Goal: Information Seeking & Learning: Learn about a topic

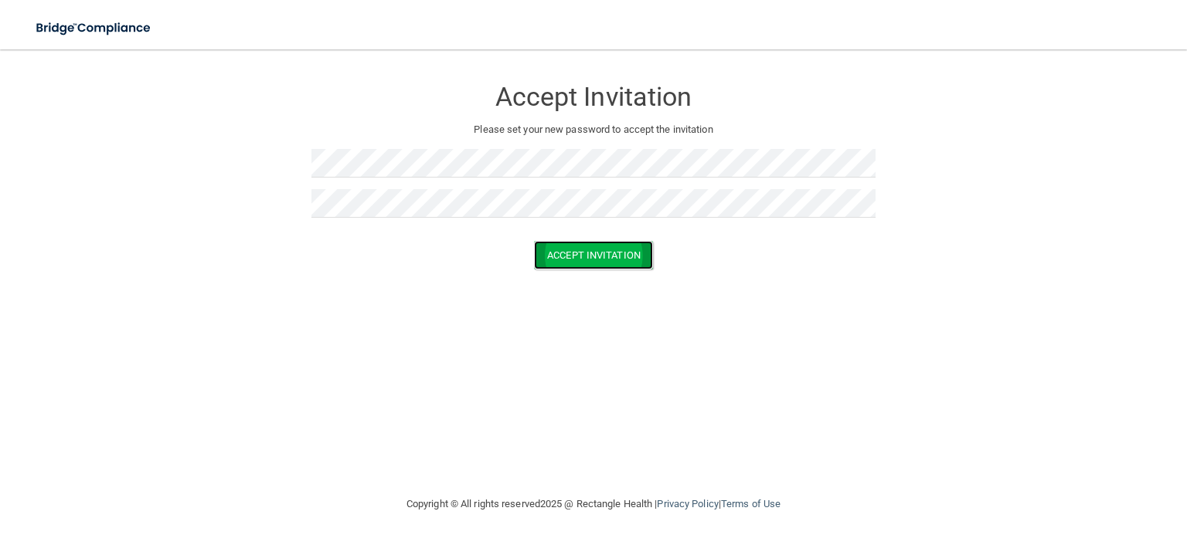
click at [578, 256] on button "Accept Invitation" at bounding box center [593, 255] width 119 height 29
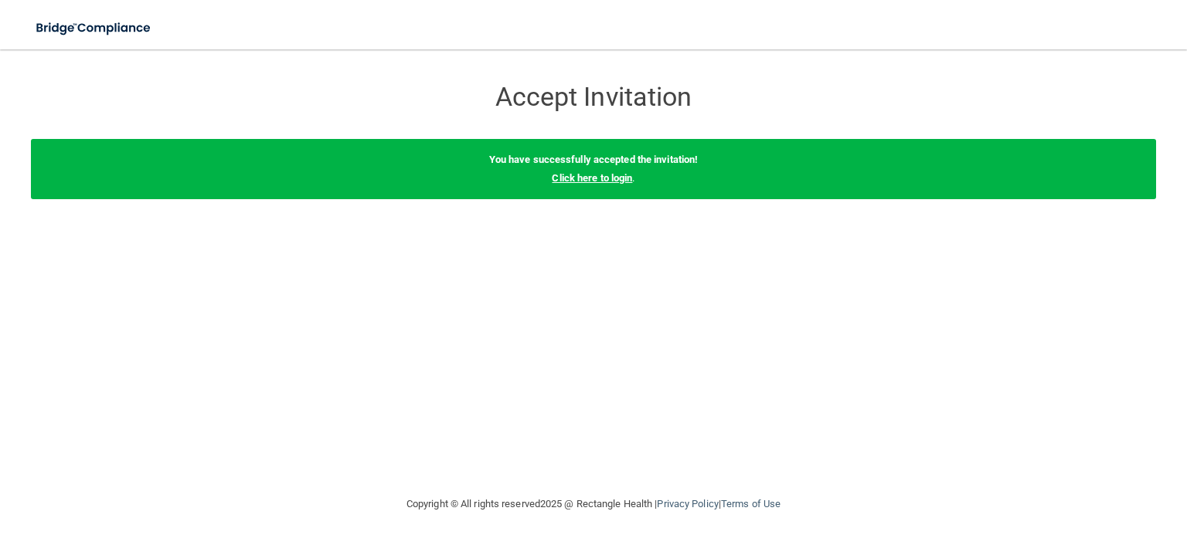
click at [599, 182] on link "Click here to login" at bounding box center [592, 178] width 80 height 12
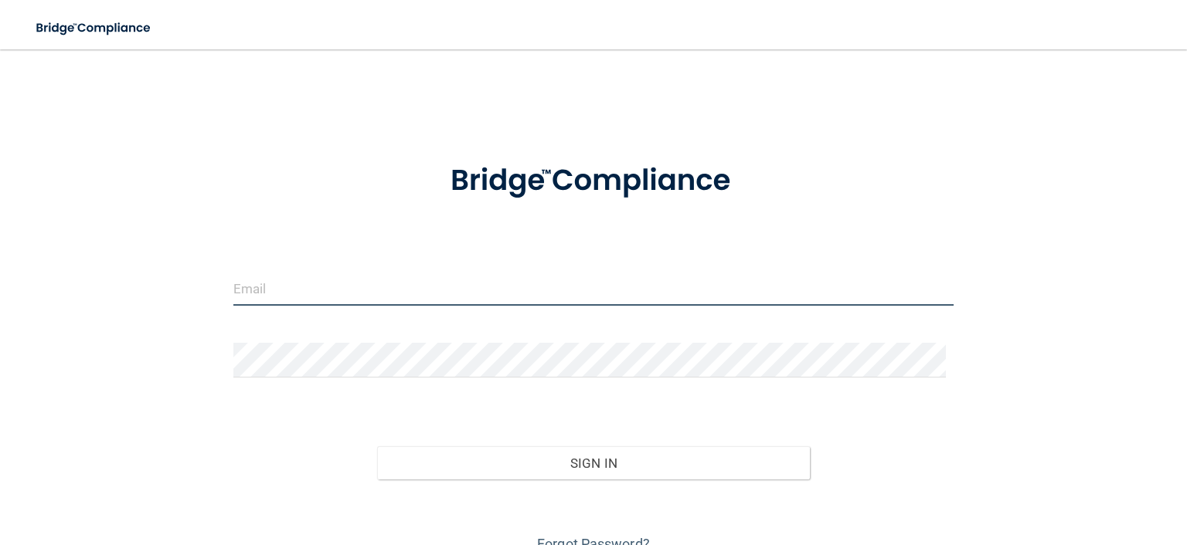
click at [270, 290] on input "email" at bounding box center [593, 288] width 720 height 35
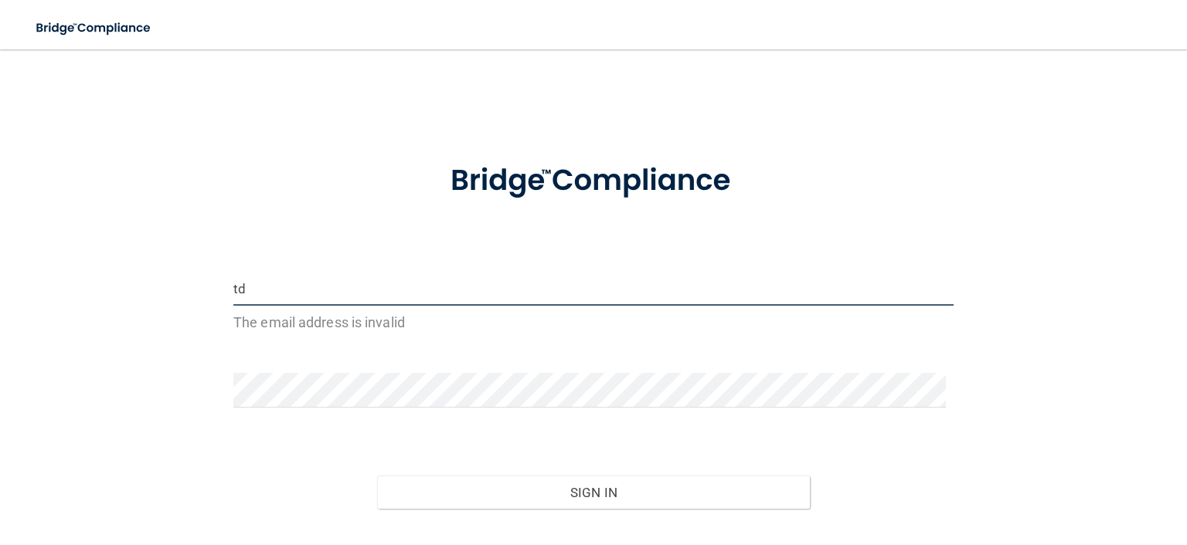
type input "[EMAIL_ADDRESS][DOMAIN_NAME]"
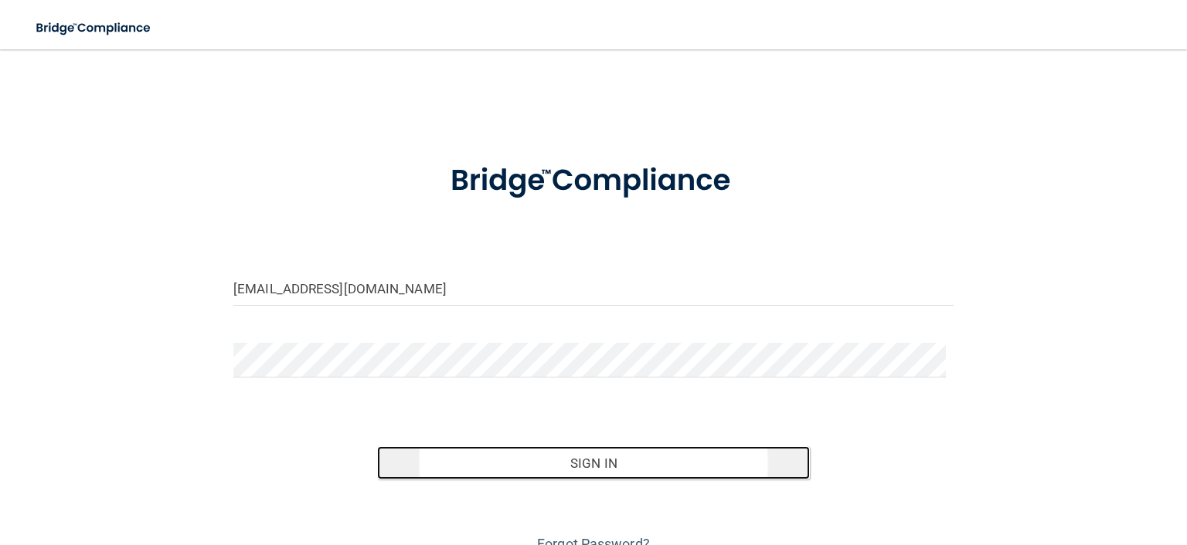
click at [566, 466] on button "Sign In" at bounding box center [593, 464] width 432 height 34
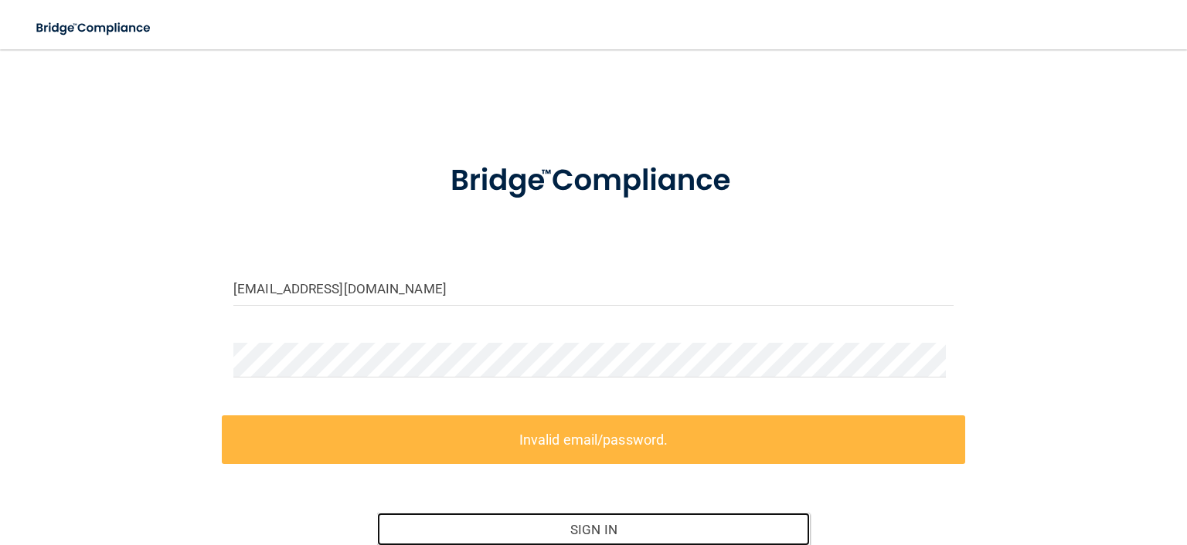
scroll to position [77, 0]
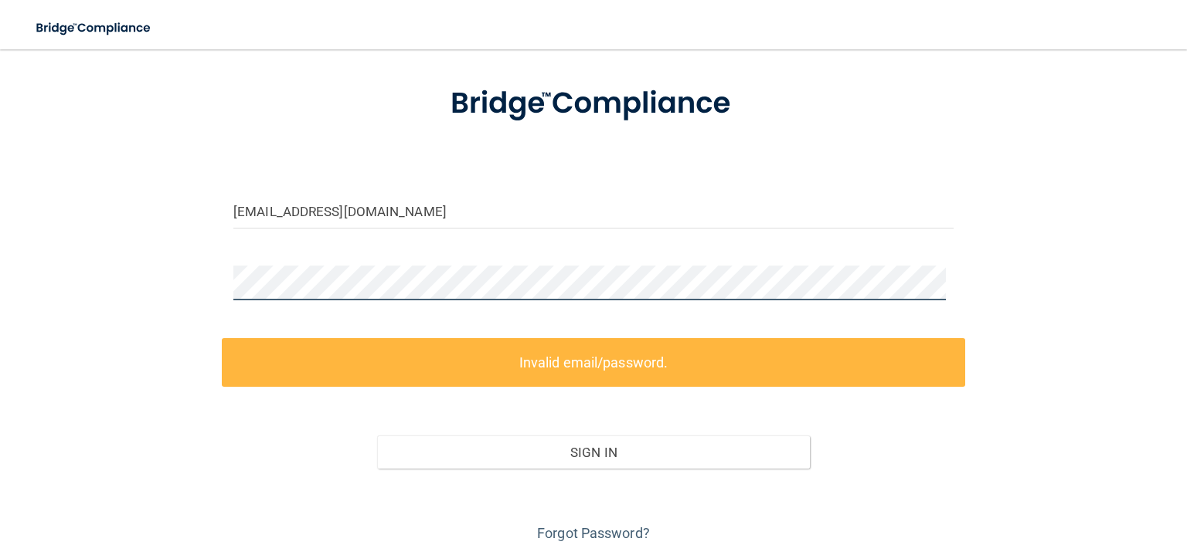
click at [188, 287] on div "[EMAIL_ADDRESS][DOMAIN_NAME] Invalid email/password. You don't have permission …" at bounding box center [593, 267] width 1125 height 559
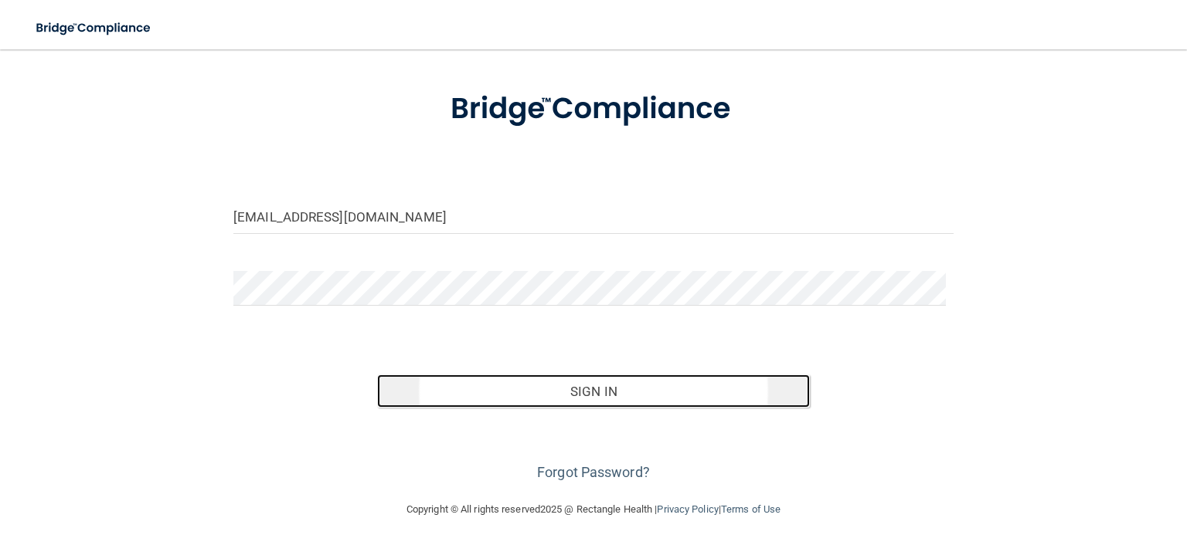
click at [620, 386] on button "Sign In" at bounding box center [593, 392] width 432 height 34
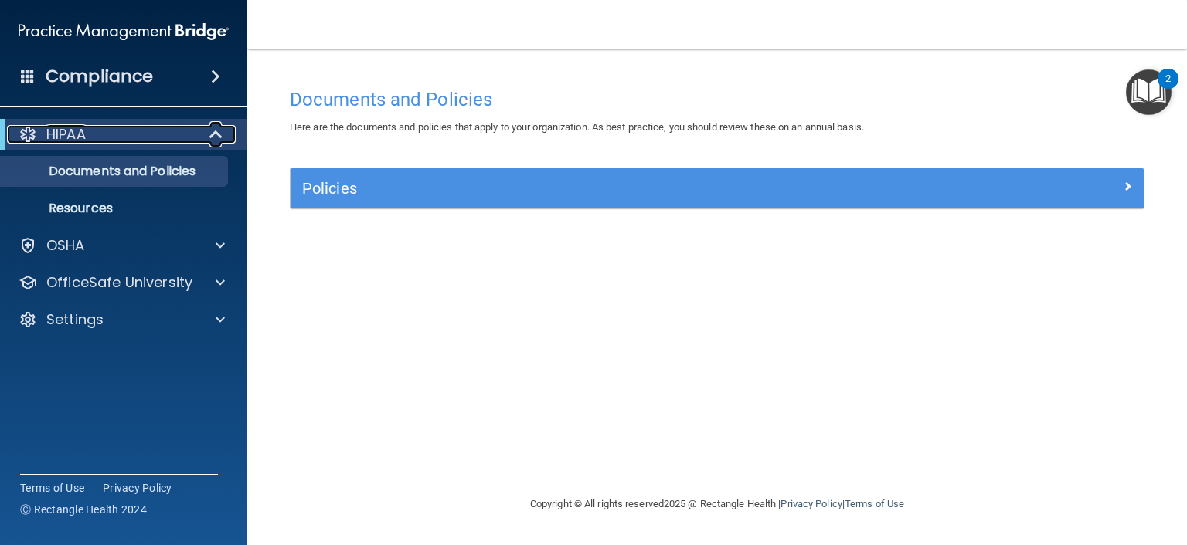
click at [219, 131] on span at bounding box center [217, 134] width 13 height 19
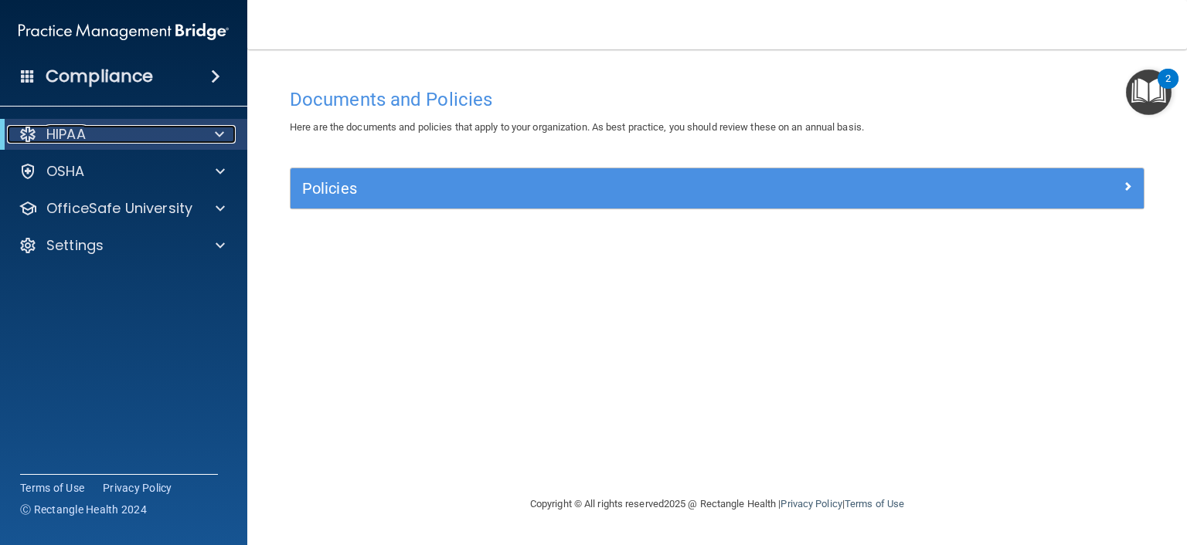
click at [219, 131] on span at bounding box center [219, 134] width 9 height 19
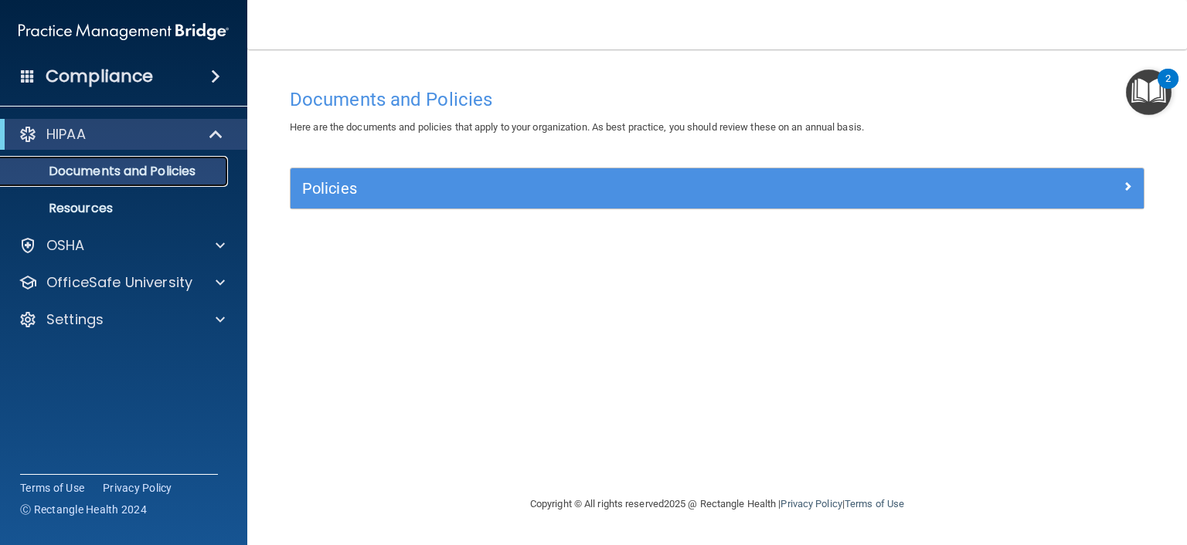
click at [154, 167] on p "Documents and Policies" at bounding box center [115, 171] width 211 height 15
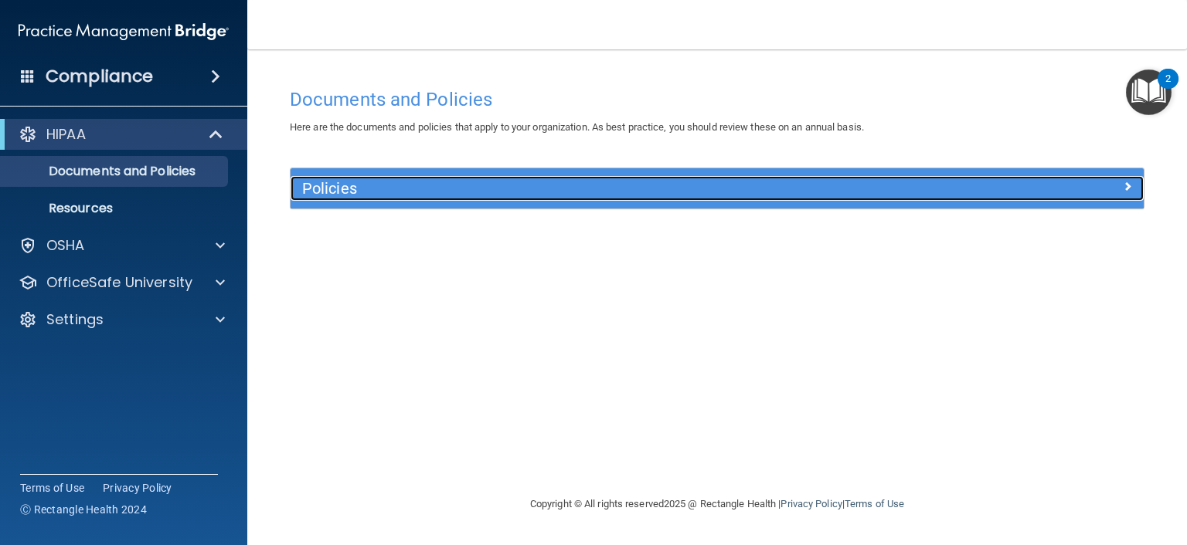
click at [340, 194] on h5 "Policies" at bounding box center [610, 188] width 616 height 17
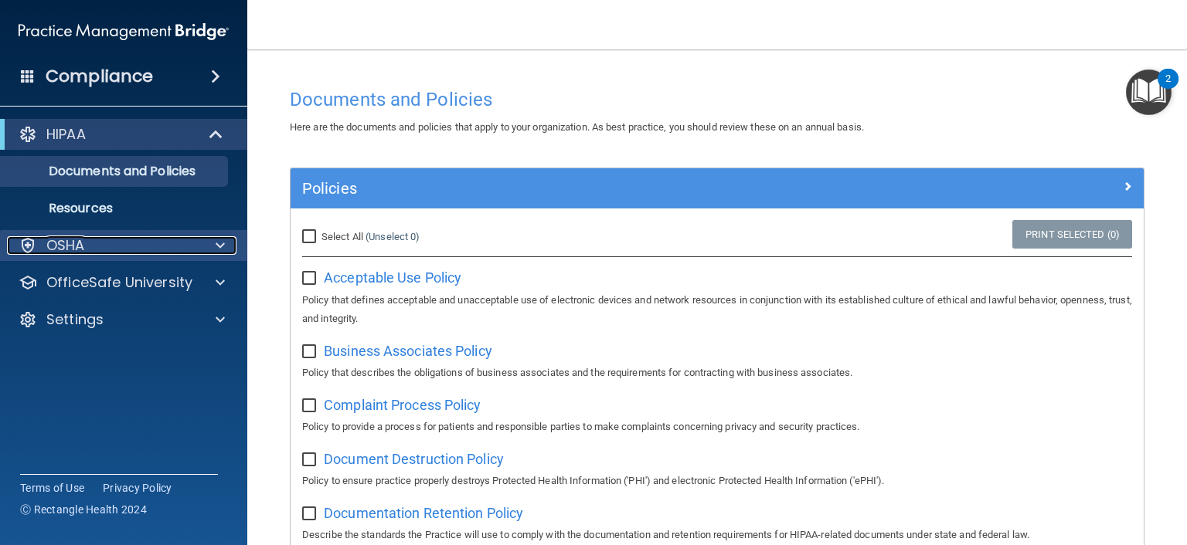
click at [80, 245] on p "OSHA" at bounding box center [65, 245] width 39 height 19
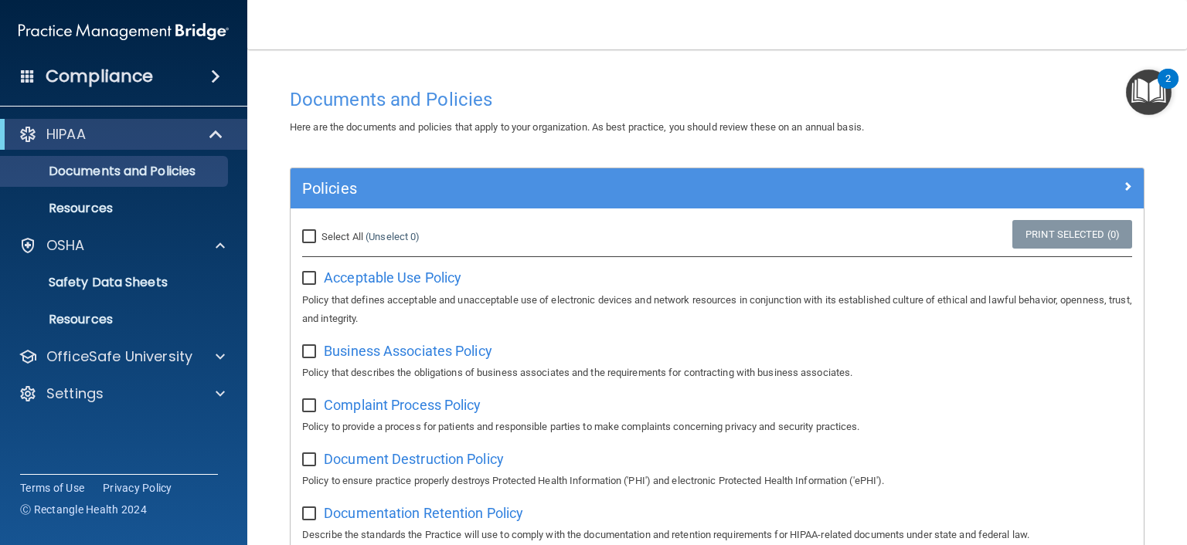
click at [213, 73] on span at bounding box center [215, 76] width 9 height 19
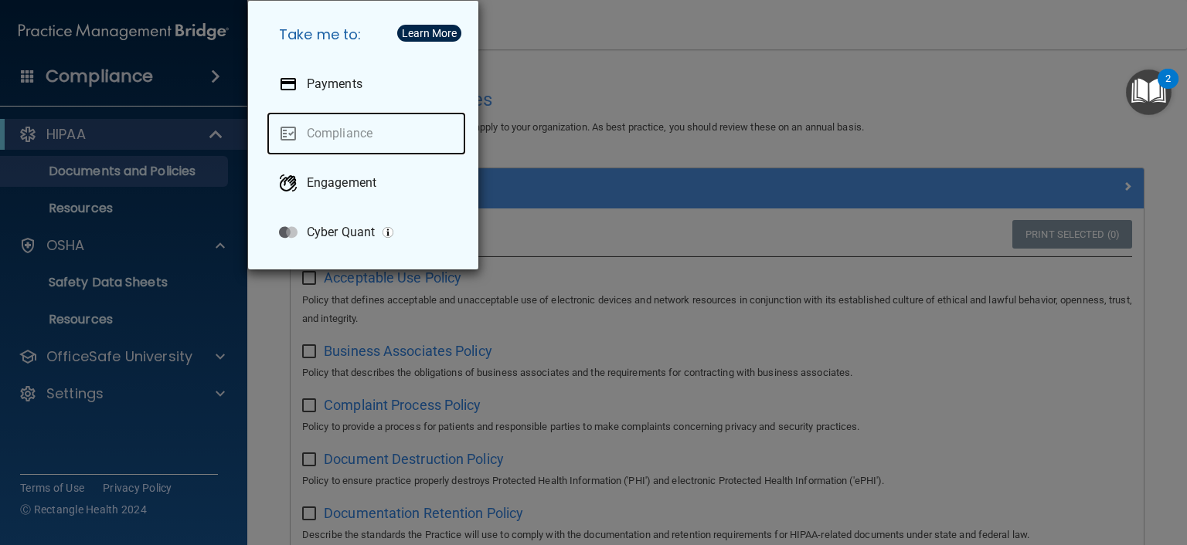
click at [334, 131] on link "Compliance" at bounding box center [366, 133] width 199 height 43
click at [161, 83] on div "Take me to: Payments Compliance Engagement Cyber Quant" at bounding box center [593, 272] width 1187 height 545
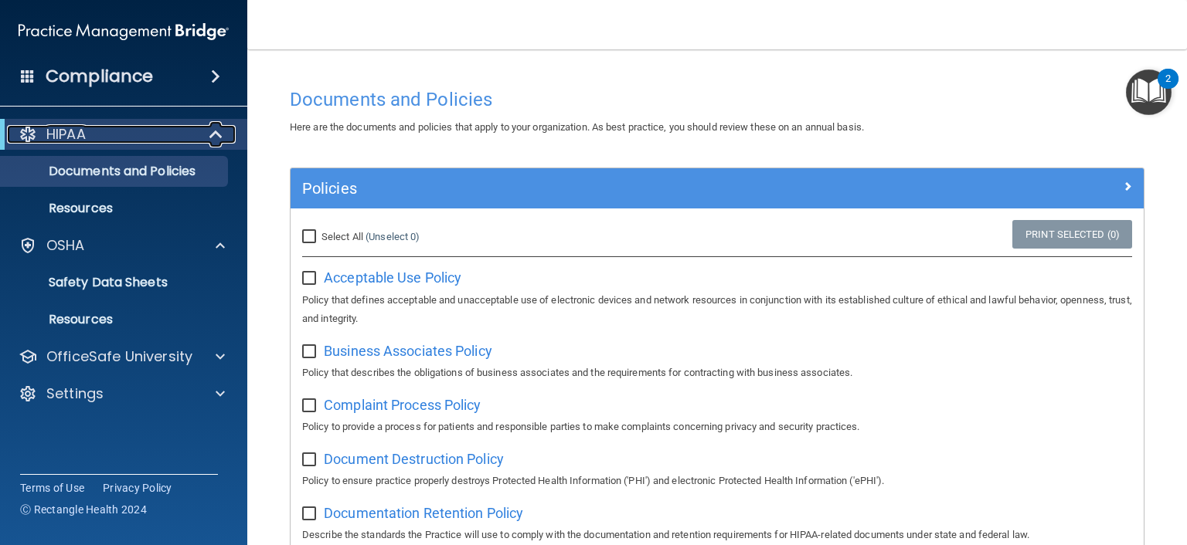
click at [117, 139] on div "HIPAA" at bounding box center [102, 134] width 191 height 19
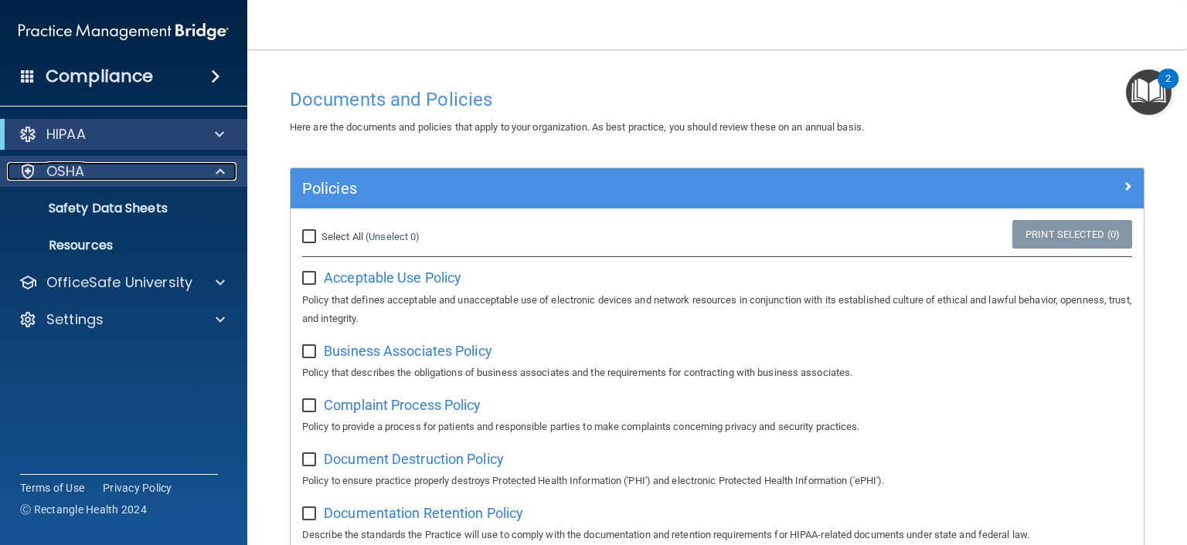
click at [88, 165] on div "OSHA" at bounding box center [103, 171] width 192 height 19
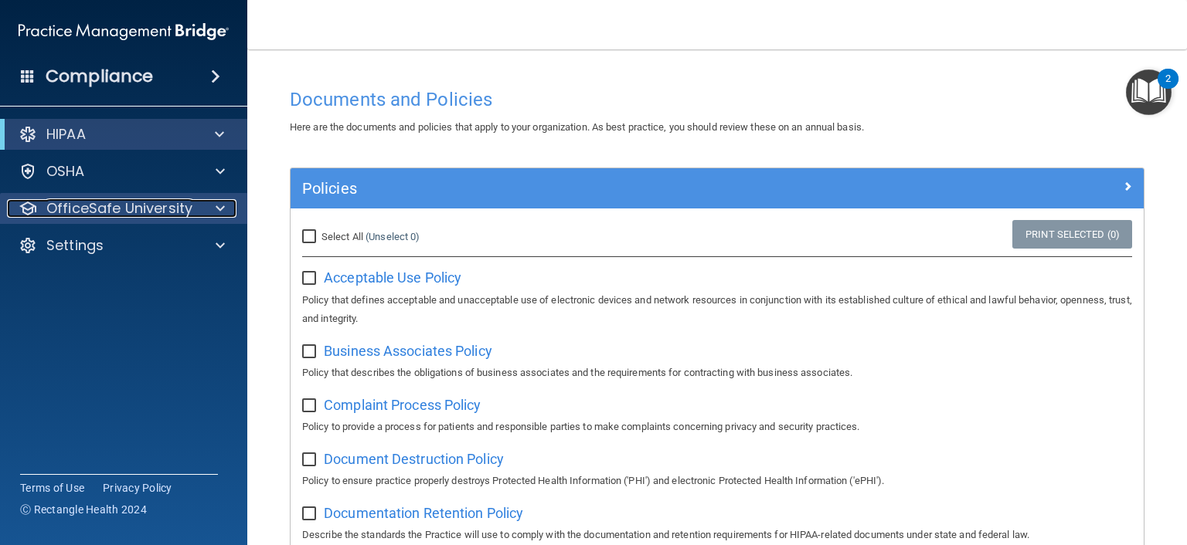
click at [133, 209] on p "OfficeSafe University" at bounding box center [119, 208] width 146 height 19
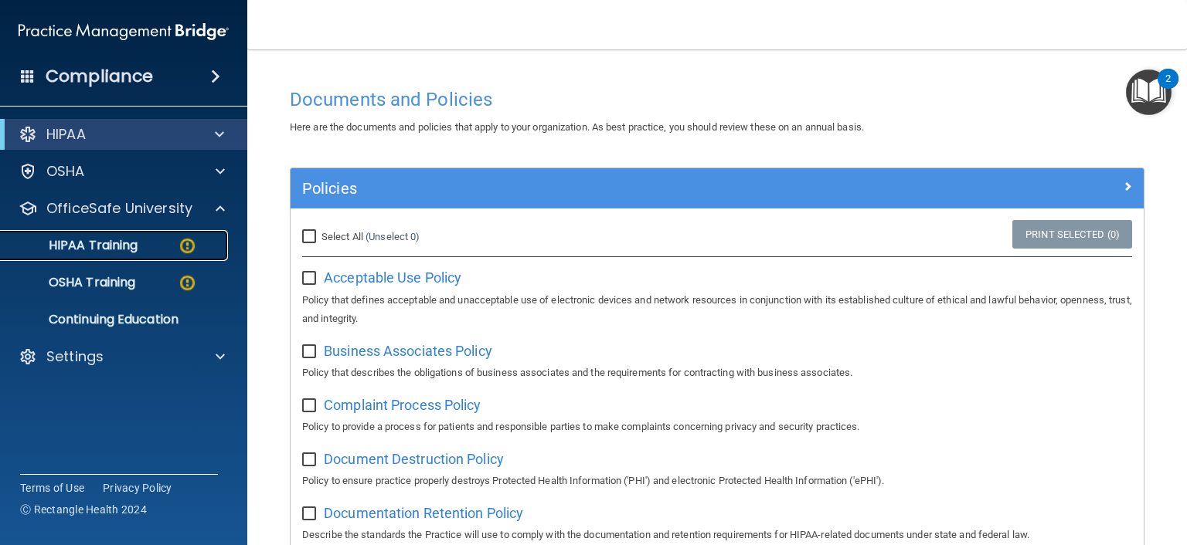
click at [117, 241] on p "HIPAA Training" at bounding box center [73, 245] width 127 height 15
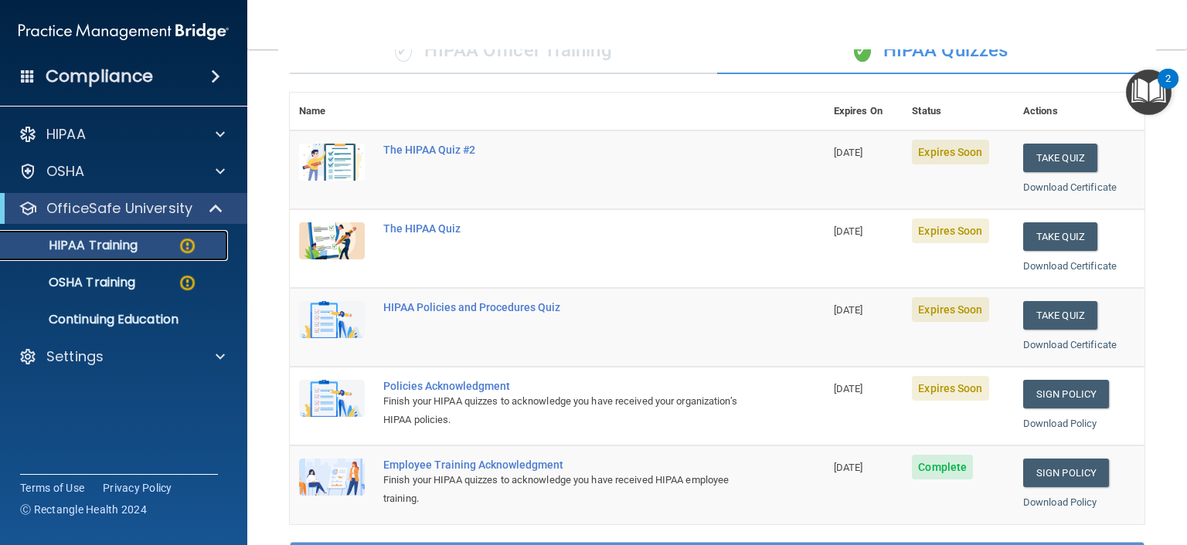
scroll to position [136, 0]
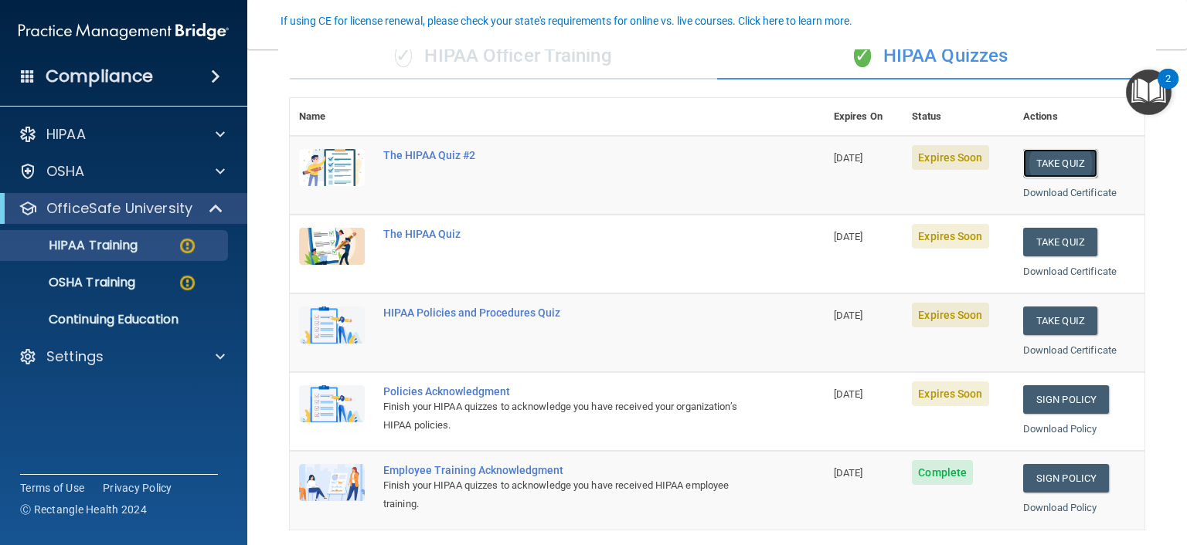
click at [1061, 164] on button "Take Quiz" at bounding box center [1060, 163] width 74 height 29
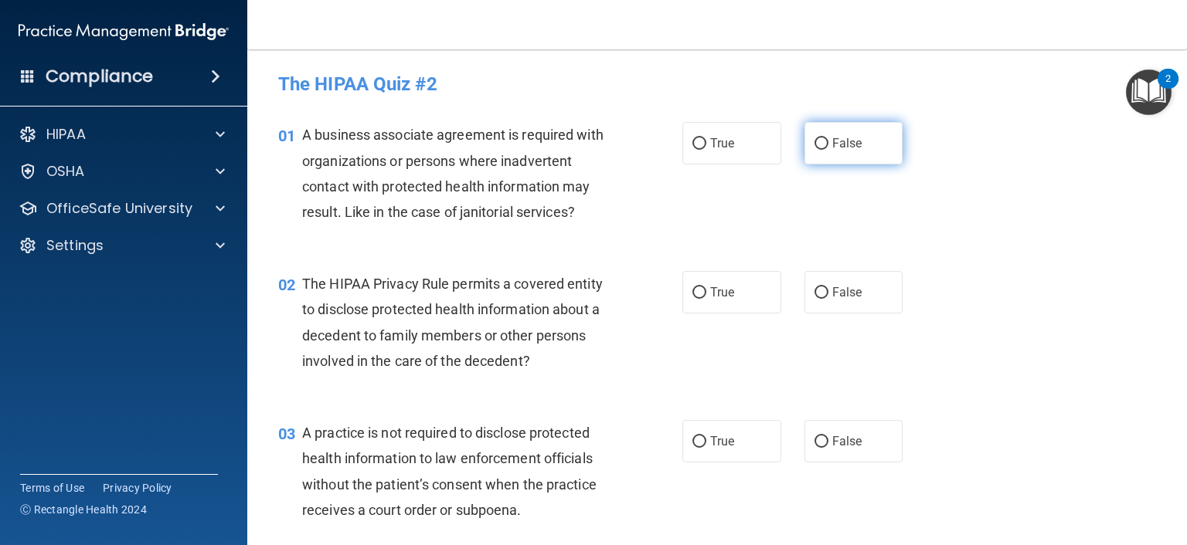
click at [814, 141] on input "False" at bounding box center [821, 144] width 14 height 12
radio input "true"
click at [692, 293] on input "True" at bounding box center [699, 293] width 14 height 12
radio input "true"
click at [814, 440] on input "False" at bounding box center [821, 442] width 14 height 12
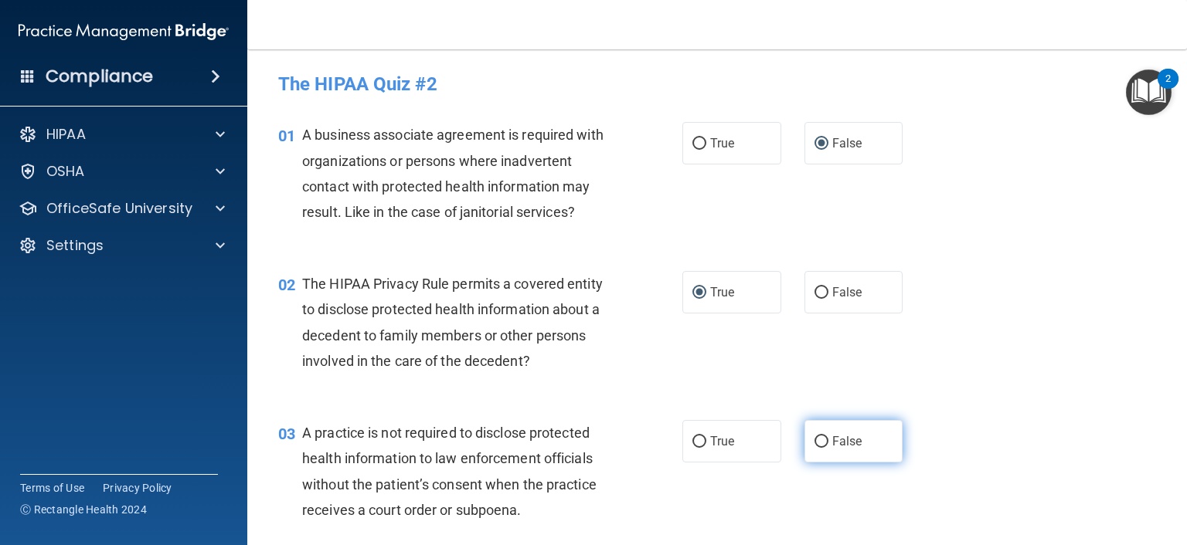
radio input "true"
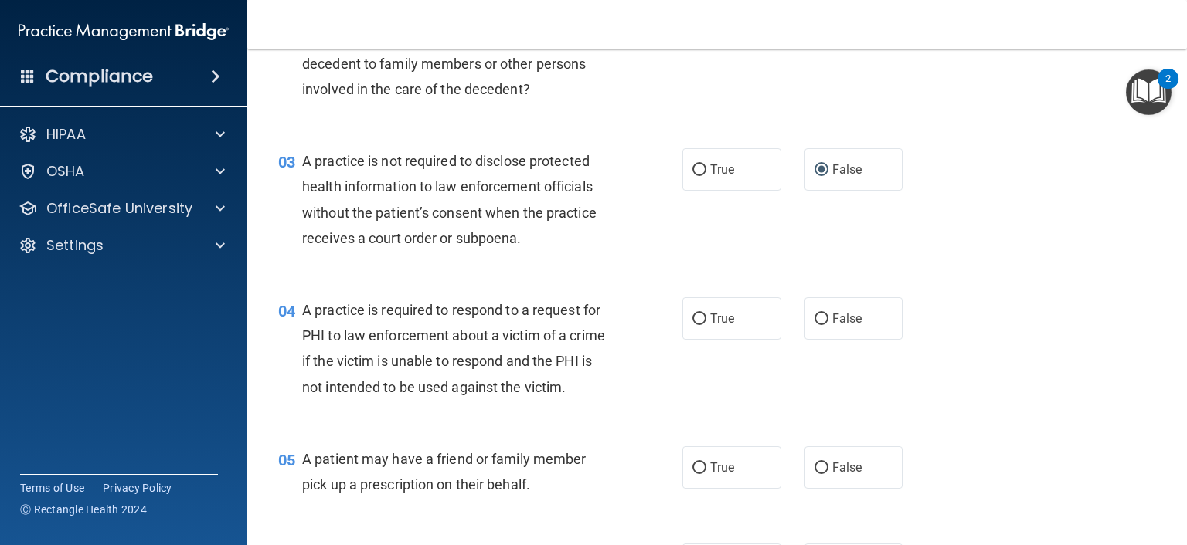
scroll to position [309, 0]
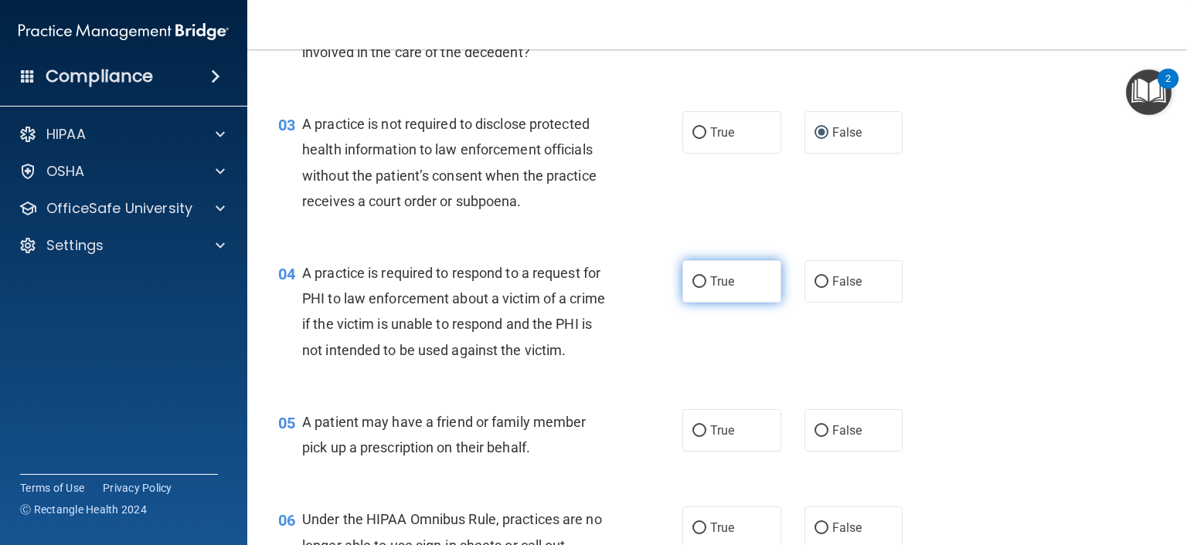
click at [692, 284] on input "True" at bounding box center [699, 283] width 14 height 12
radio input "true"
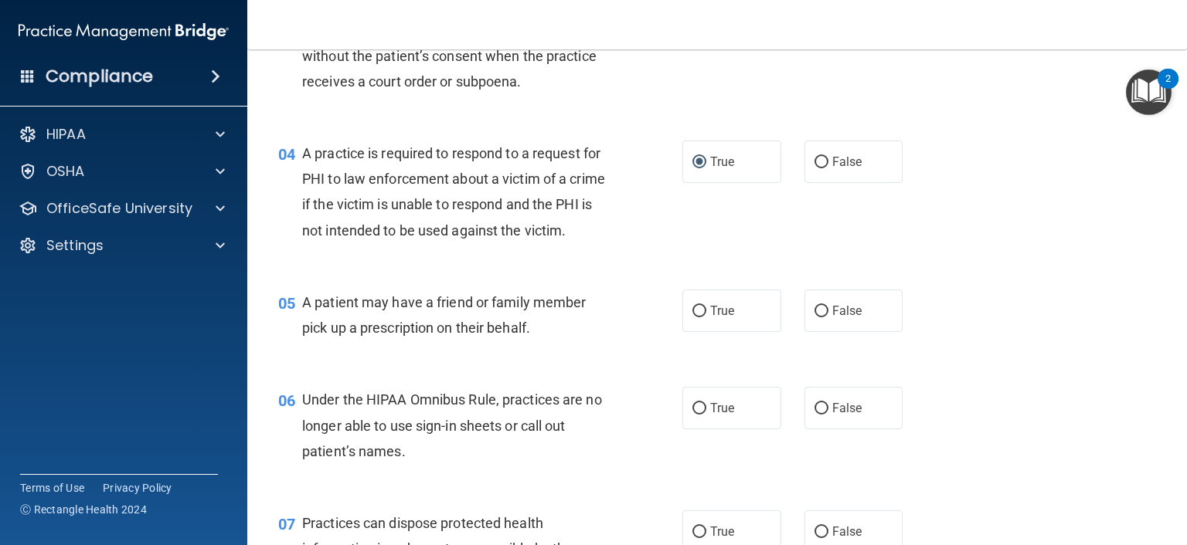
scroll to position [464, 0]
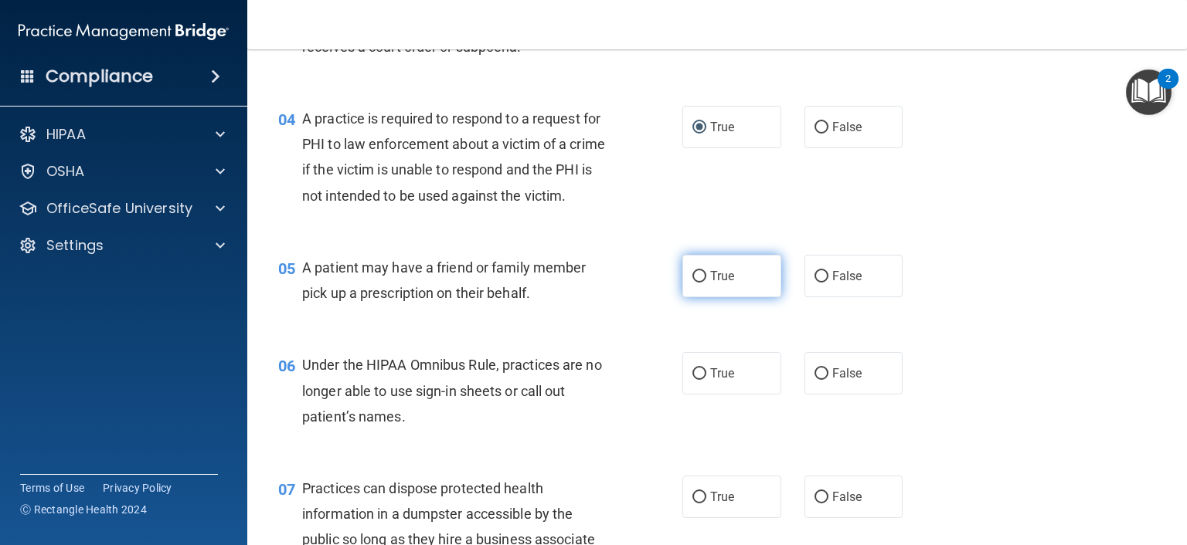
click at [692, 283] on input "True" at bounding box center [699, 277] width 14 height 12
radio input "true"
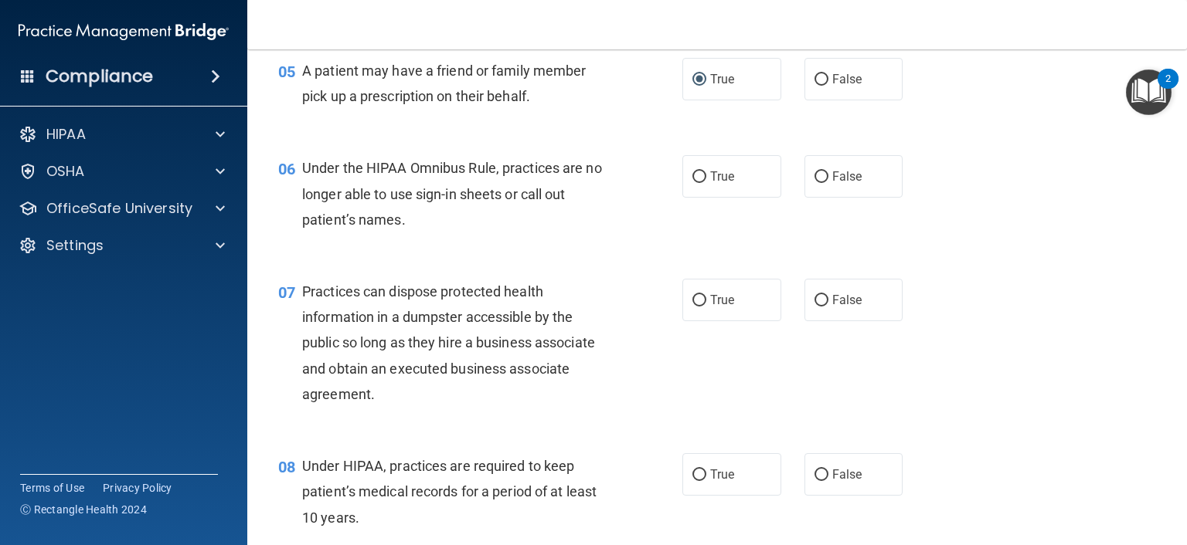
scroll to position [695, 0]
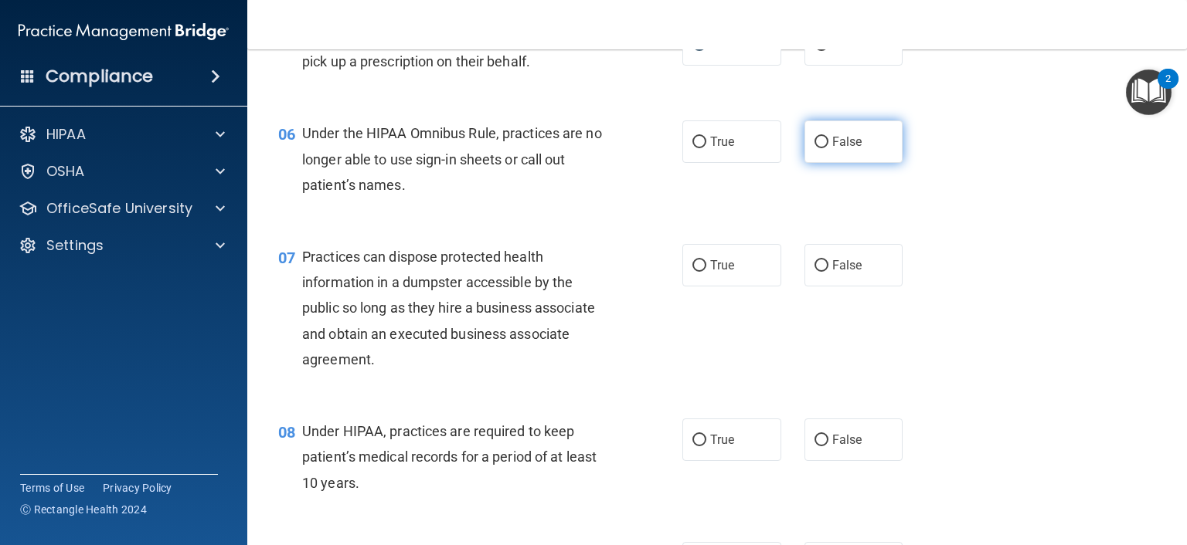
click at [814, 148] on input "False" at bounding box center [821, 143] width 14 height 12
radio input "true"
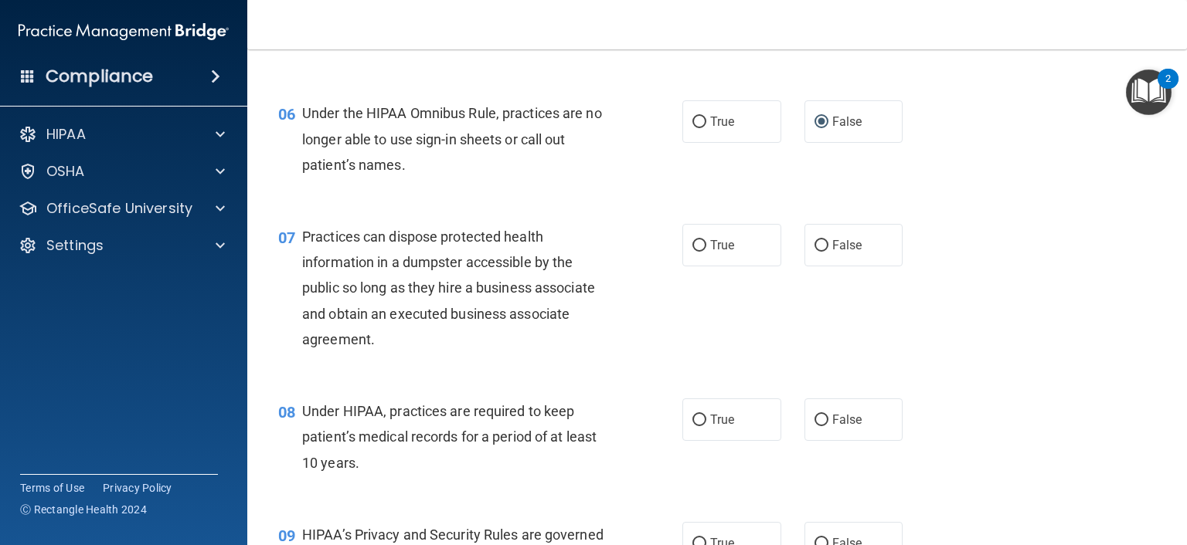
scroll to position [773, 0]
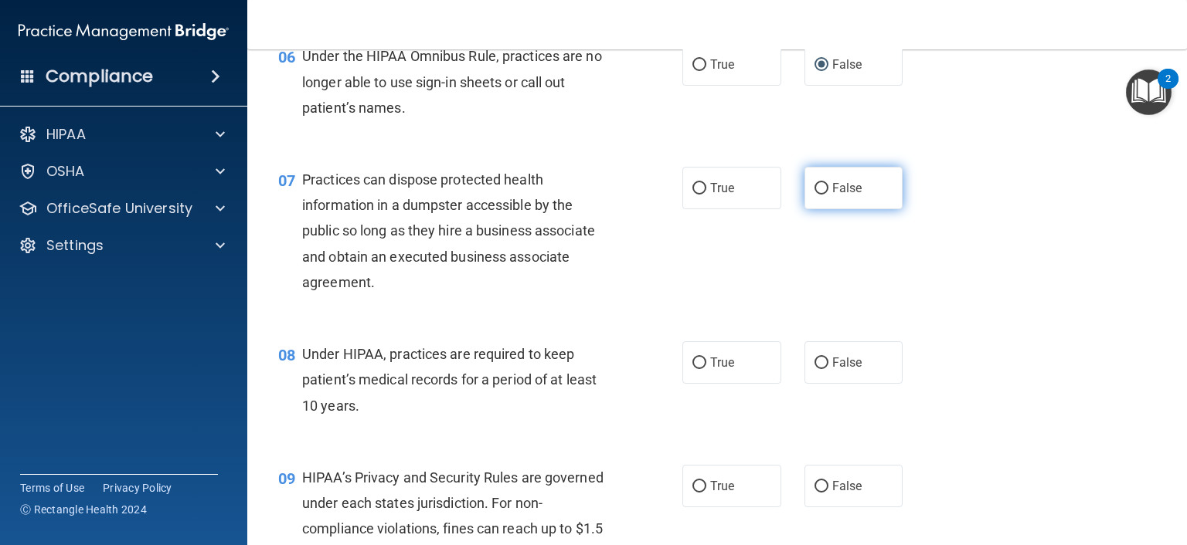
click at [814, 195] on input "False" at bounding box center [821, 189] width 14 height 12
radio input "true"
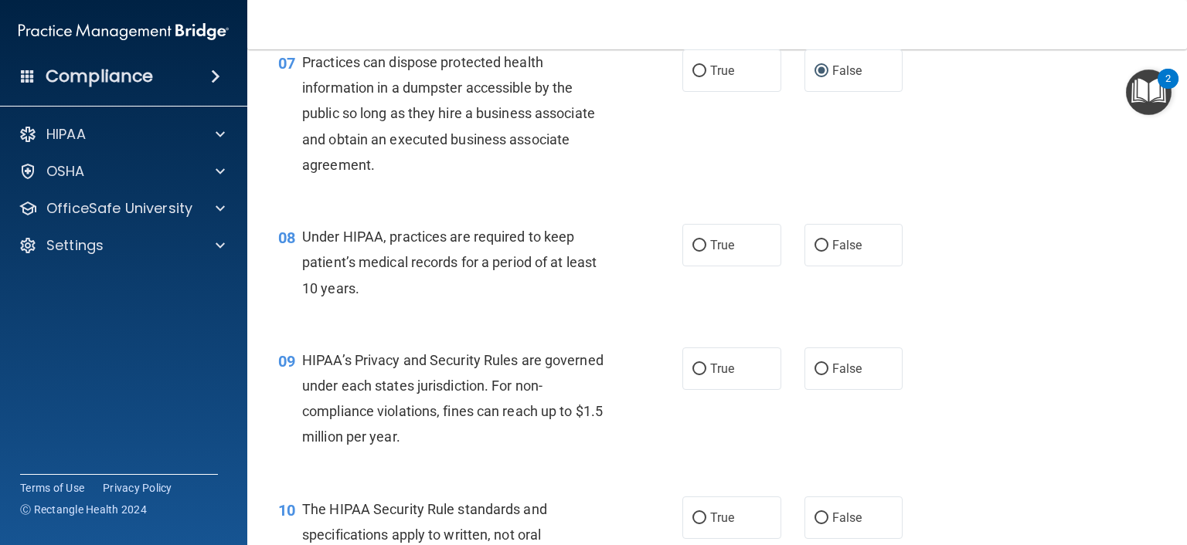
scroll to position [927, 0]
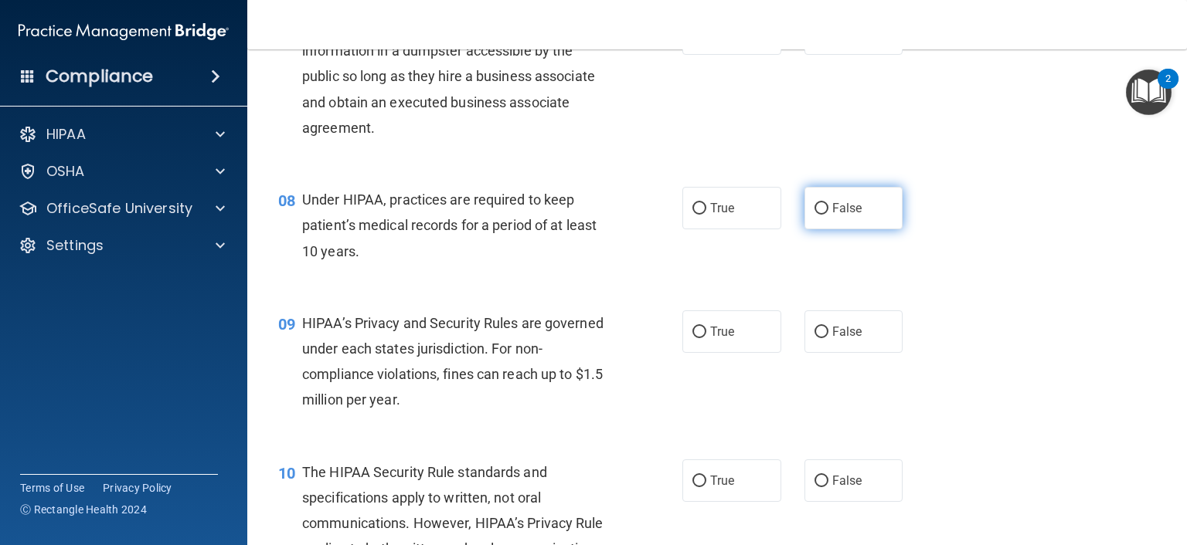
click at [814, 215] on input "False" at bounding box center [821, 209] width 14 height 12
radio input "true"
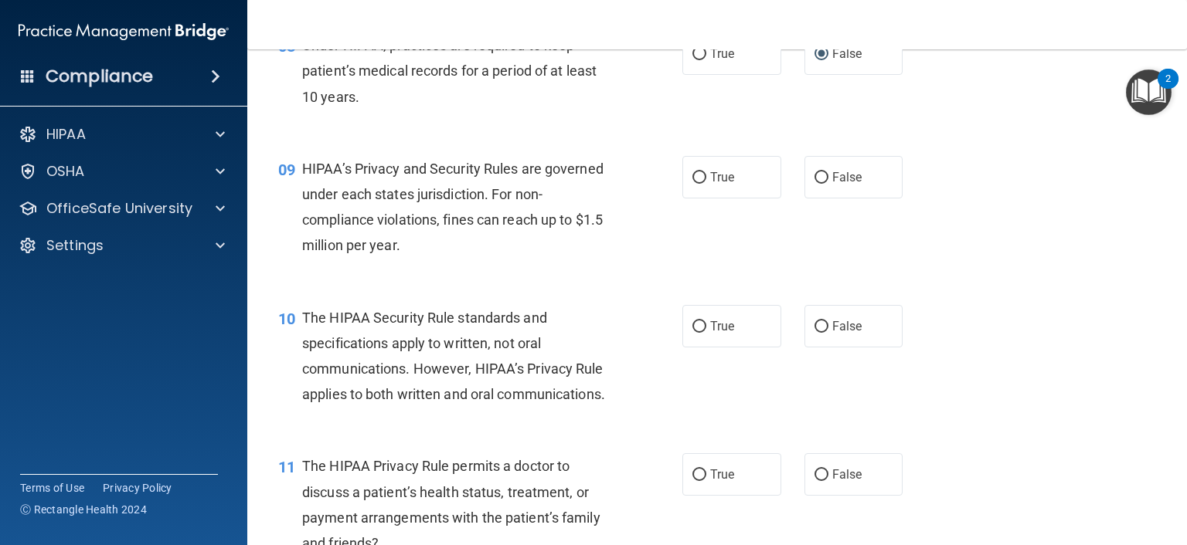
scroll to position [1159, 0]
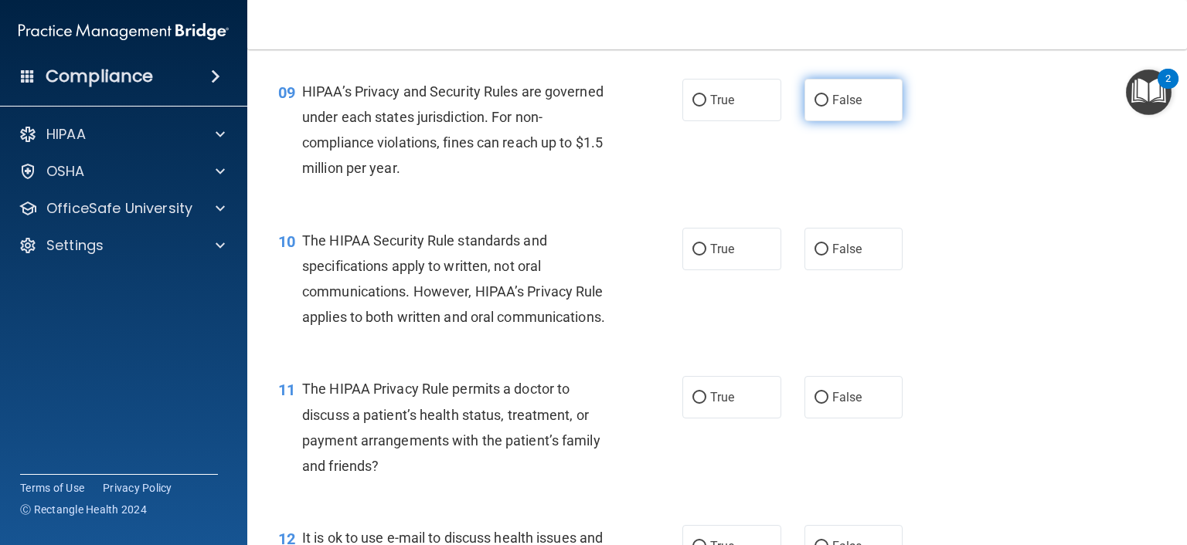
click at [814, 107] on input "False" at bounding box center [821, 101] width 14 height 12
radio input "true"
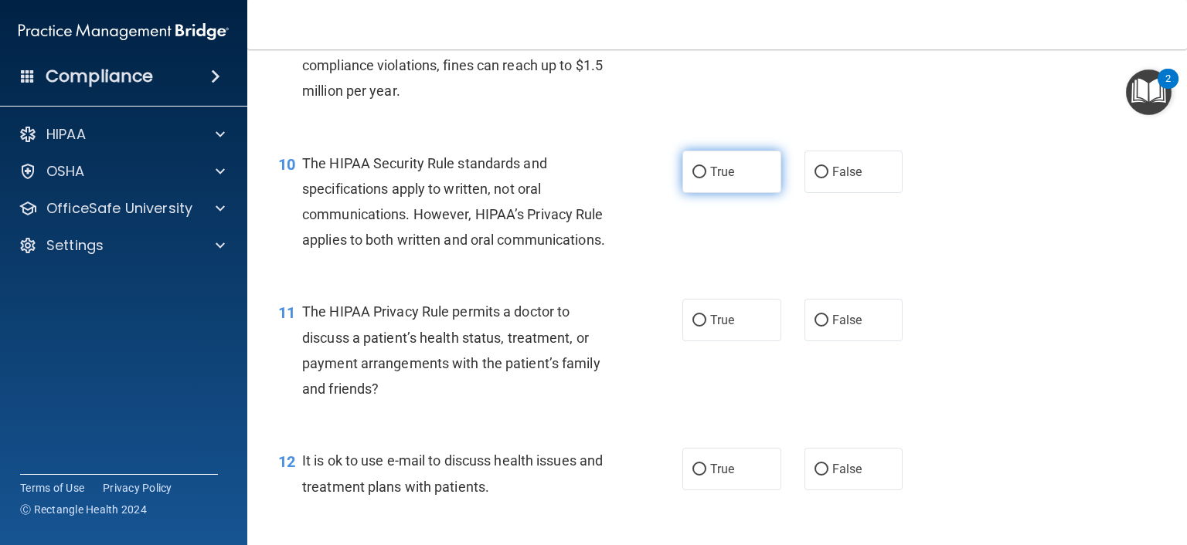
click at [700, 193] on label "True" at bounding box center [731, 172] width 99 height 42
click at [700, 178] on input "True" at bounding box center [699, 173] width 14 height 12
radio input "true"
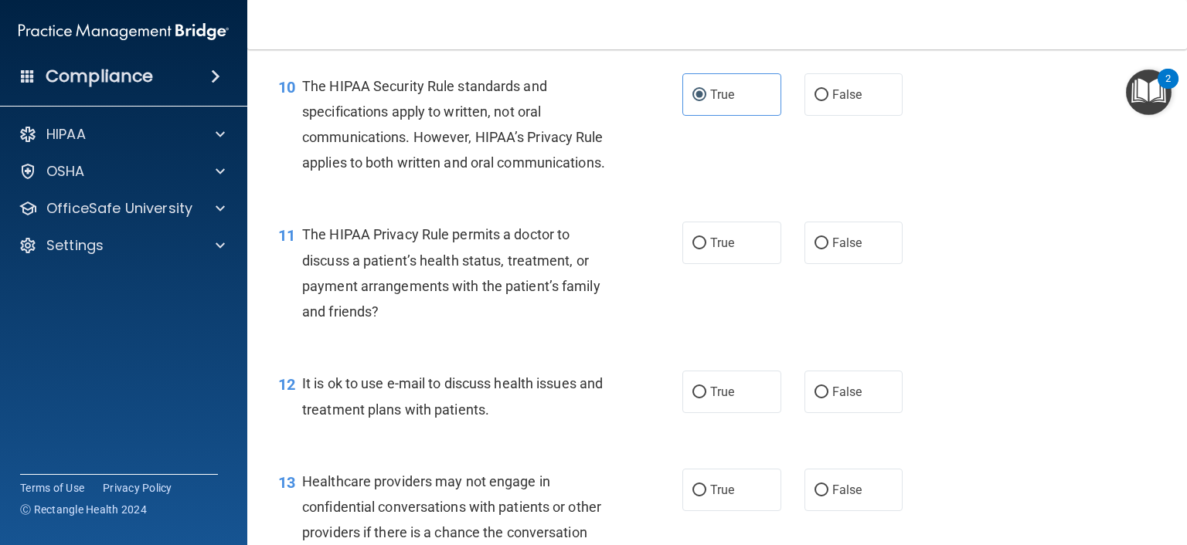
scroll to position [1391, 0]
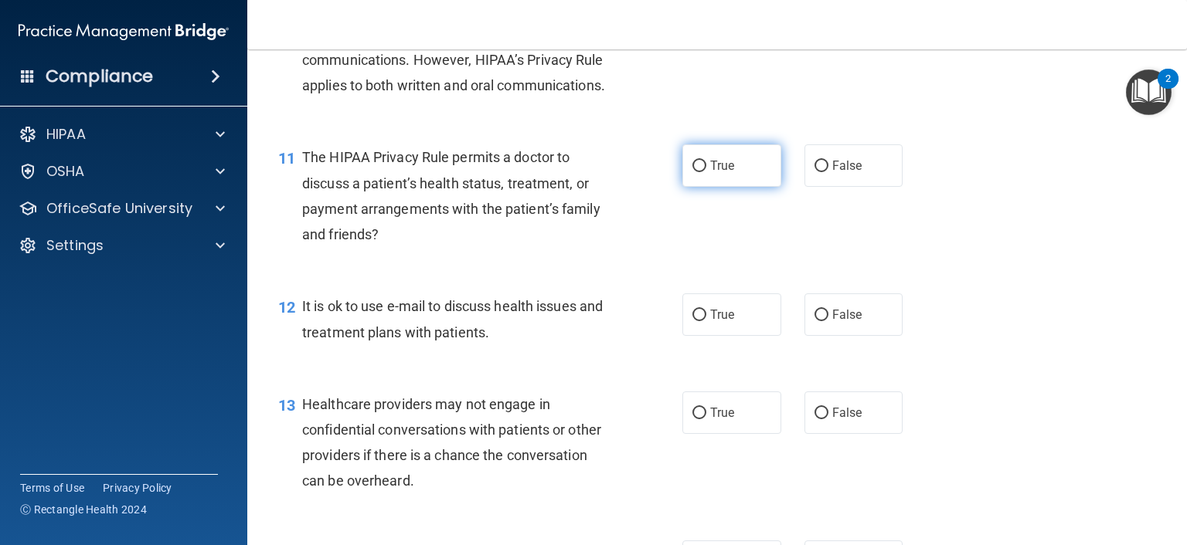
click at [710, 173] on span "True" at bounding box center [722, 165] width 24 height 15
click at [706, 172] on input "True" at bounding box center [699, 167] width 14 height 12
radio input "true"
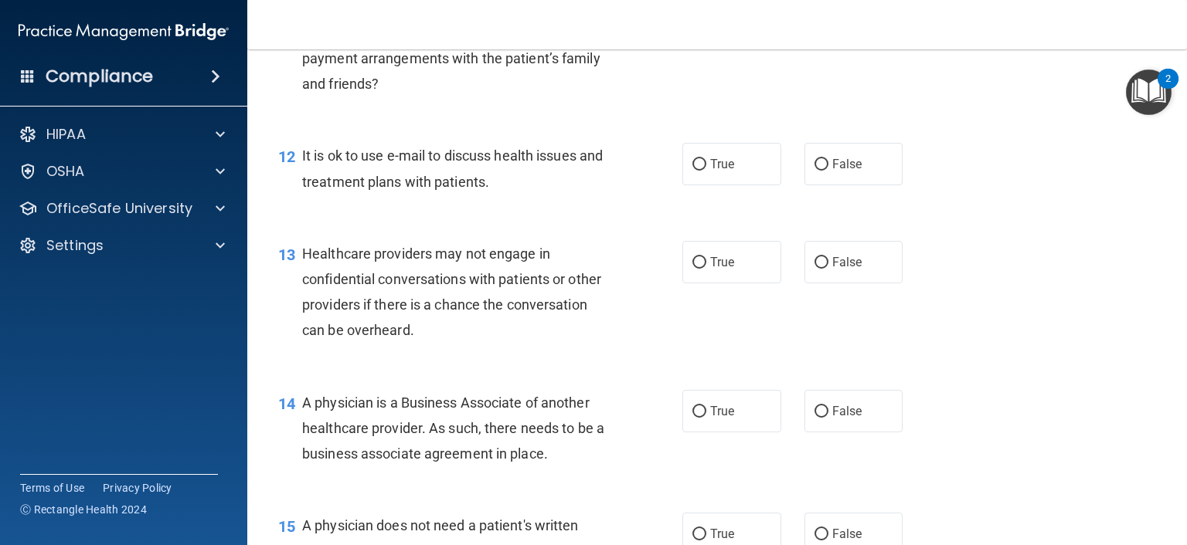
scroll to position [1545, 0]
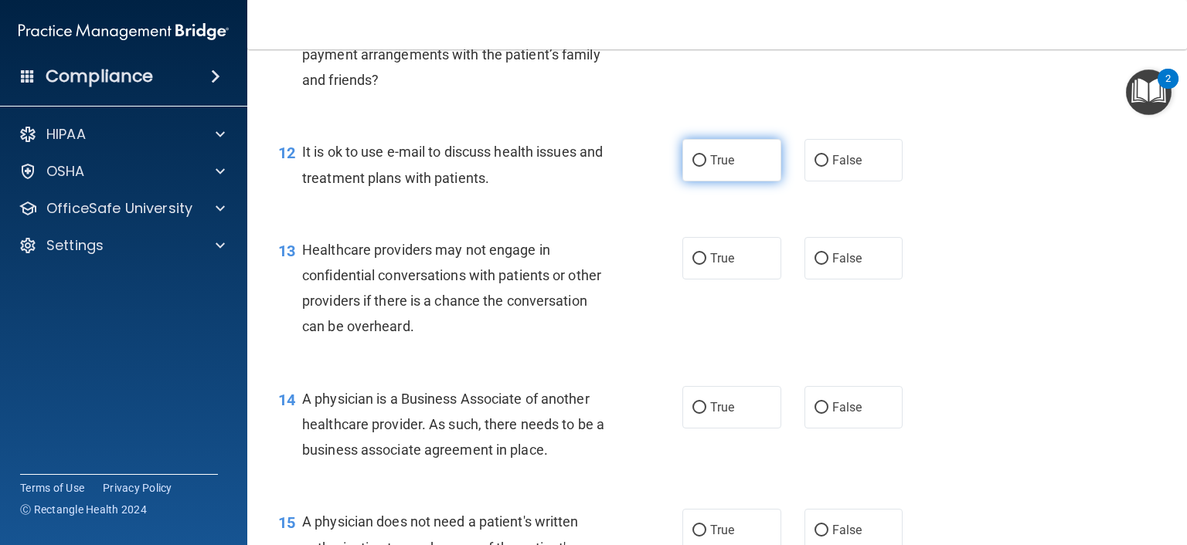
click at [692, 167] on input "True" at bounding box center [699, 161] width 14 height 12
radio input "true"
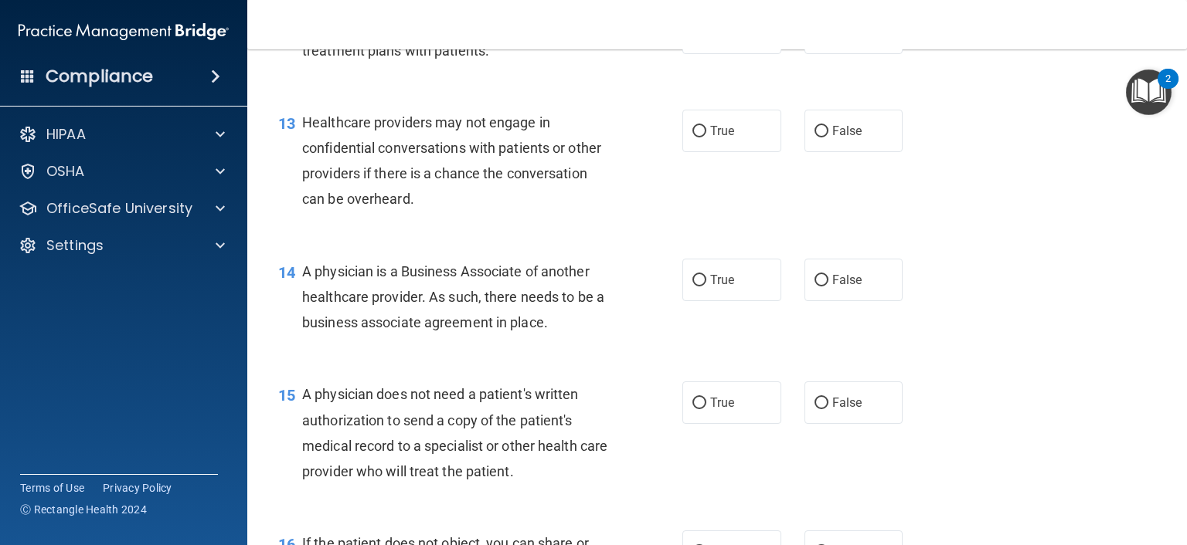
scroll to position [1700, 0]
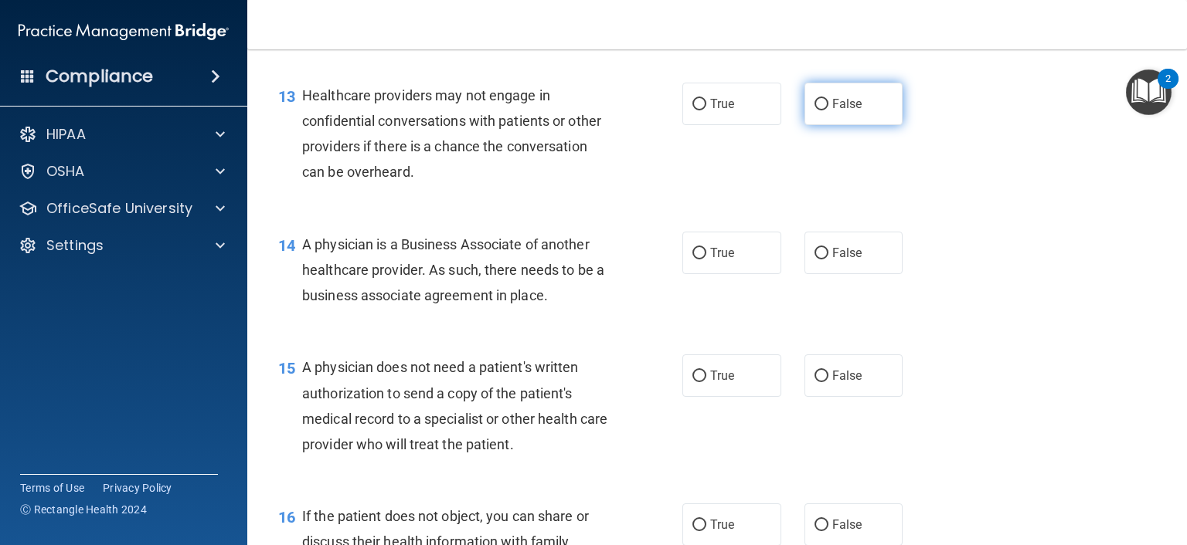
click at [814, 110] on input "False" at bounding box center [821, 105] width 14 height 12
radio input "true"
click at [814, 260] on input "False" at bounding box center [821, 254] width 14 height 12
radio input "true"
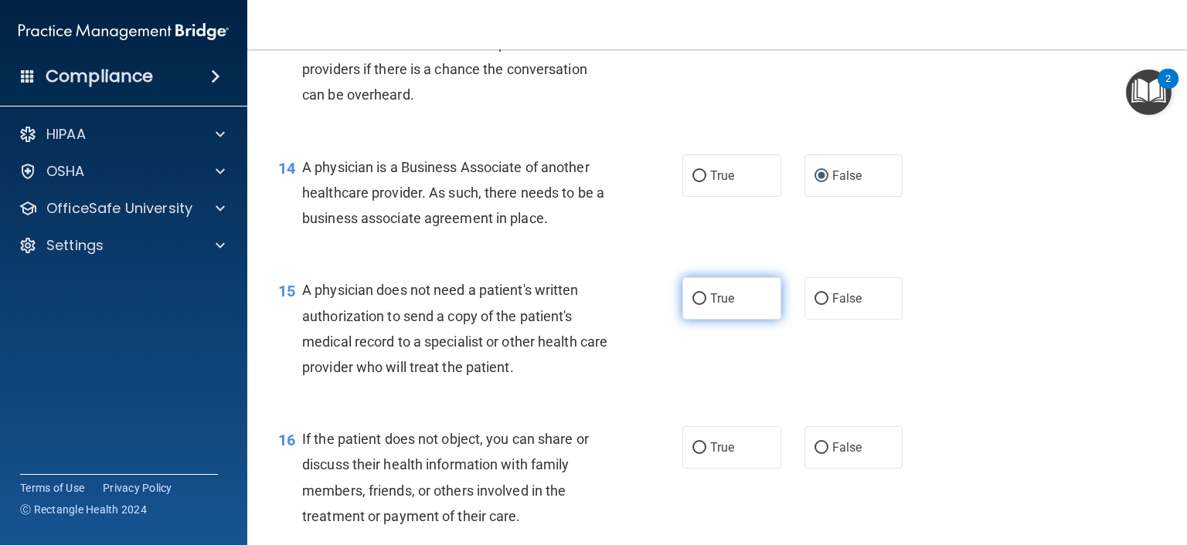
click at [692, 305] on input "True" at bounding box center [699, 300] width 14 height 12
radio input "true"
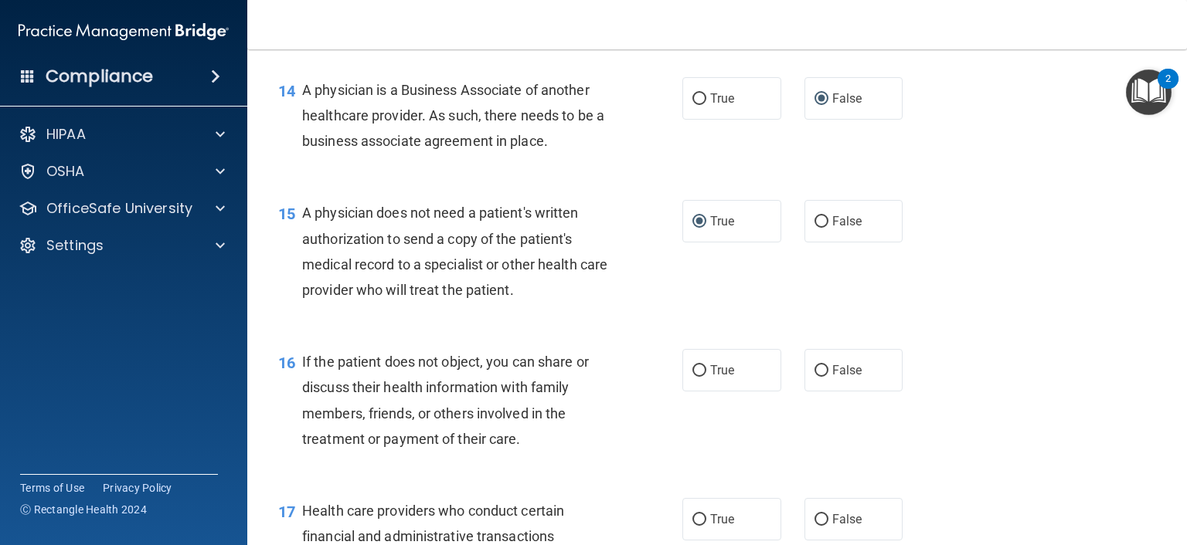
scroll to position [1931, 0]
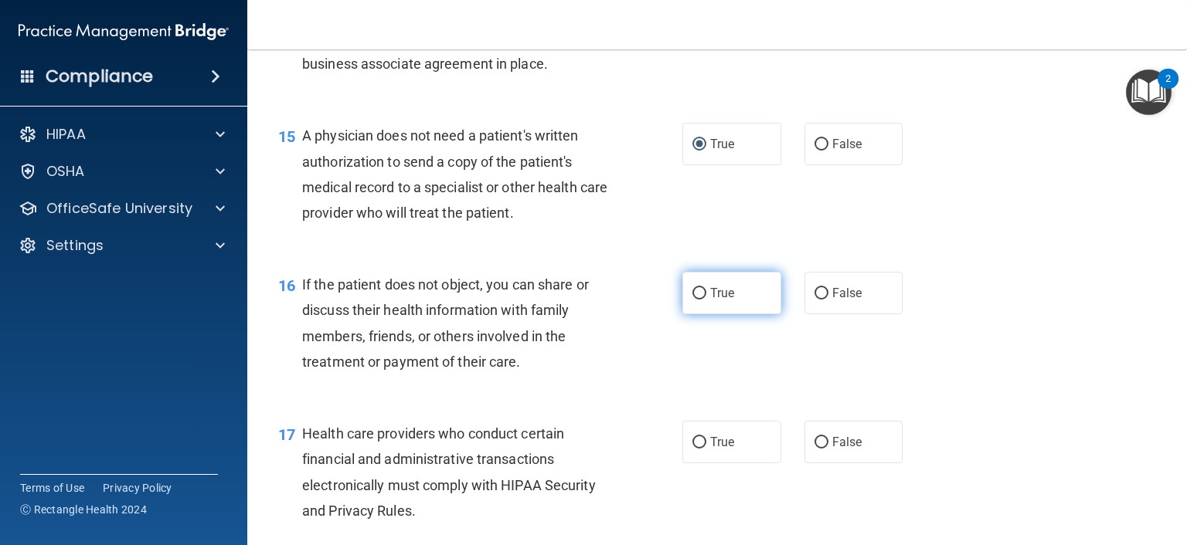
click at [692, 300] on input "True" at bounding box center [699, 294] width 14 height 12
radio input "true"
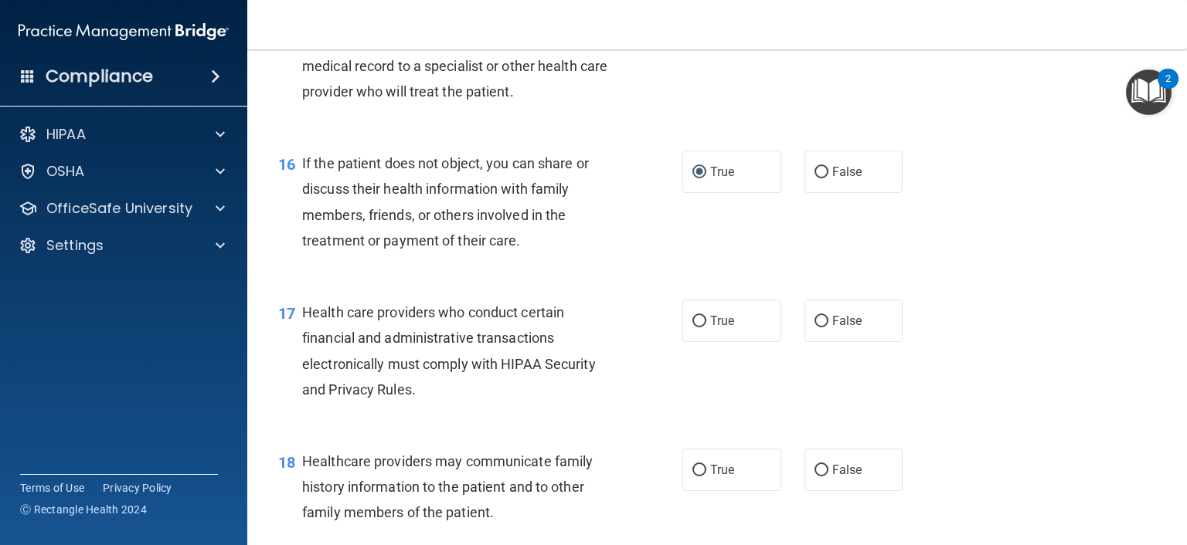
scroll to position [2086, 0]
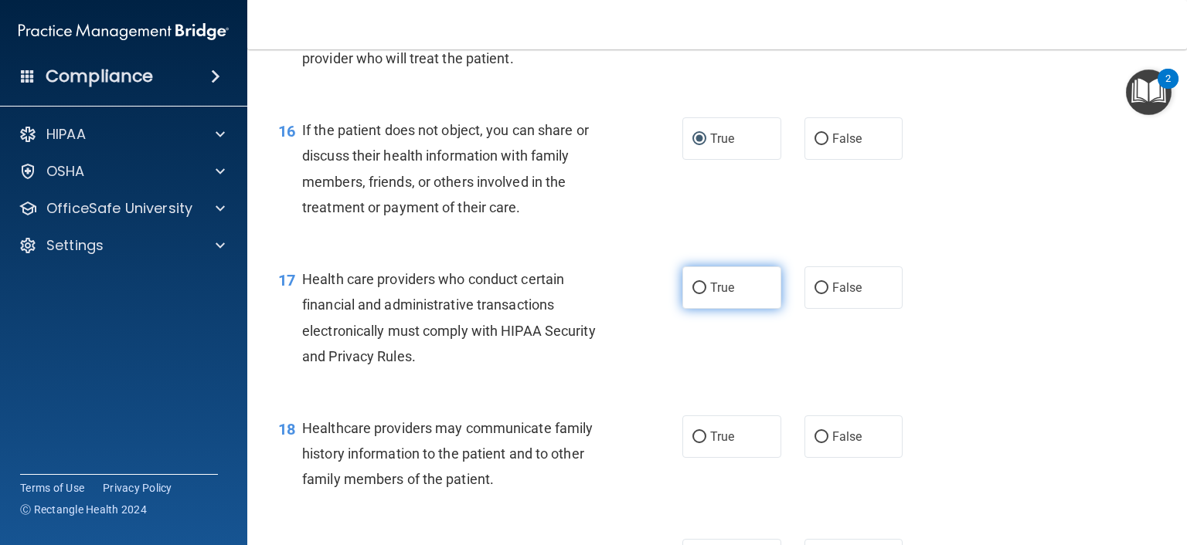
click at [694, 294] on input "True" at bounding box center [699, 289] width 14 height 12
radio input "true"
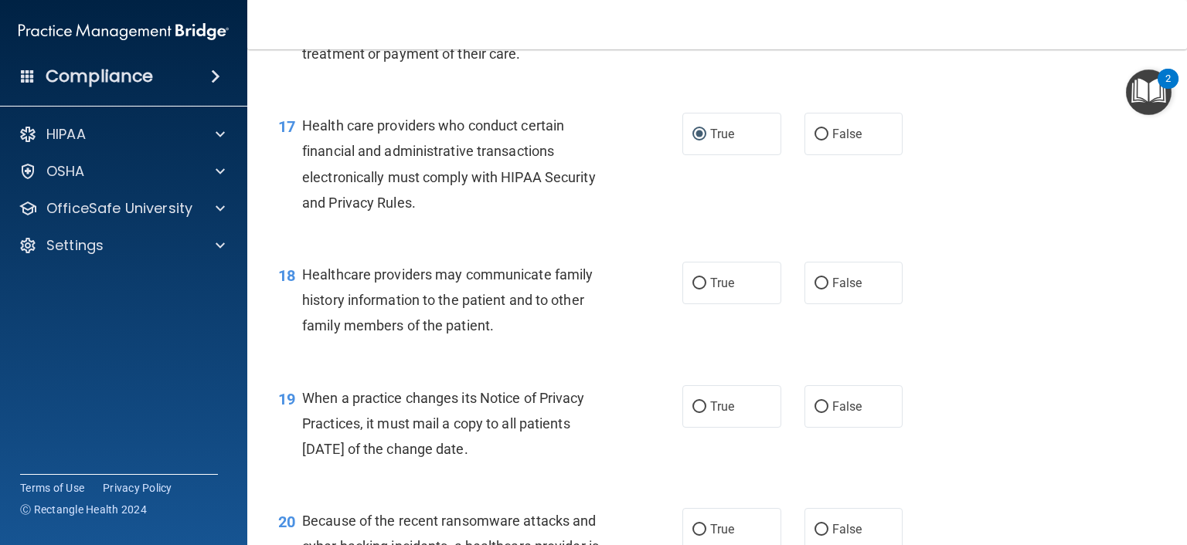
scroll to position [2240, 0]
click at [819, 289] on input "False" at bounding box center [821, 283] width 14 height 12
radio input "true"
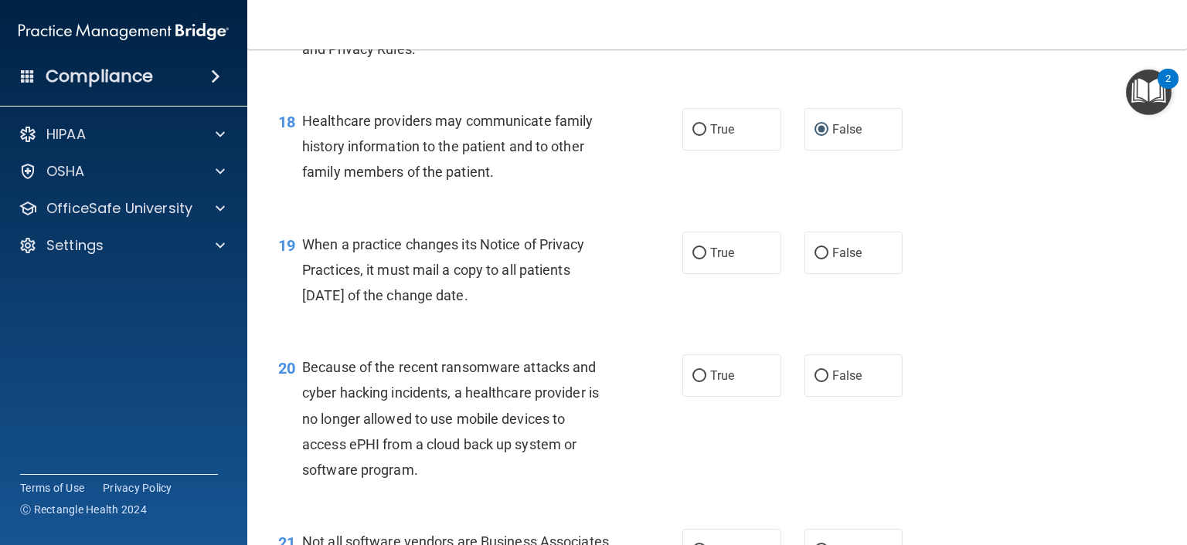
scroll to position [2395, 0]
click at [817, 258] on input "False" at bounding box center [821, 252] width 14 height 12
radio input "true"
click at [814, 381] on input "False" at bounding box center [821, 375] width 14 height 12
radio input "true"
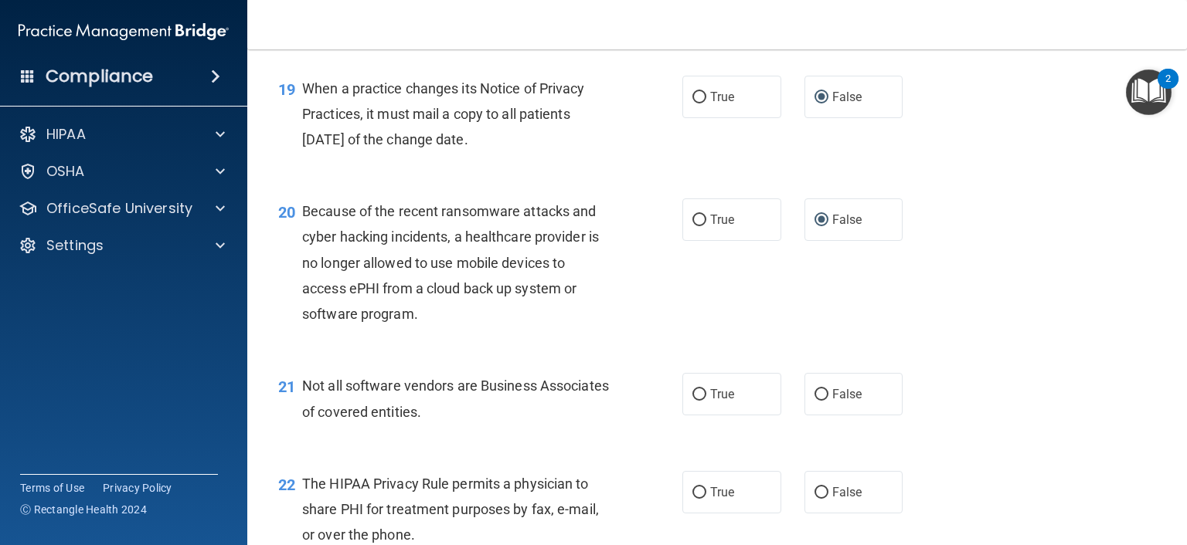
scroll to position [2627, 0]
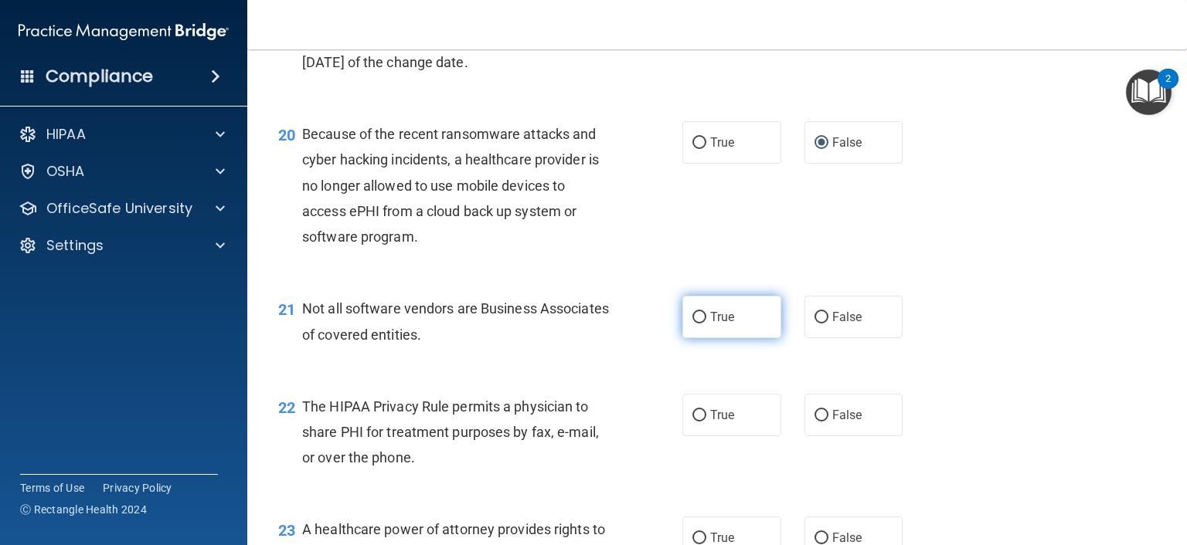
click at [698, 338] on label "True" at bounding box center [731, 317] width 99 height 42
click at [698, 324] on input "True" at bounding box center [699, 318] width 14 height 12
radio input "true"
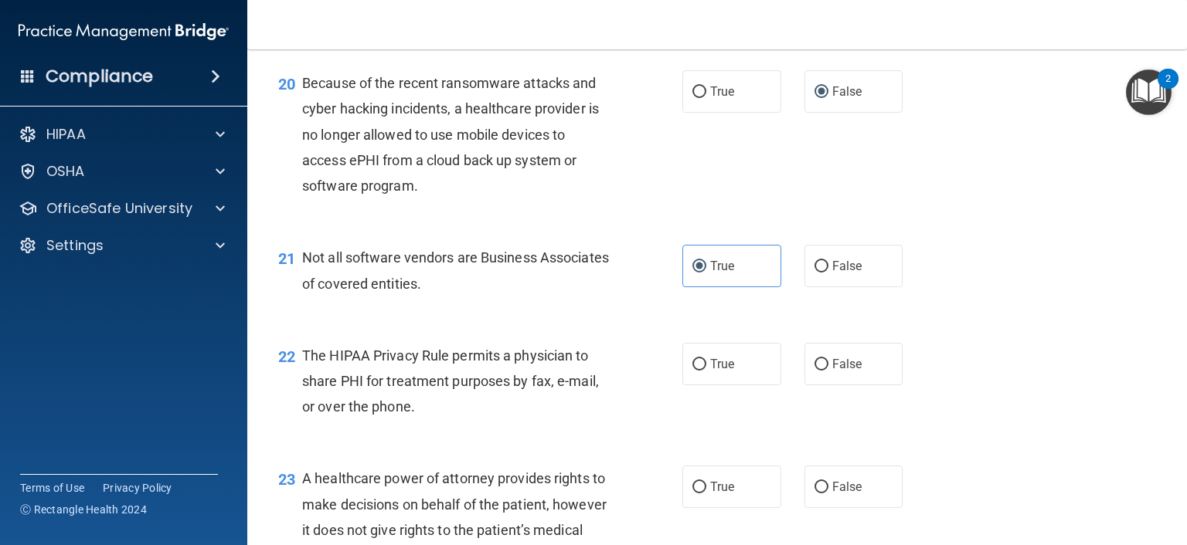
scroll to position [2704, 0]
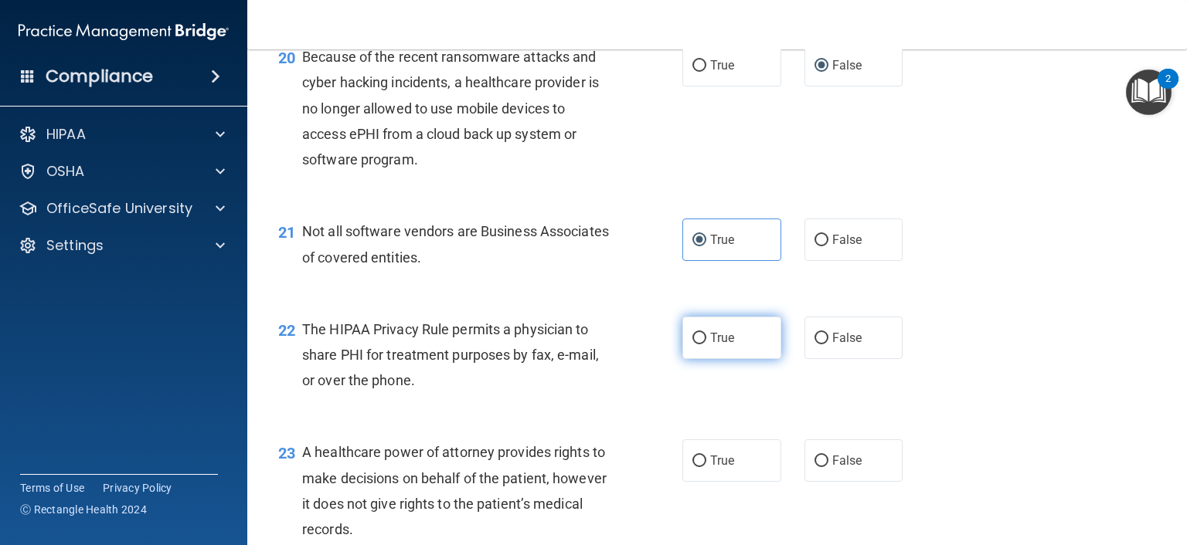
click at [692, 345] on input "True" at bounding box center [699, 339] width 14 height 12
radio input "true"
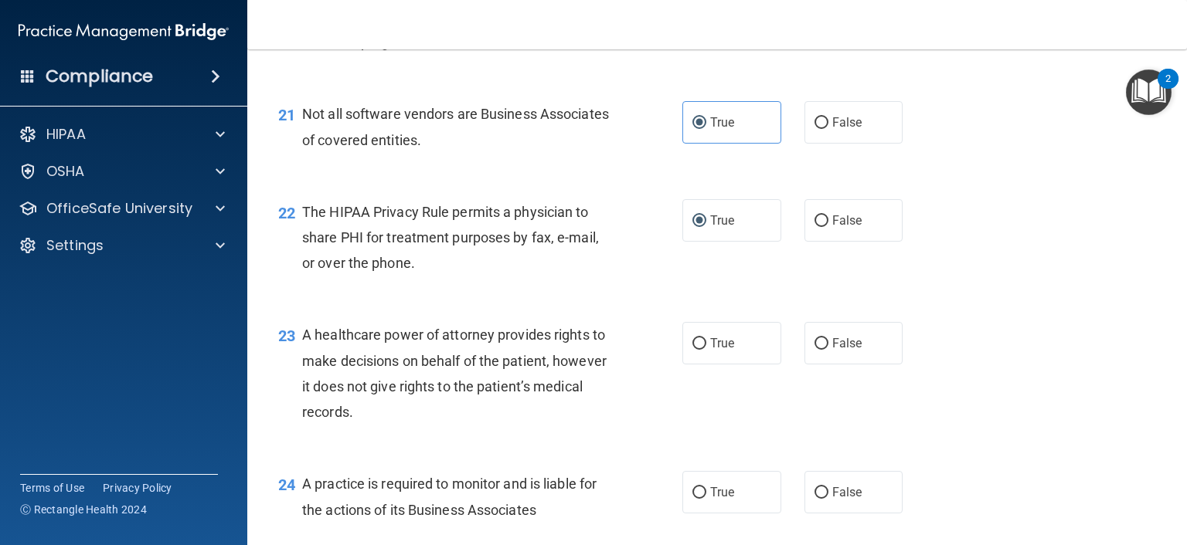
scroll to position [2858, 0]
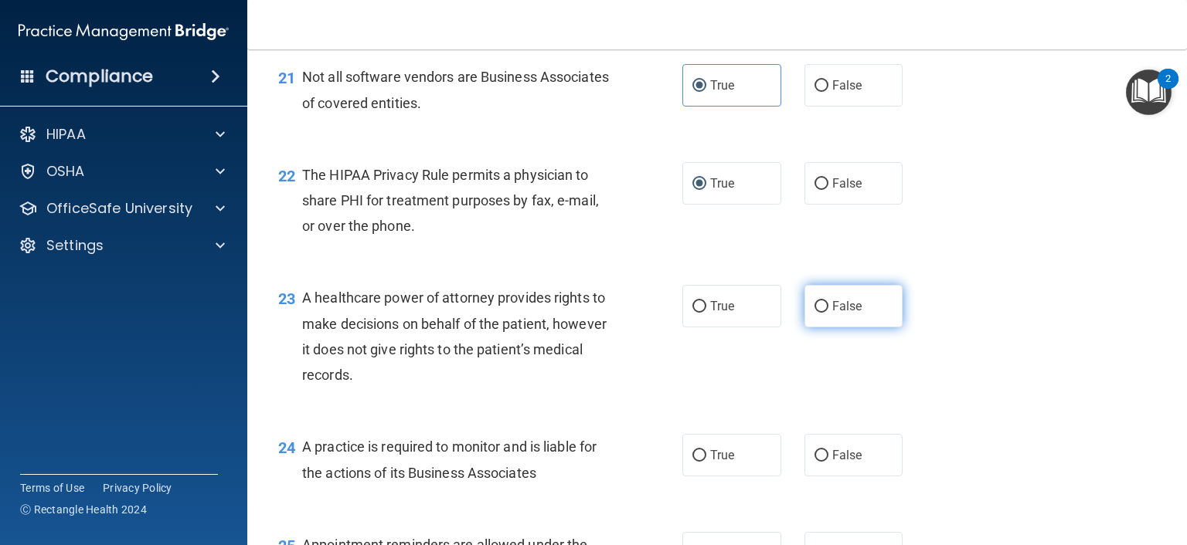
click at [814, 313] on input "False" at bounding box center [821, 307] width 14 height 12
radio input "true"
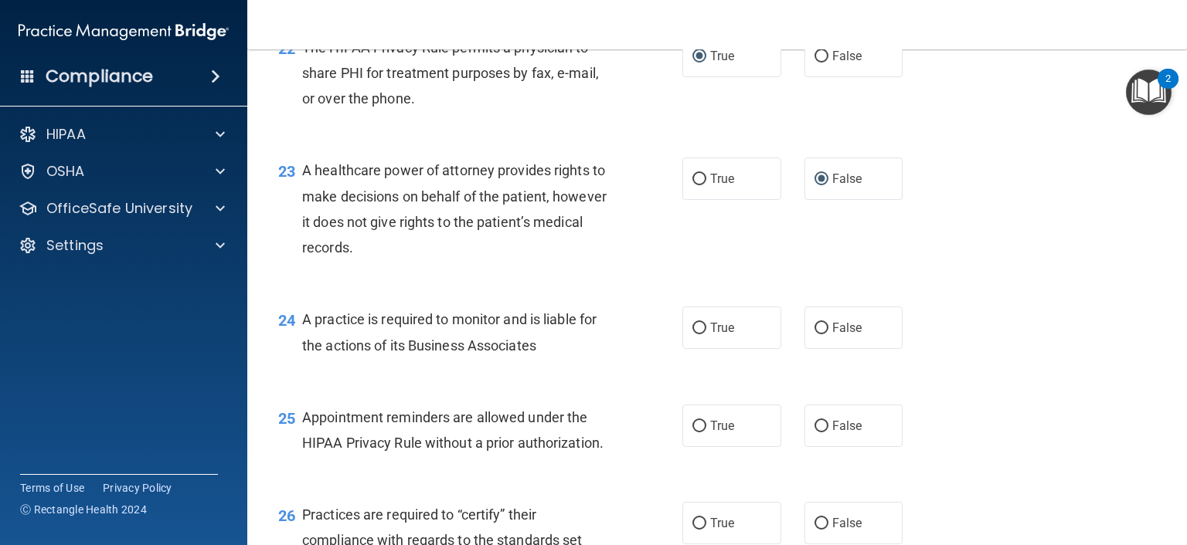
scroll to position [3013, 0]
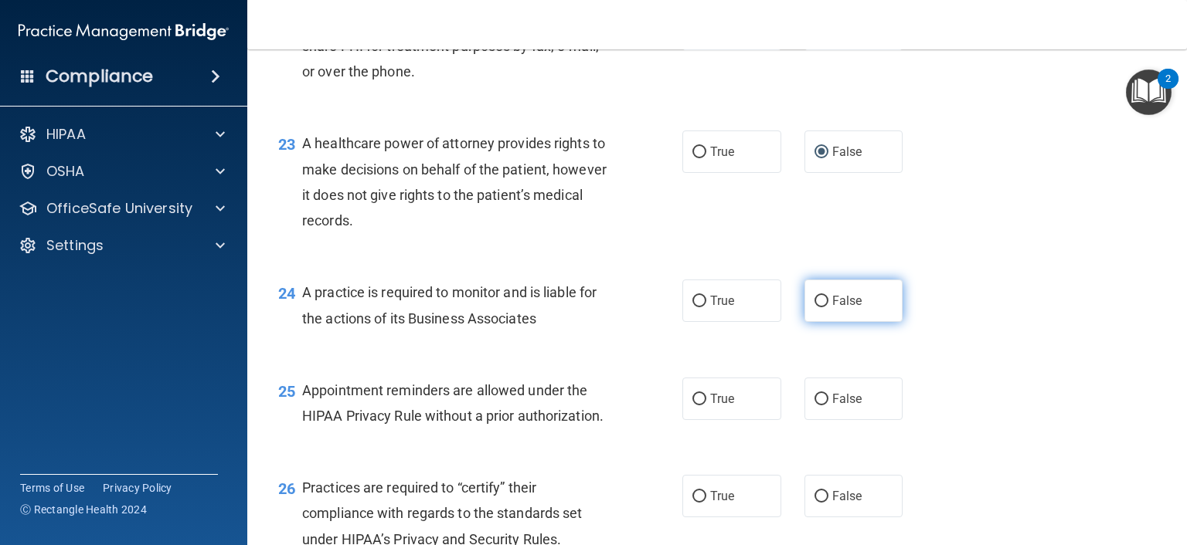
click at [814, 307] on input "False" at bounding box center [821, 302] width 14 height 12
radio input "true"
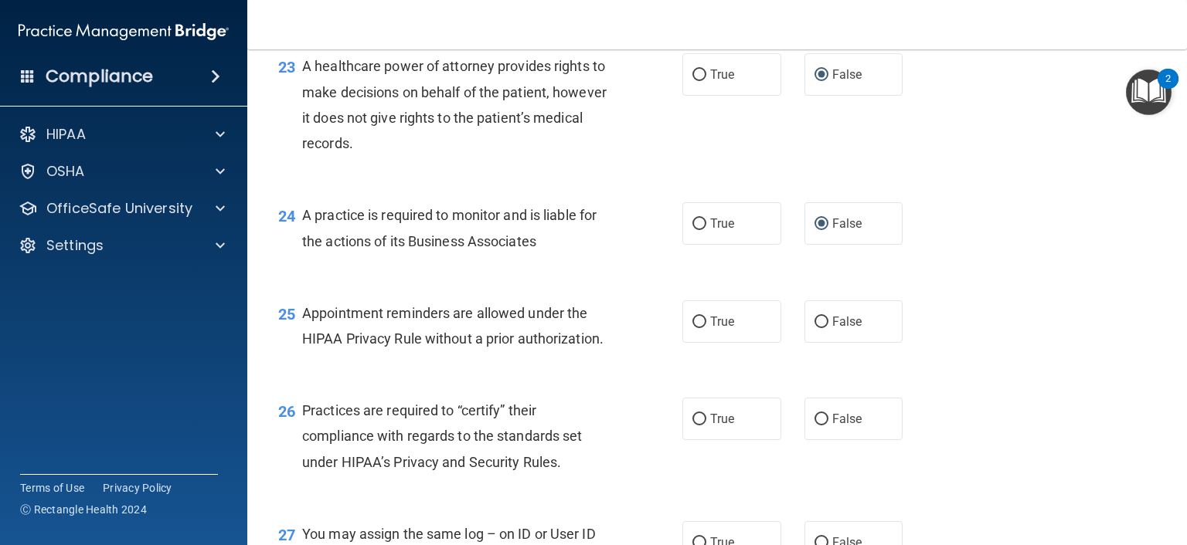
scroll to position [3167, 0]
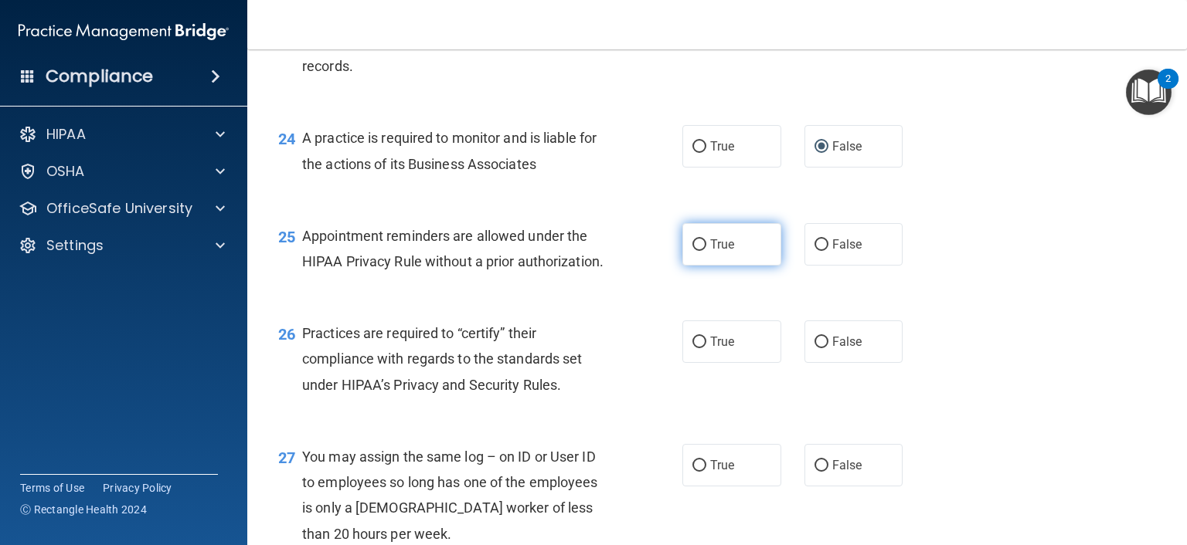
click at [692, 251] on input "True" at bounding box center [699, 245] width 14 height 12
radio input "true"
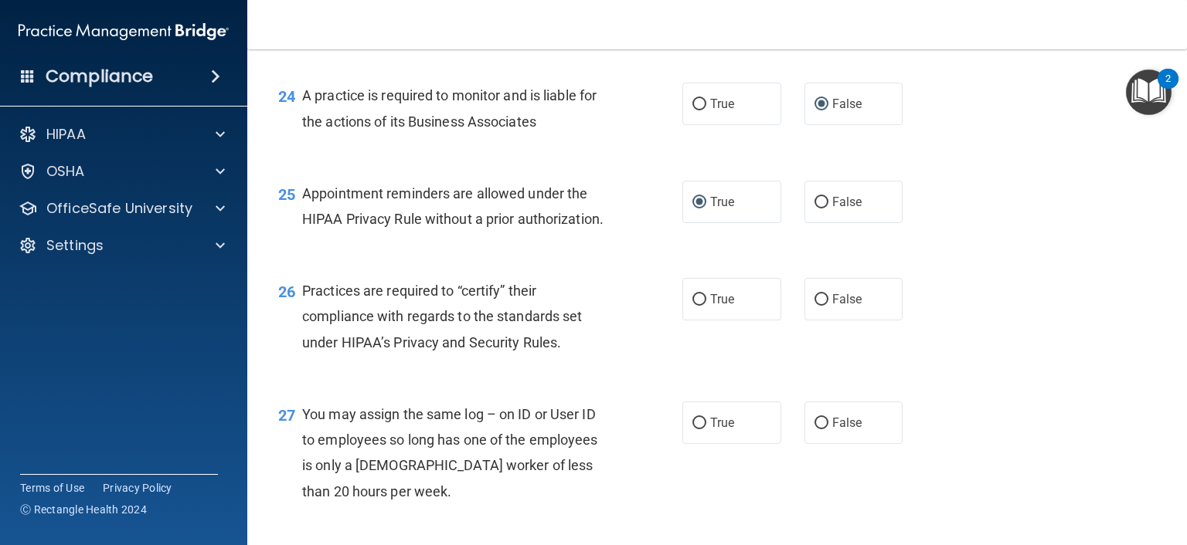
scroll to position [3245, 0]
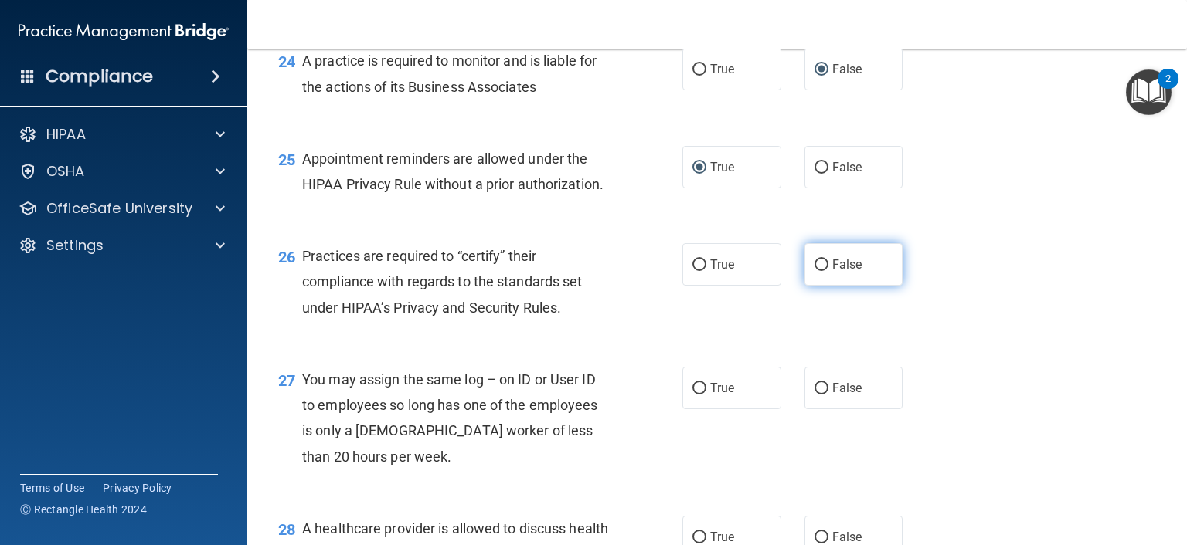
click at [815, 271] on input "False" at bounding box center [821, 266] width 14 height 12
radio input "true"
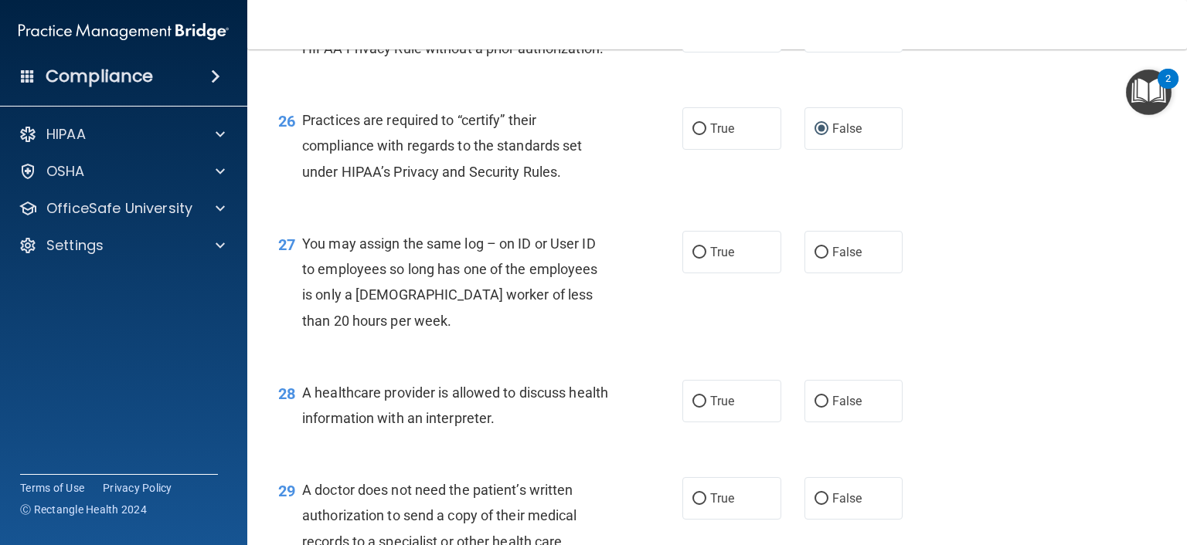
scroll to position [3399, 0]
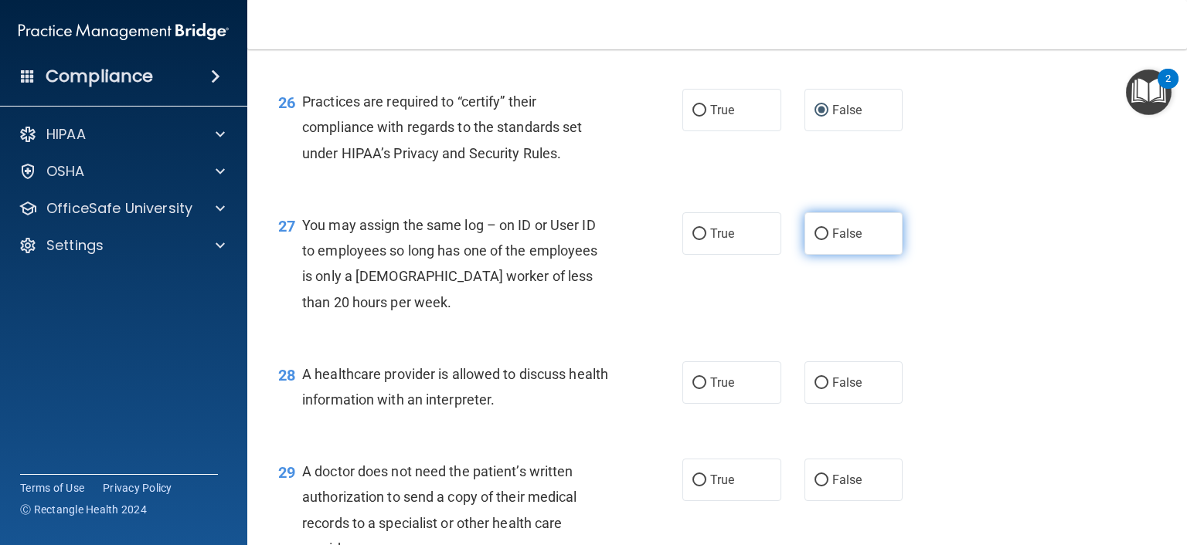
click at [814, 240] on input "False" at bounding box center [821, 235] width 14 height 12
radio input "true"
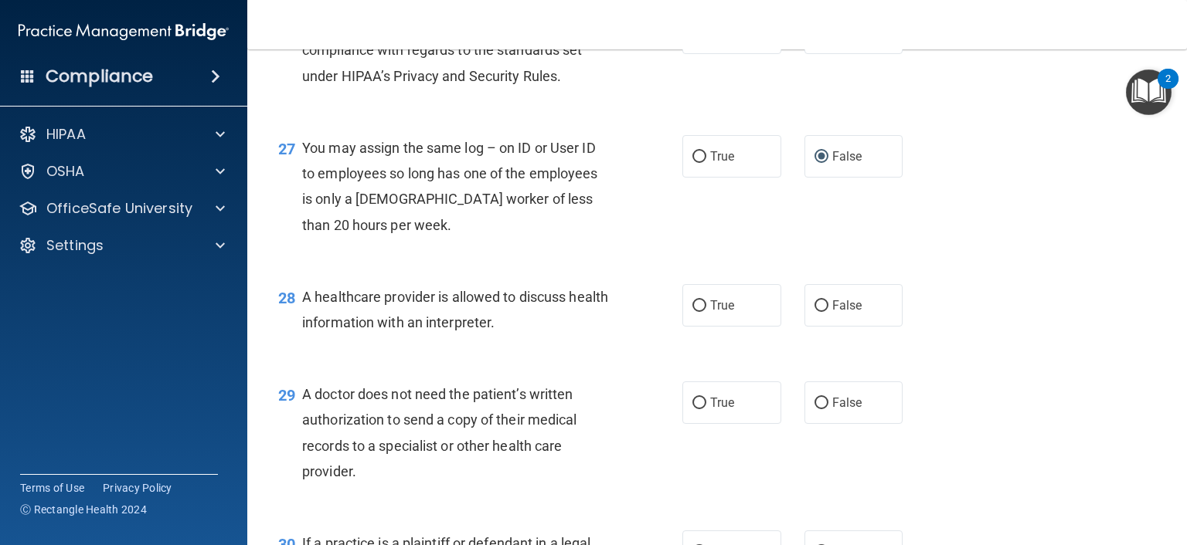
scroll to position [3554, 0]
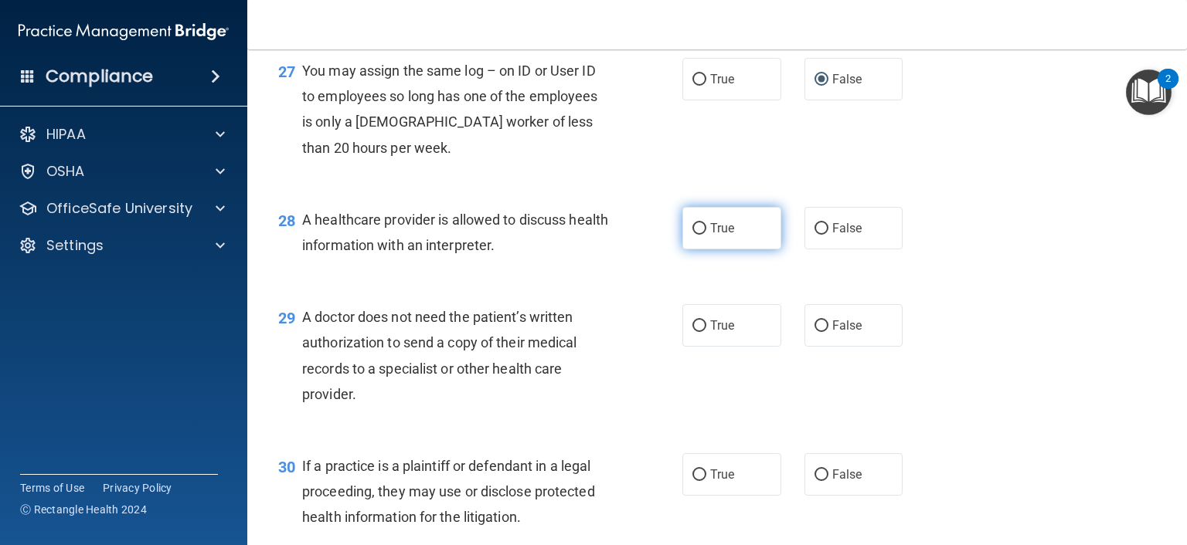
click at [692, 235] on input "True" at bounding box center [699, 229] width 14 height 12
radio input "true"
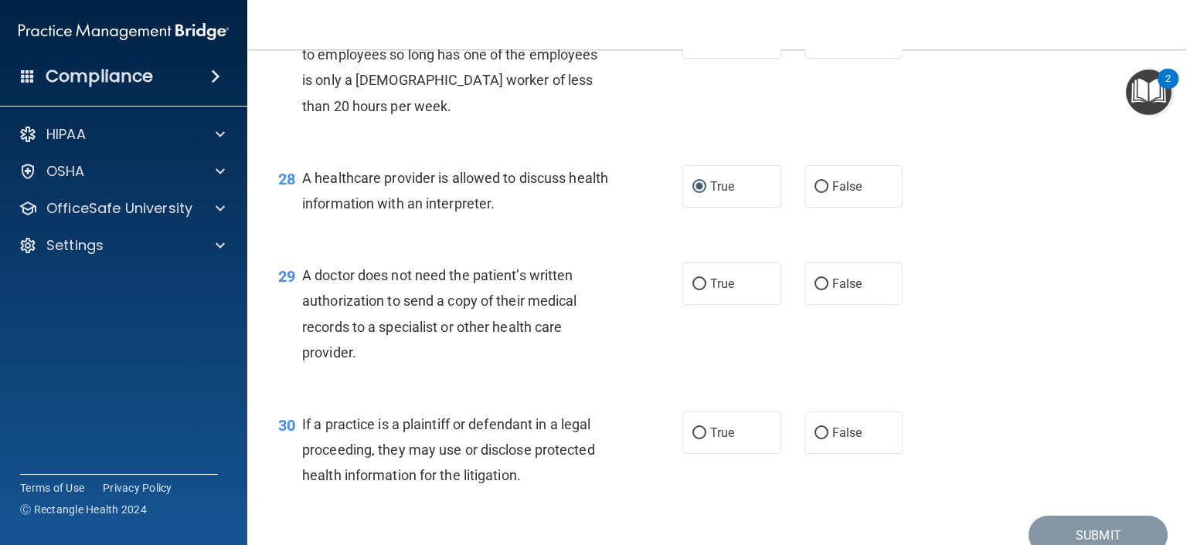
scroll to position [3631, 0]
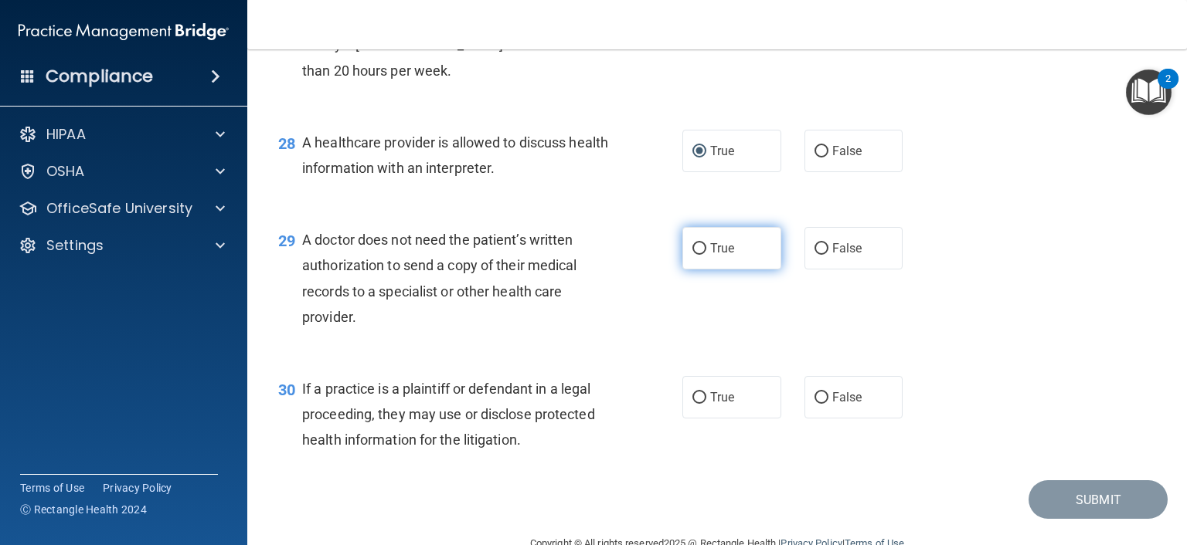
click at [695, 255] on input "True" at bounding box center [699, 249] width 14 height 12
radio input "true"
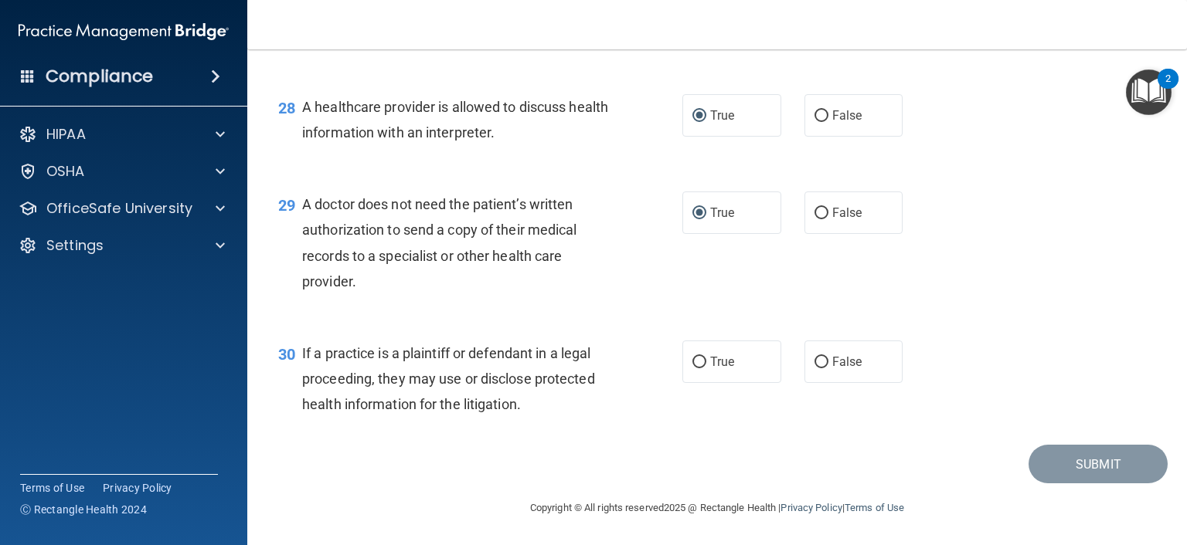
scroll to position [3708, 0]
click at [692, 368] on input "True" at bounding box center [699, 363] width 14 height 12
radio input "true"
click at [1080, 476] on button "Submit" at bounding box center [1097, 464] width 139 height 39
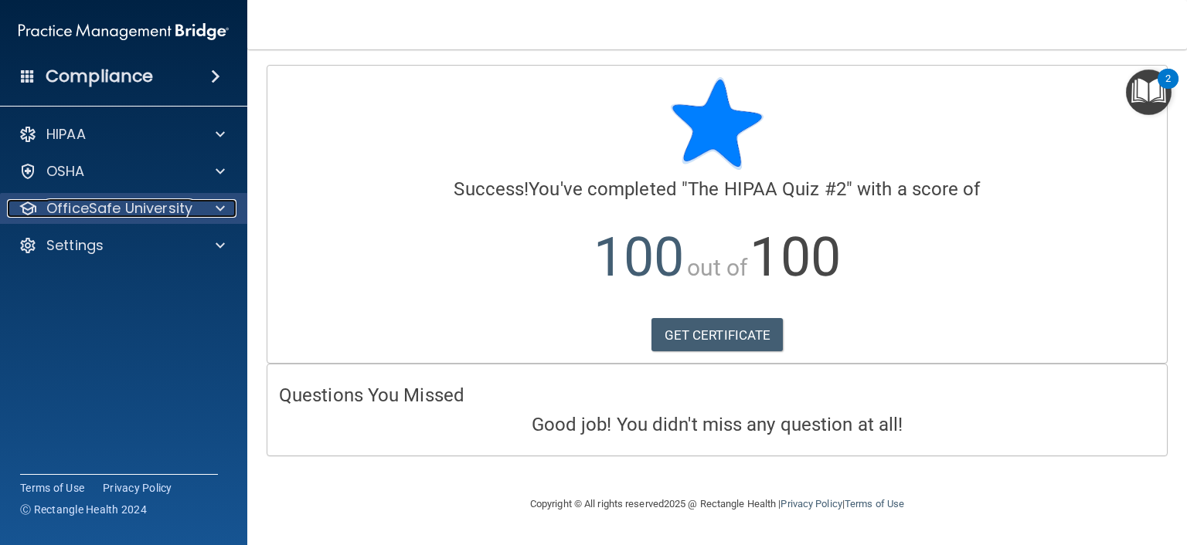
click at [125, 216] on p "OfficeSafe University" at bounding box center [119, 208] width 146 height 19
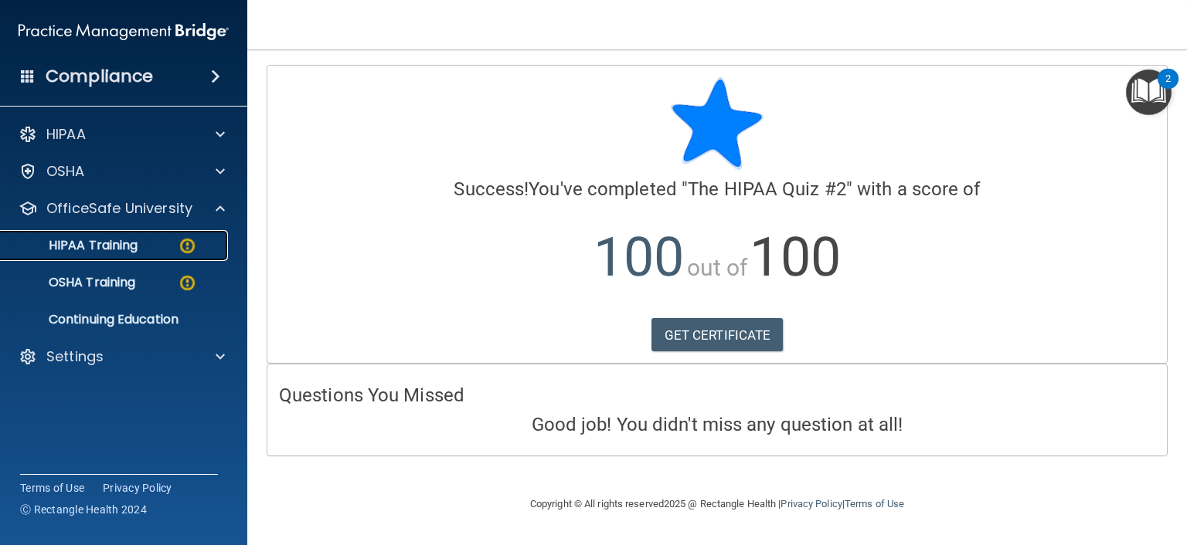
click at [110, 249] on p "HIPAA Training" at bounding box center [73, 245] width 127 height 15
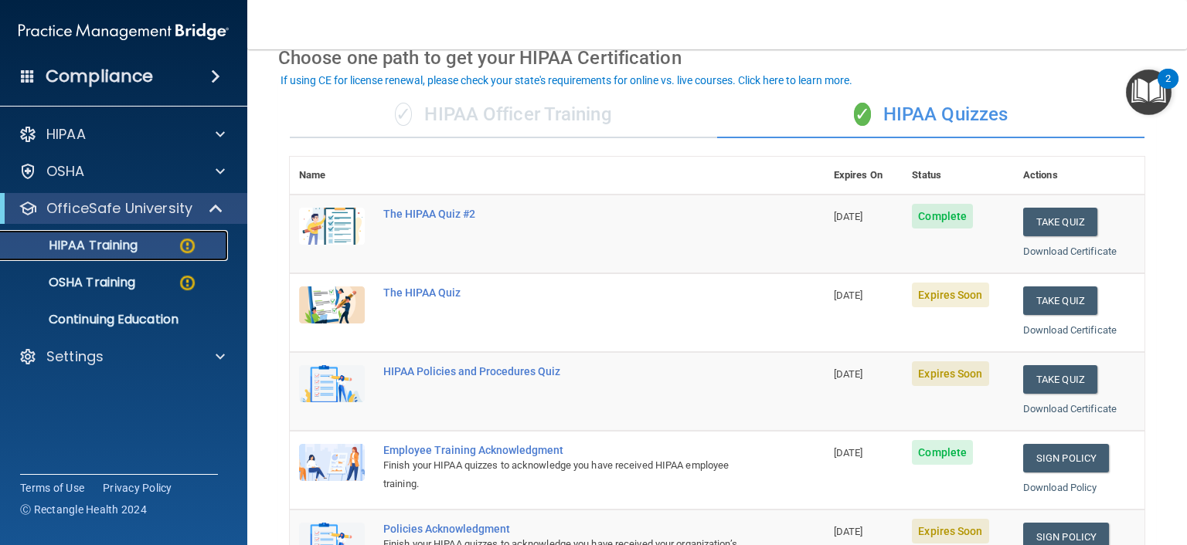
scroll to position [155, 0]
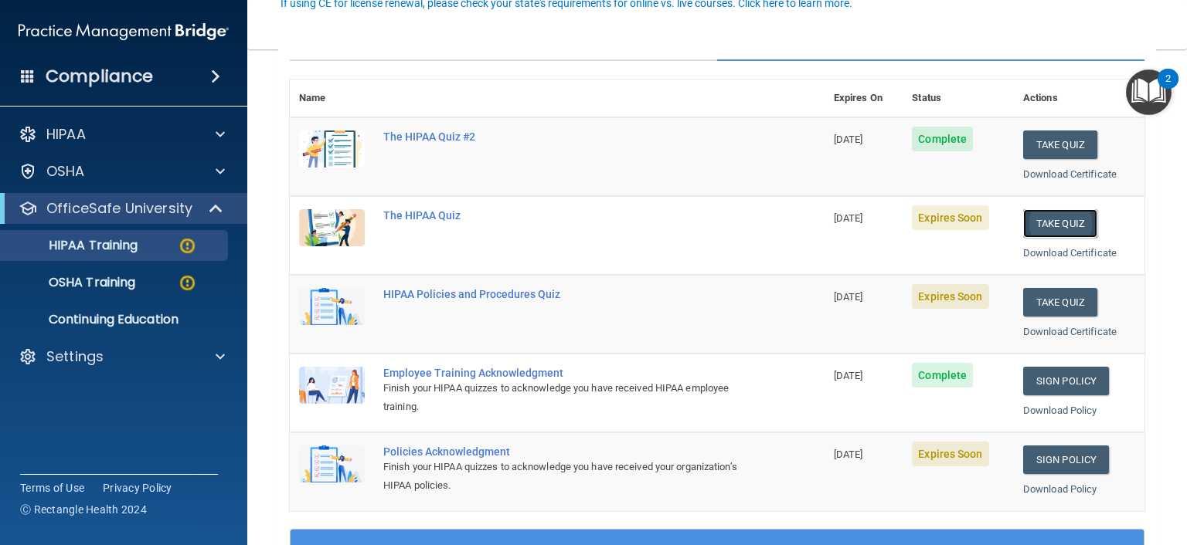
click at [1048, 222] on button "Take Quiz" at bounding box center [1060, 223] width 74 height 29
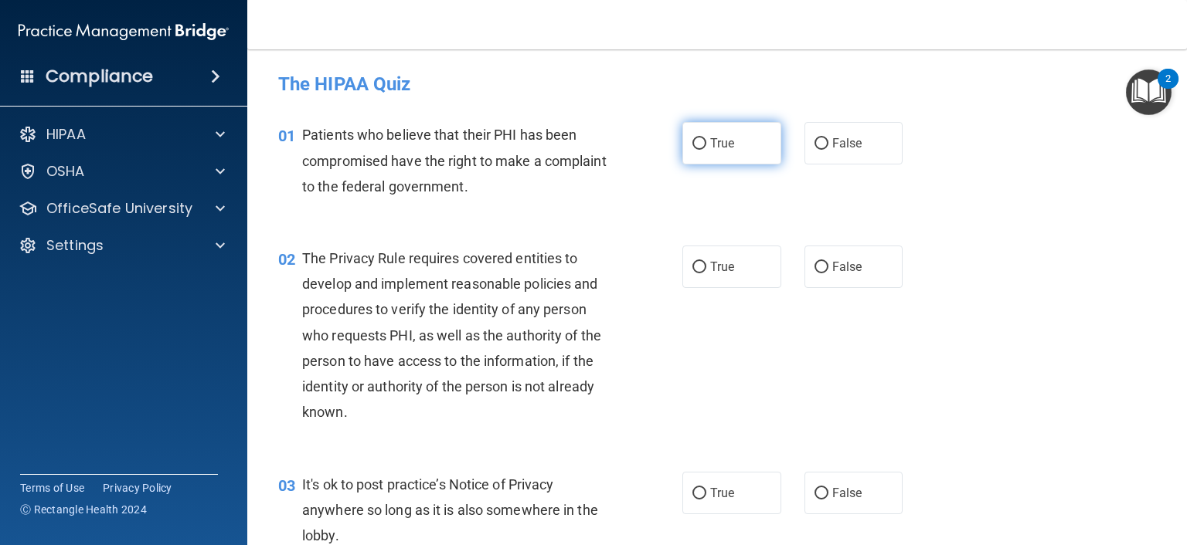
click at [692, 144] on input "True" at bounding box center [699, 144] width 14 height 12
radio input "true"
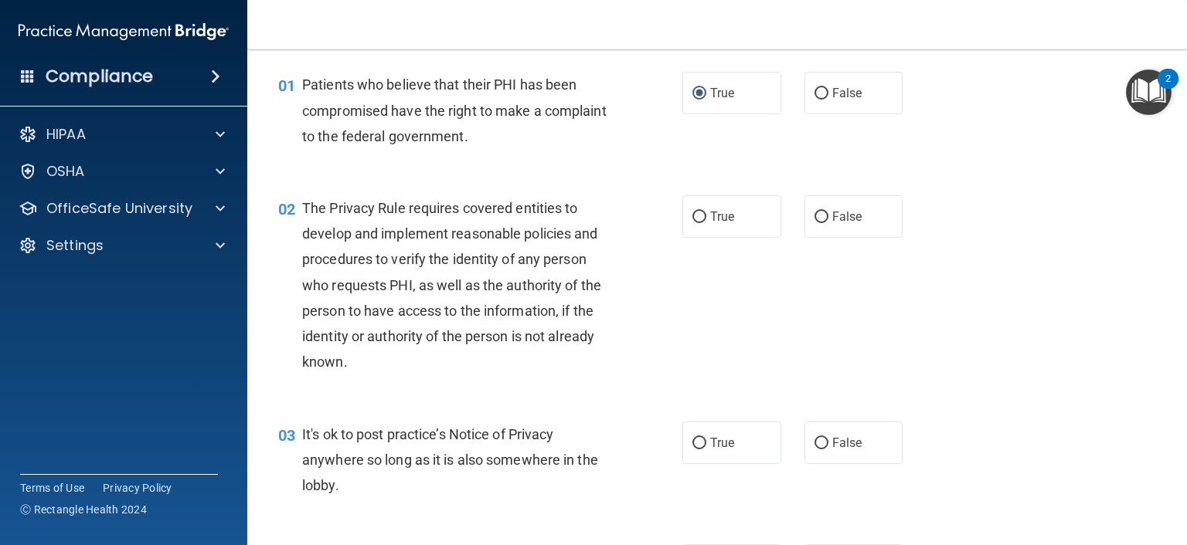
scroll to position [77, 0]
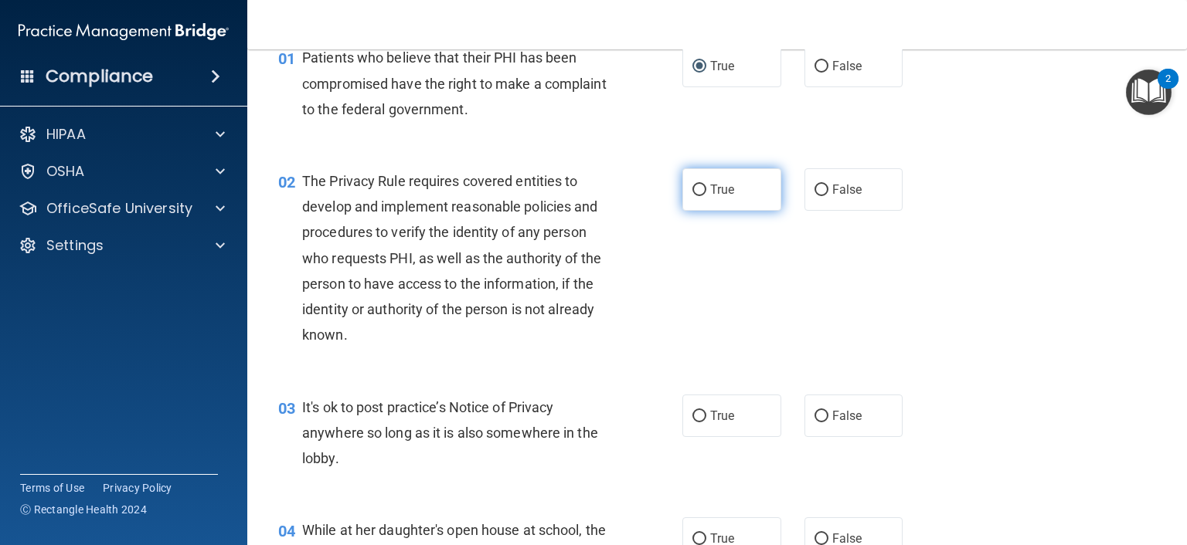
click at [698, 194] on input "True" at bounding box center [699, 191] width 14 height 12
radio input "true"
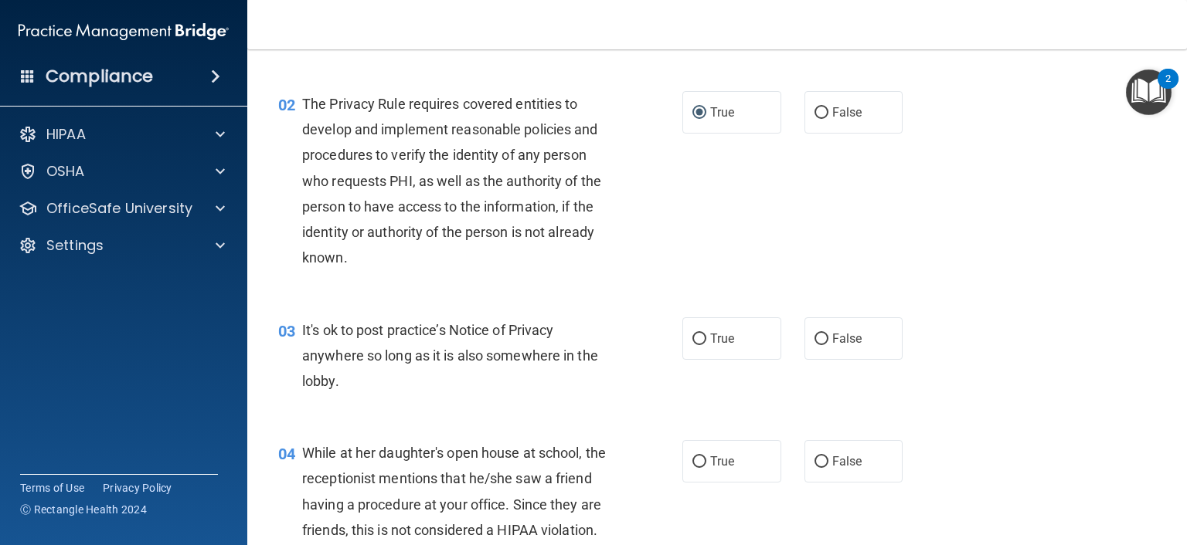
scroll to position [232, 0]
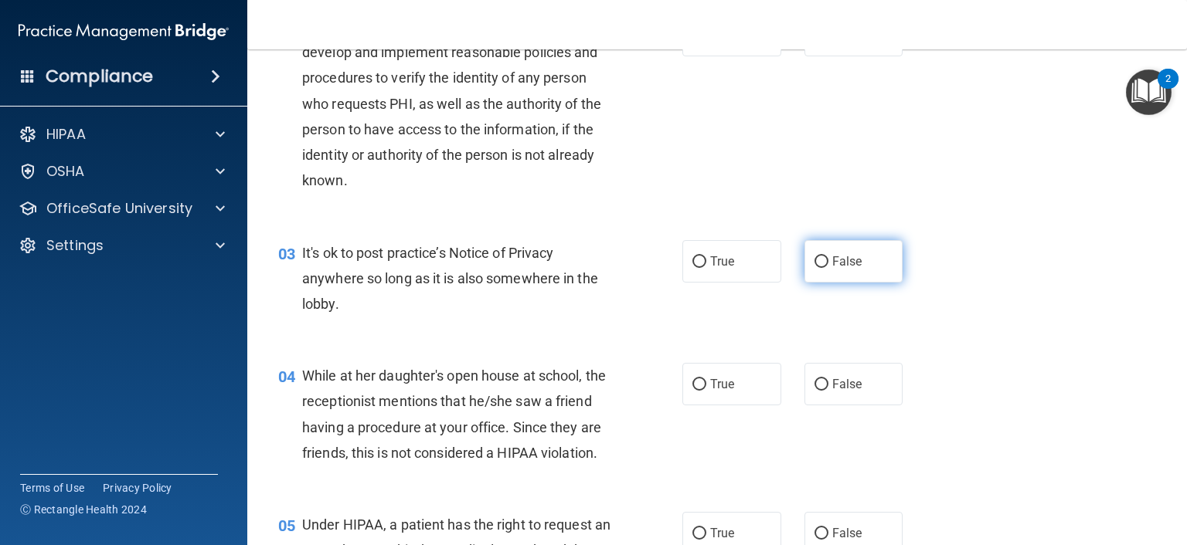
click at [814, 262] on input "False" at bounding box center [821, 262] width 14 height 12
radio input "true"
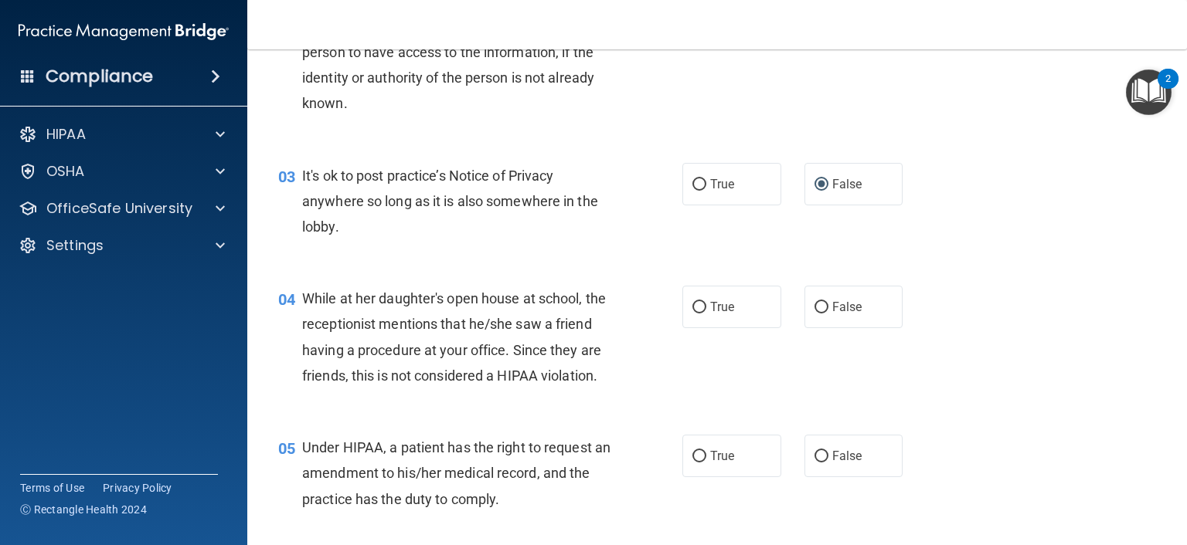
scroll to position [386, 0]
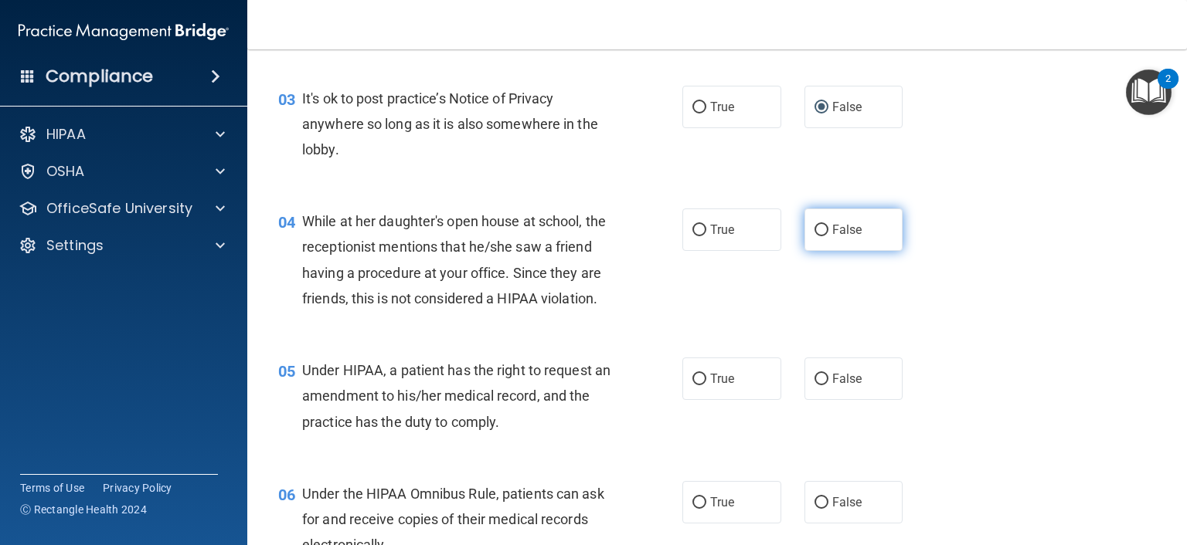
click at [814, 226] on input "False" at bounding box center [821, 231] width 14 height 12
radio input "true"
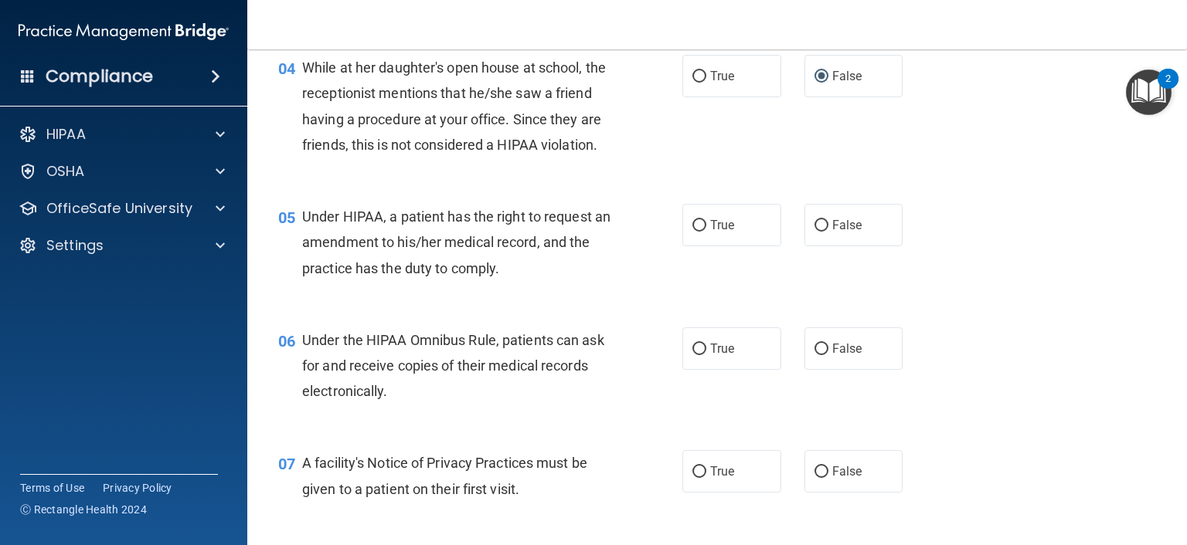
scroll to position [541, 0]
click at [816, 231] on input "False" at bounding box center [821, 225] width 14 height 12
radio input "true"
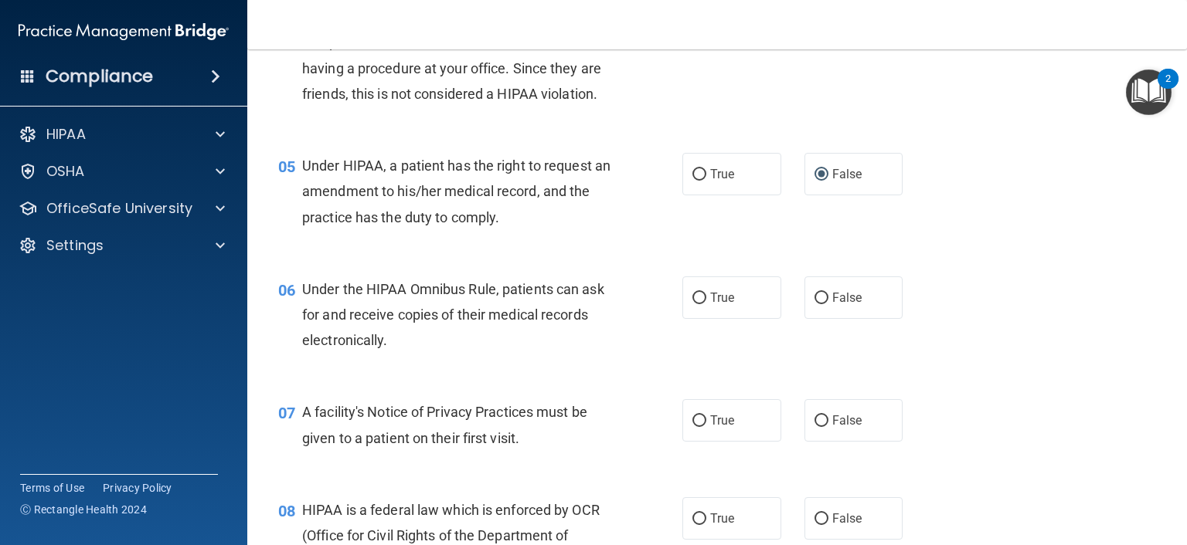
scroll to position [618, 0]
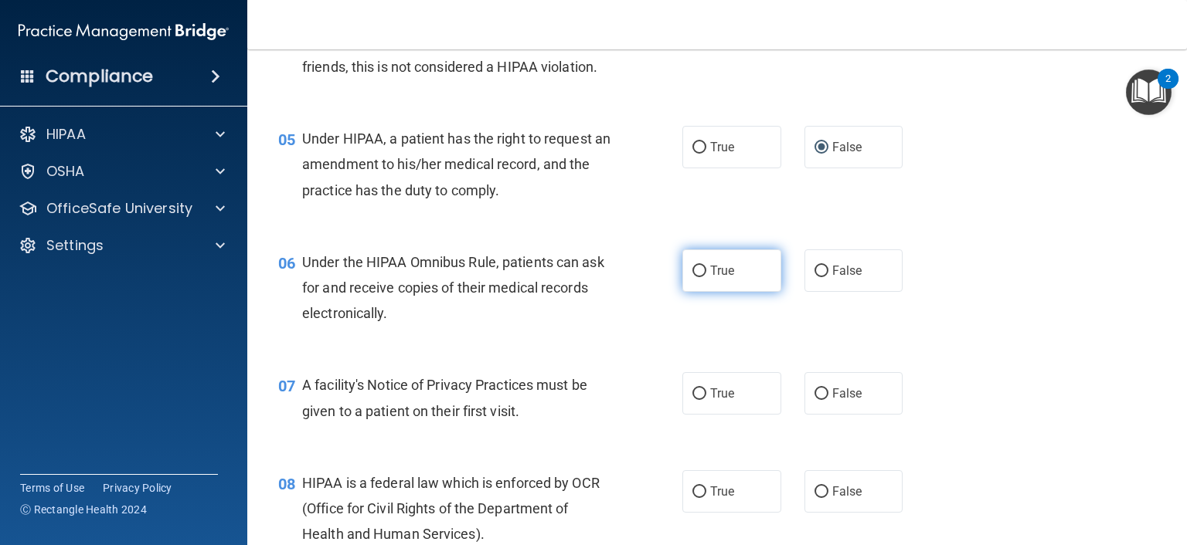
click at [685, 292] on label "True" at bounding box center [731, 271] width 99 height 42
click at [692, 277] on input "True" at bounding box center [699, 272] width 14 height 12
radio input "true"
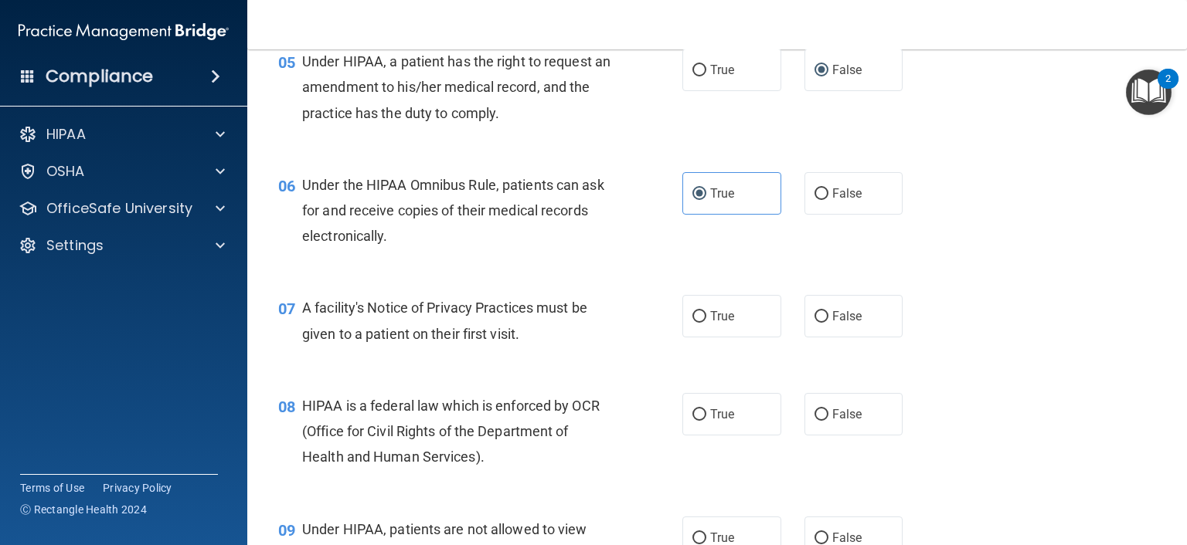
scroll to position [773, 0]
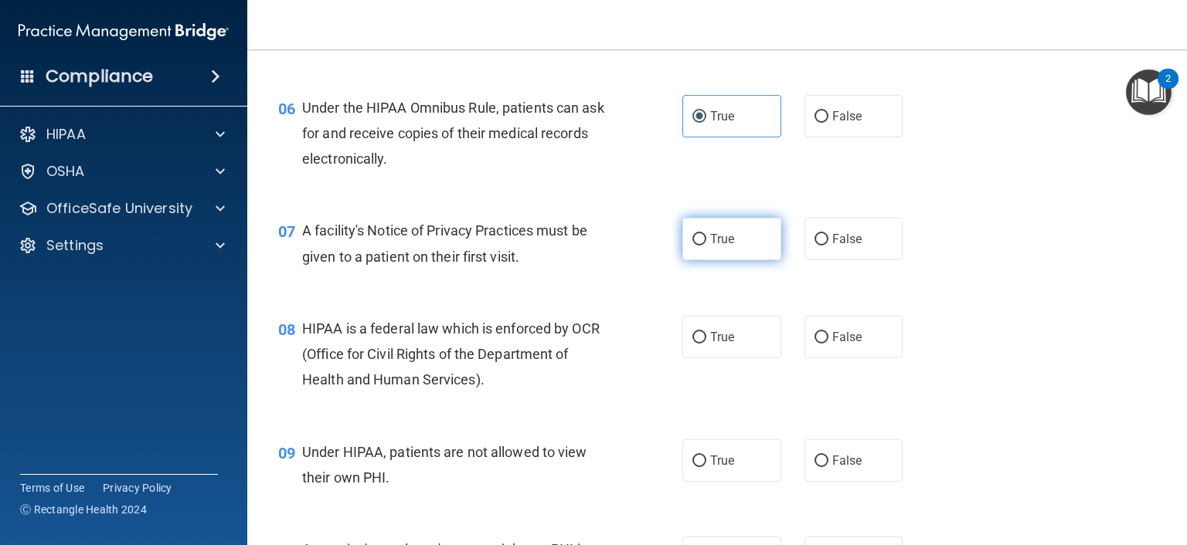
click at [692, 246] on input "True" at bounding box center [699, 240] width 14 height 12
radio input "true"
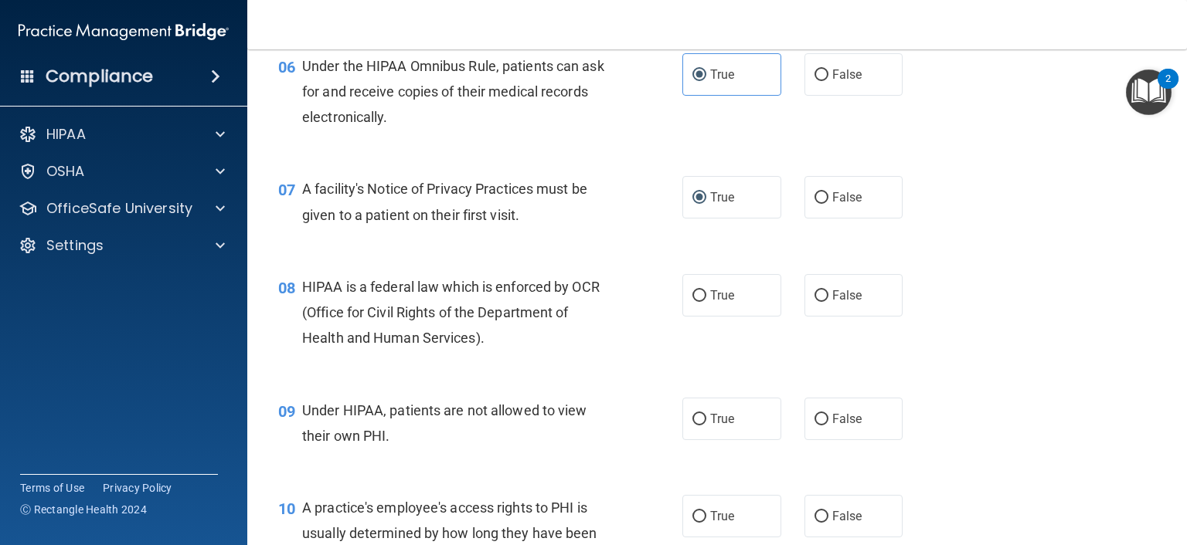
scroll to position [850, 0]
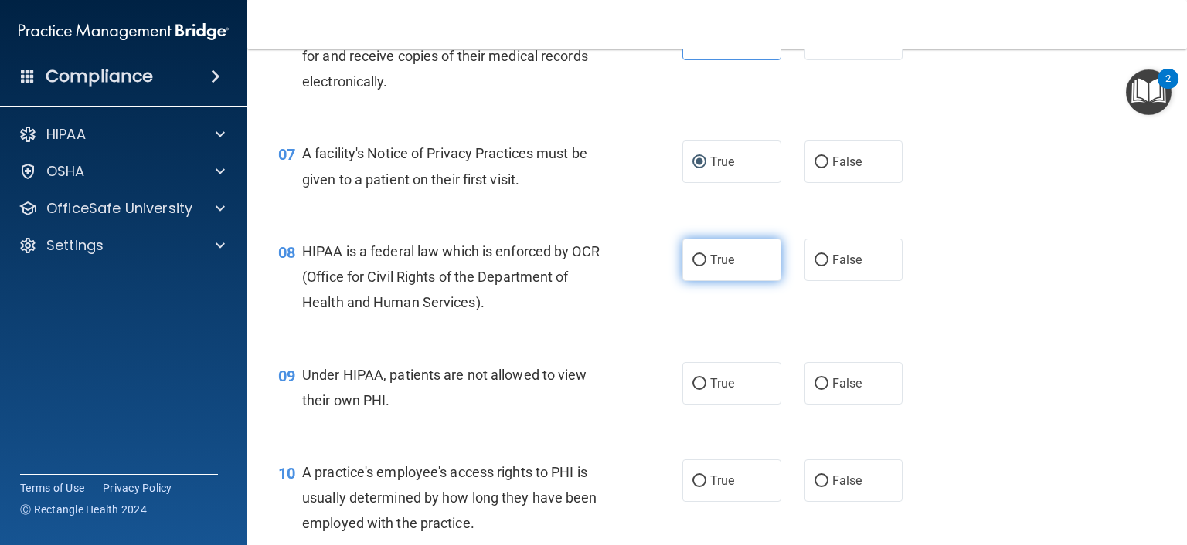
click at [698, 267] on input "True" at bounding box center [699, 261] width 14 height 12
radio input "true"
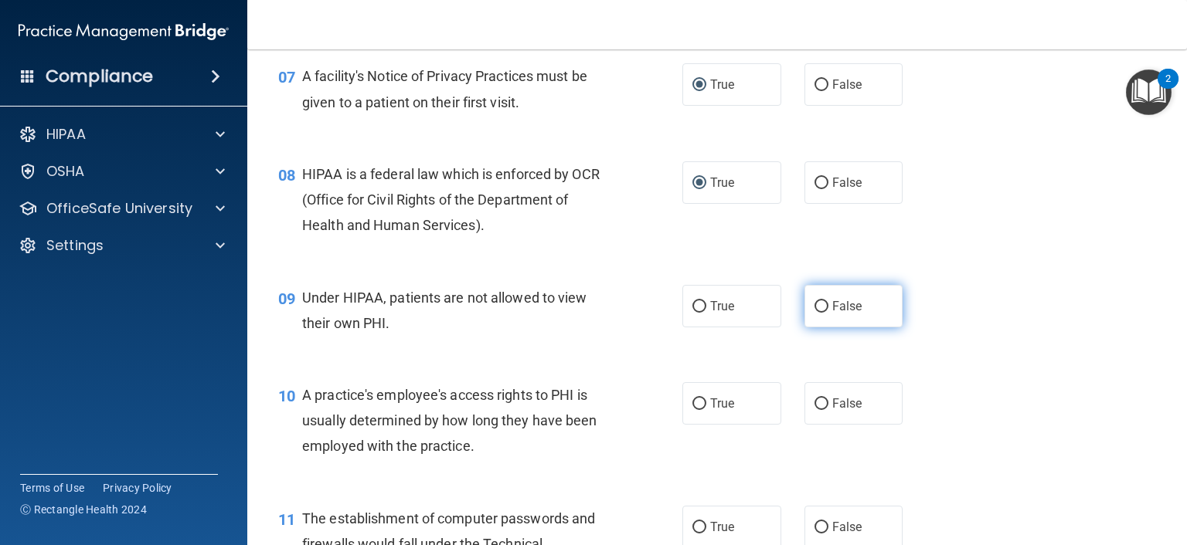
click at [814, 313] on input "False" at bounding box center [821, 307] width 14 height 12
radio input "true"
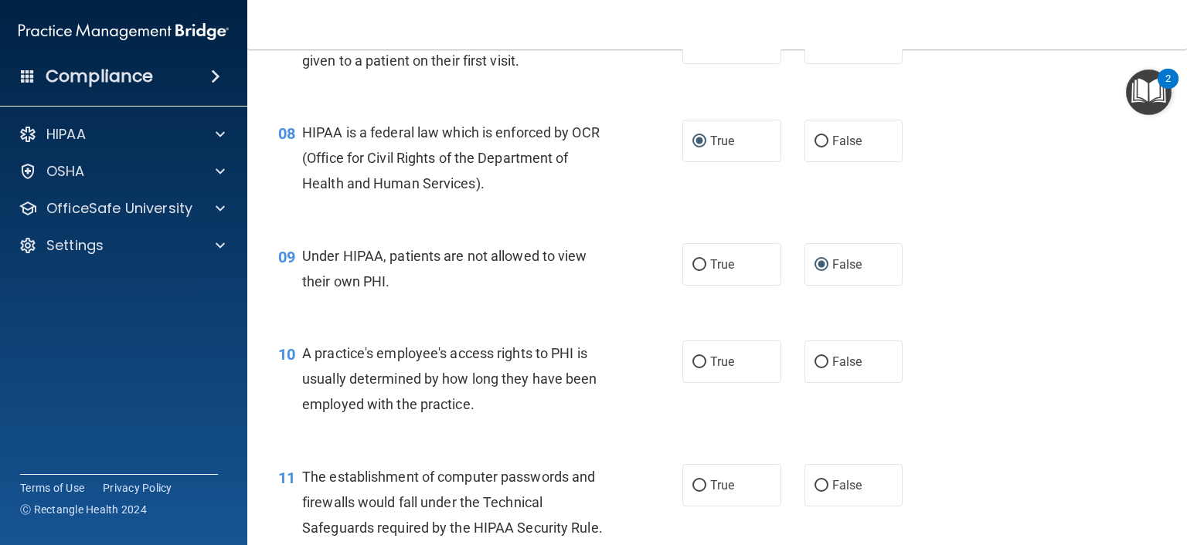
scroll to position [1004, 0]
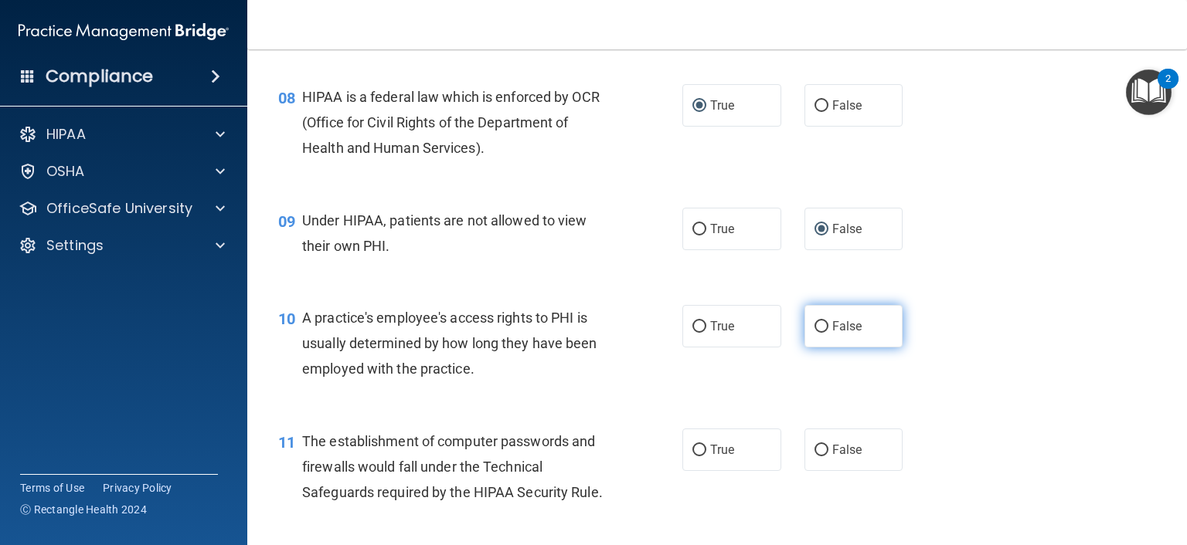
click at [814, 333] on input "False" at bounding box center [821, 327] width 14 height 12
radio input "true"
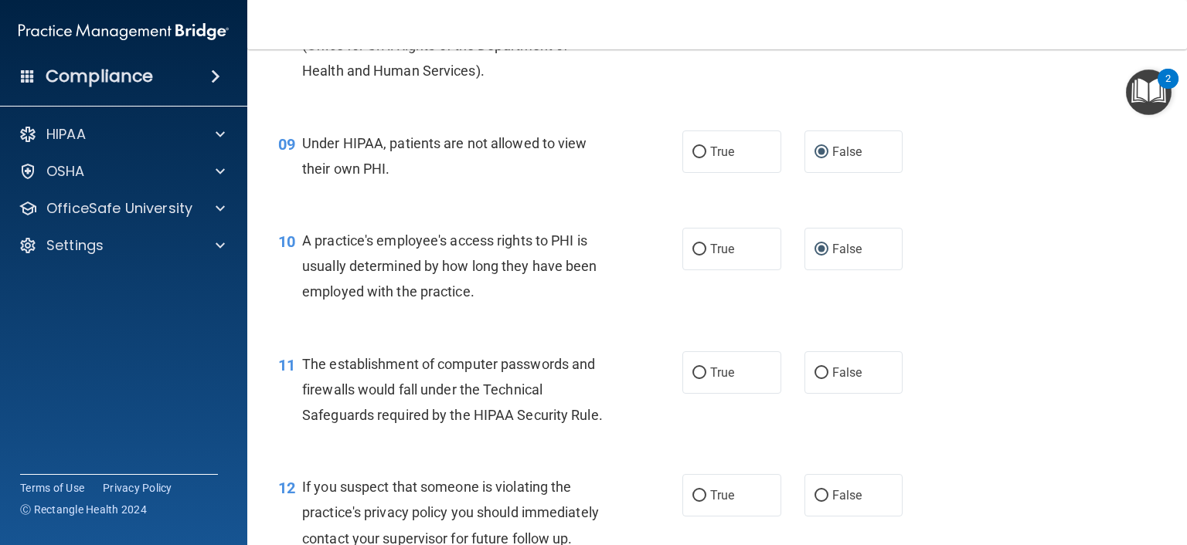
scroll to position [1159, 0]
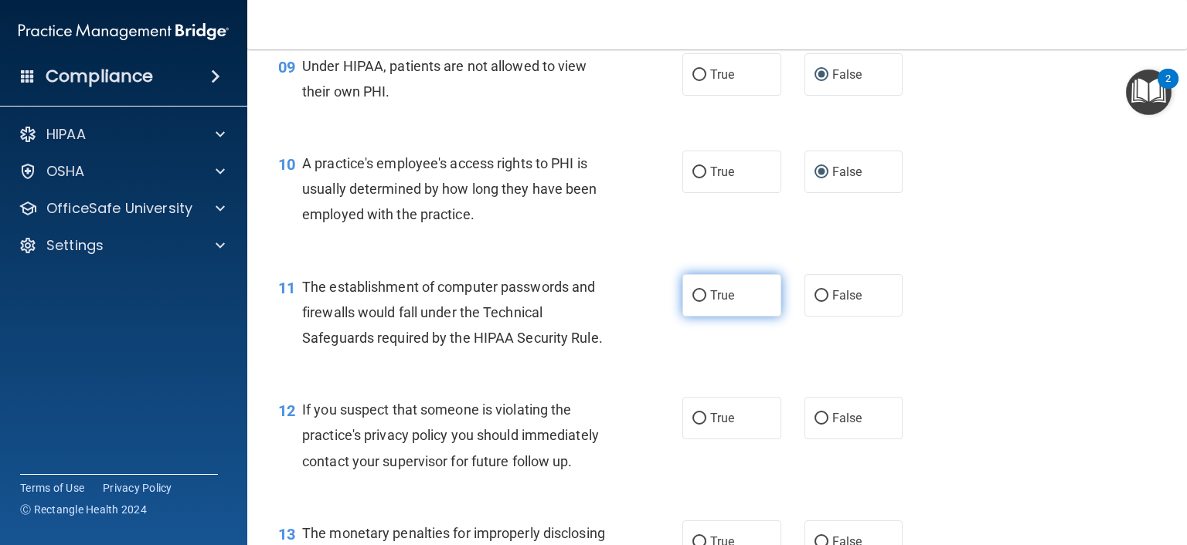
click at [692, 302] on input "True" at bounding box center [699, 296] width 14 height 12
radio input "true"
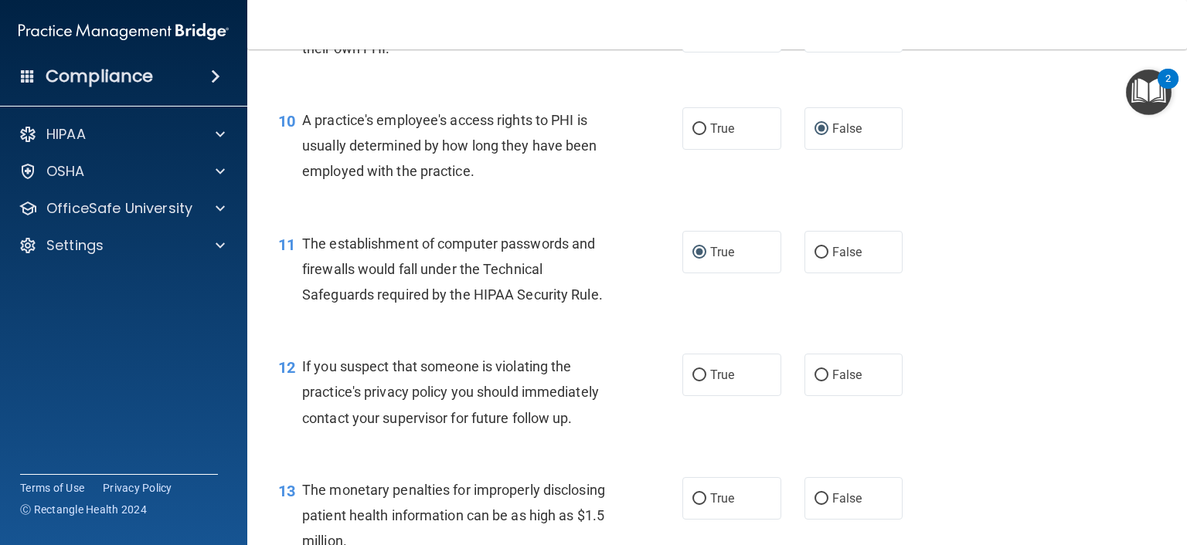
scroll to position [1236, 0]
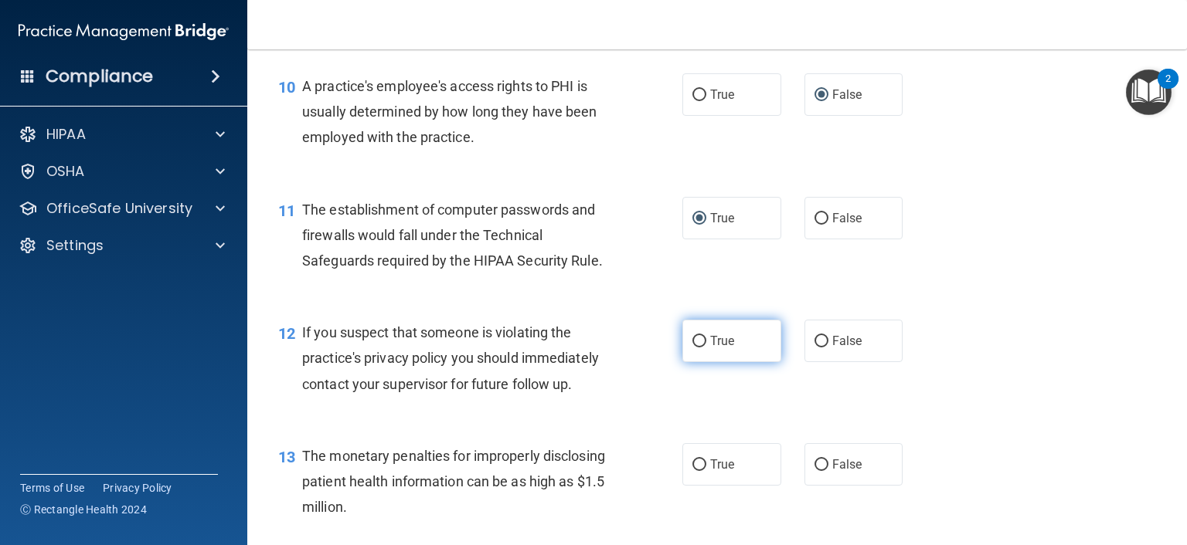
click at [695, 348] on input "True" at bounding box center [699, 342] width 14 height 12
radio input "true"
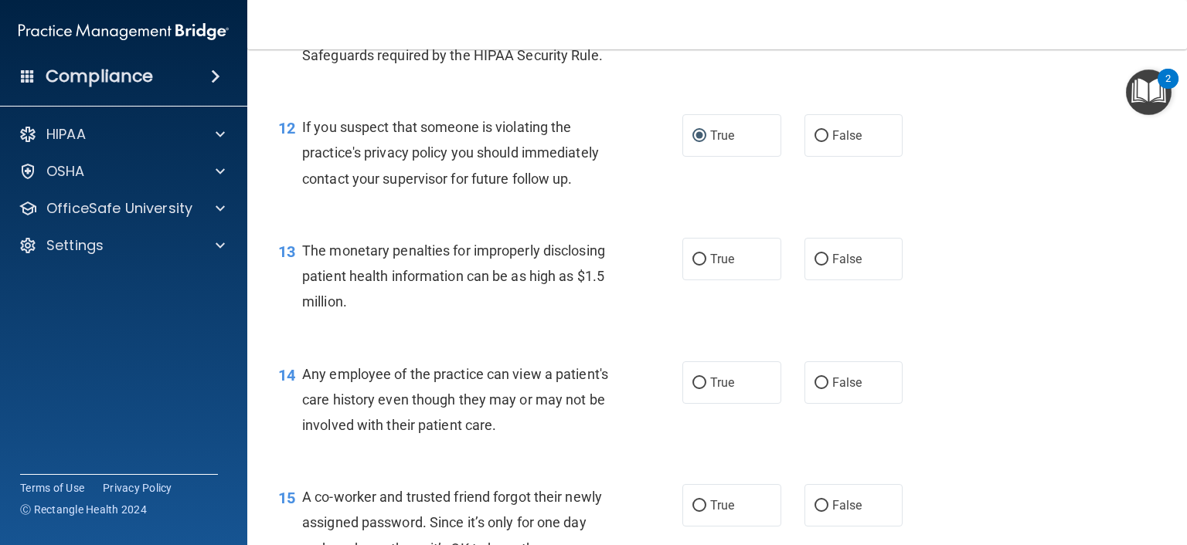
scroll to position [1468, 0]
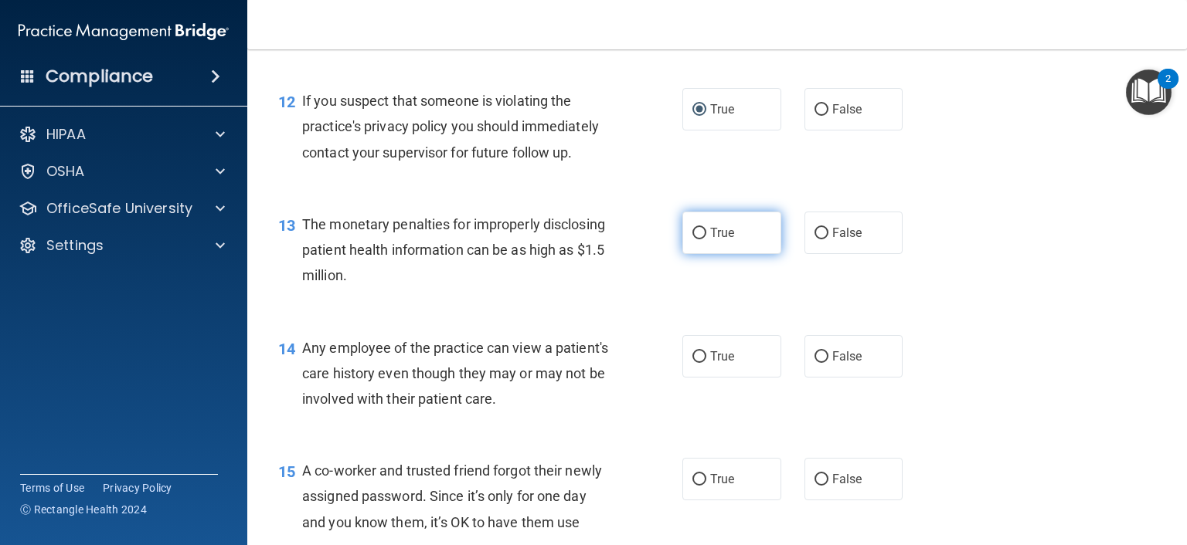
click at [693, 239] on input "True" at bounding box center [699, 234] width 14 height 12
radio input "true"
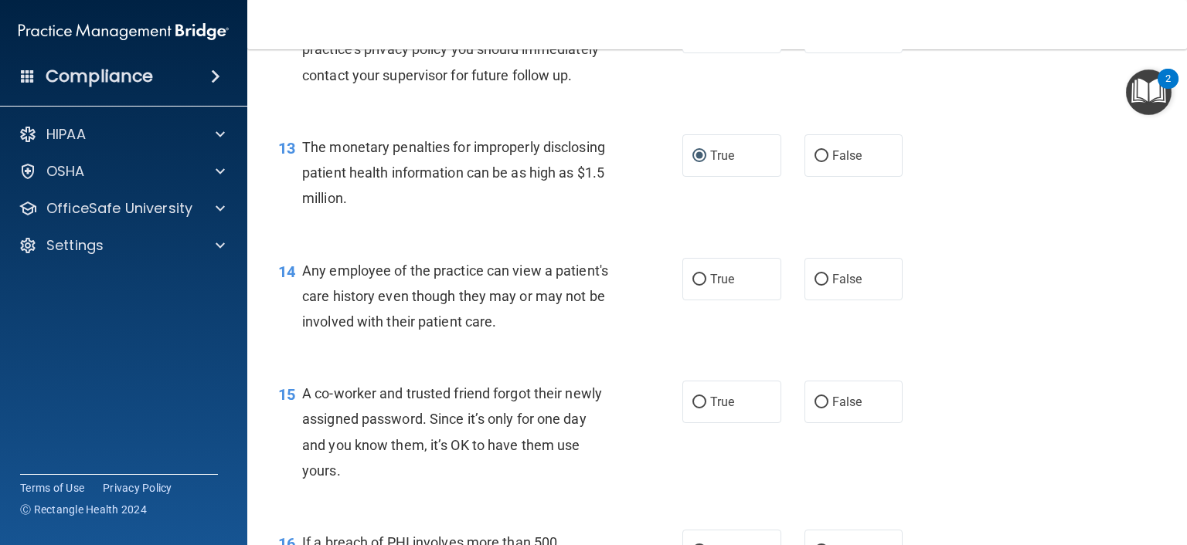
scroll to position [1622, 0]
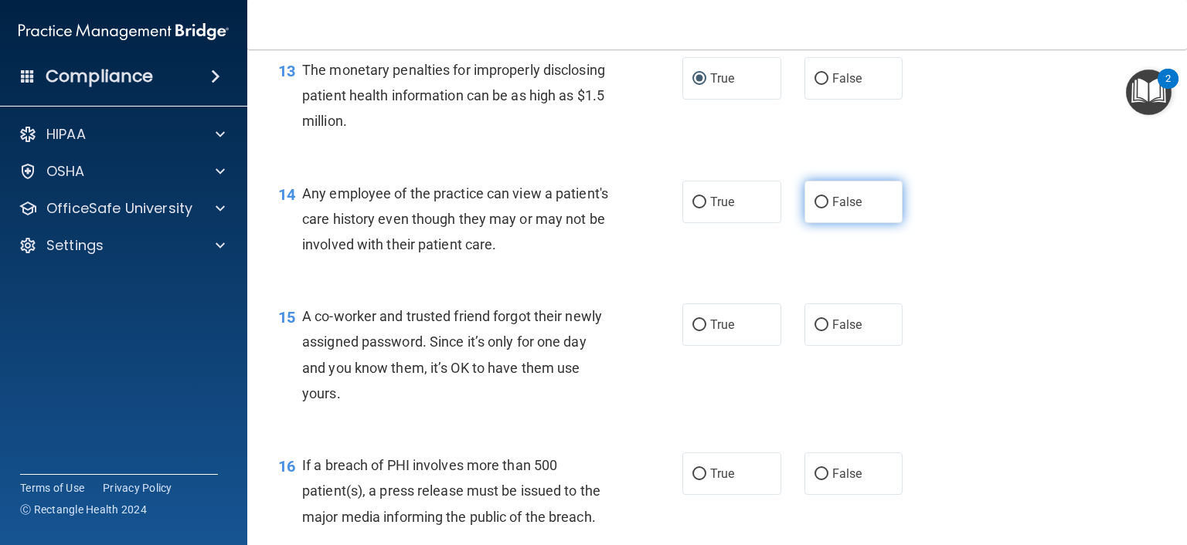
click at [816, 209] on input "False" at bounding box center [821, 203] width 14 height 12
radio input "true"
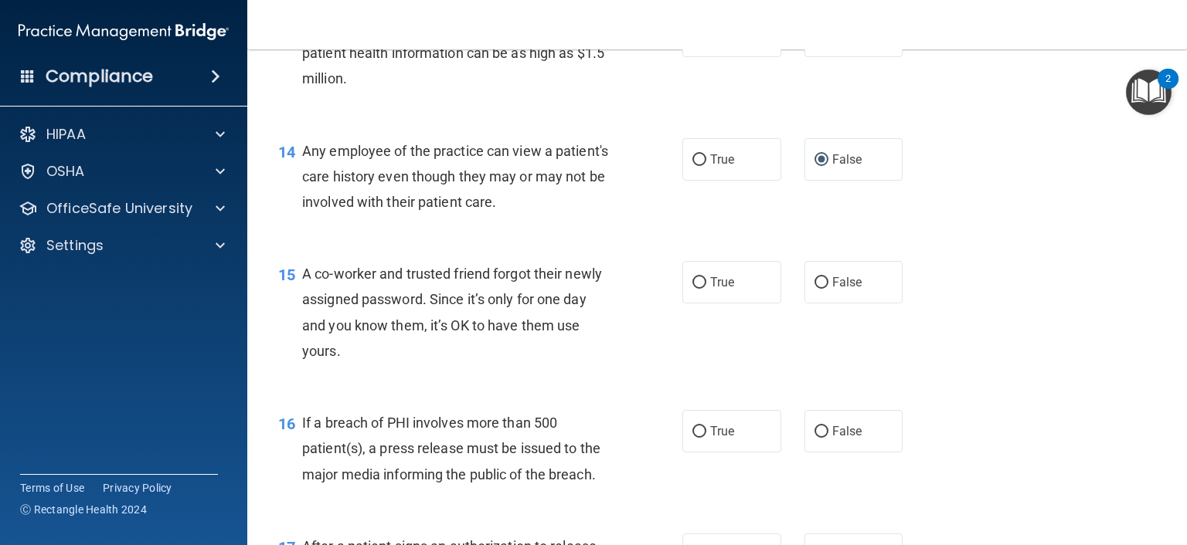
scroll to position [1700, 0]
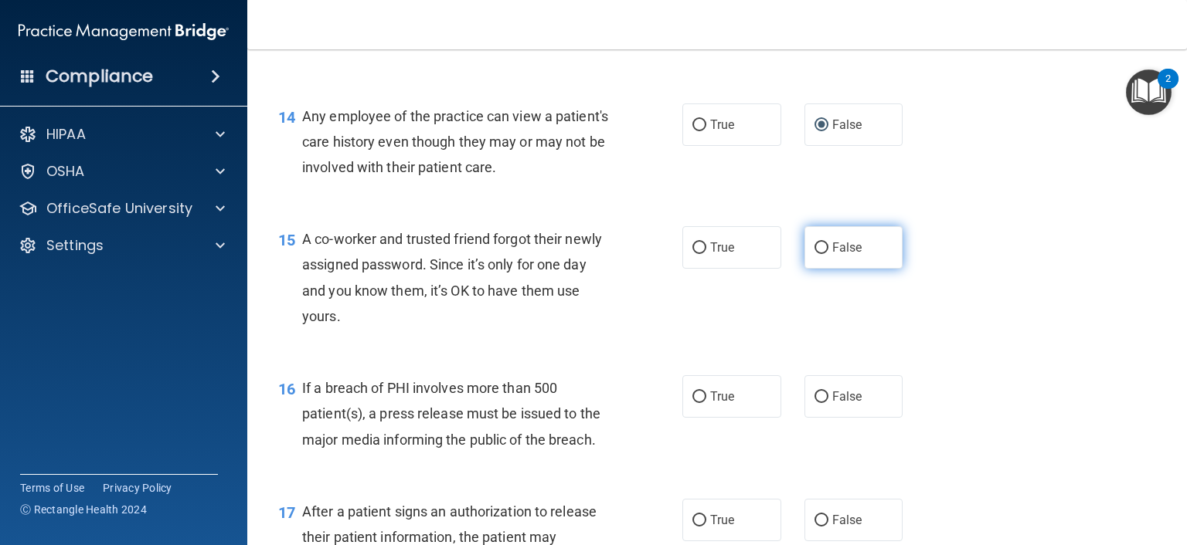
click at [814, 254] on input "False" at bounding box center [821, 249] width 14 height 12
radio input "true"
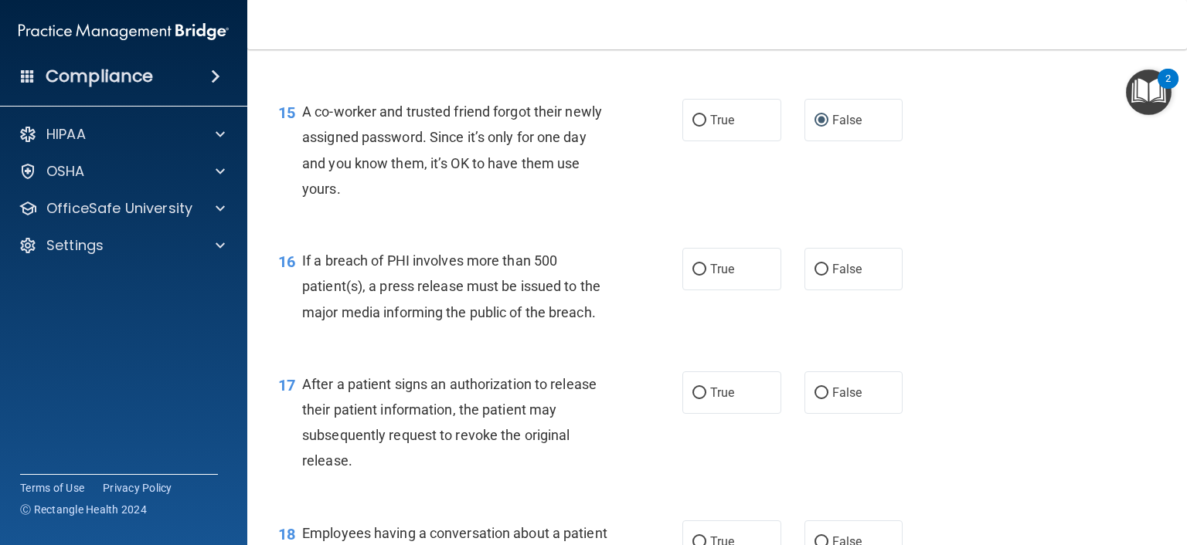
scroll to position [1854, 0]
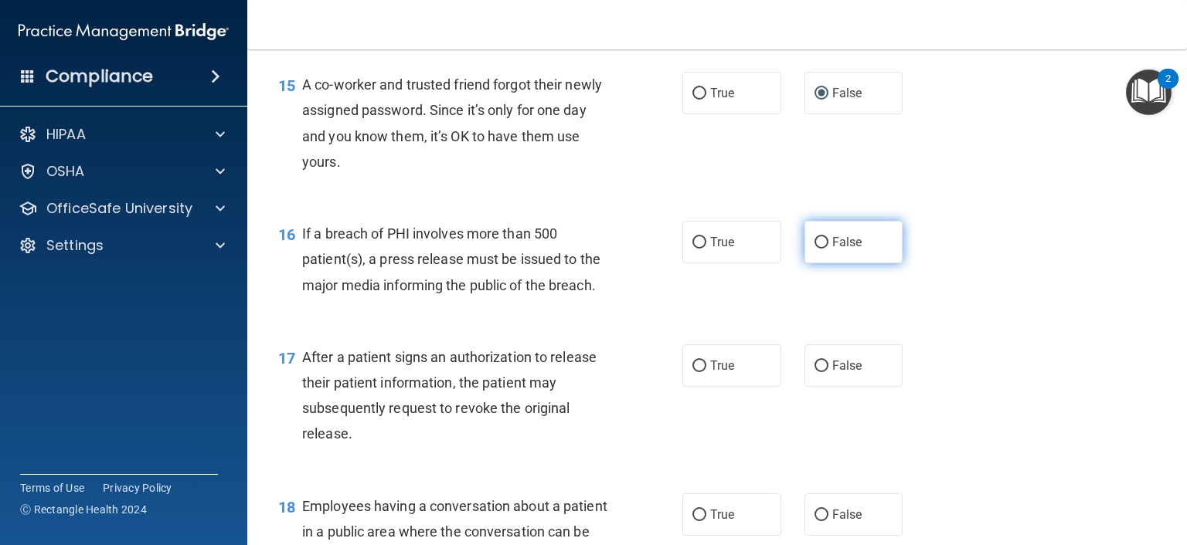
click at [814, 249] on input "False" at bounding box center [821, 243] width 14 height 12
radio input "true"
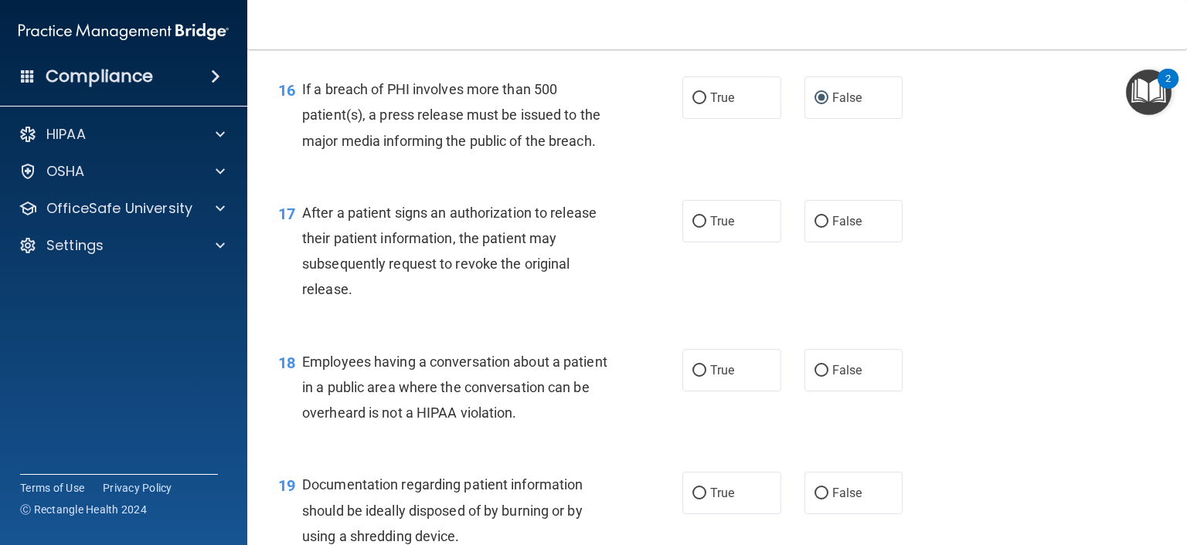
scroll to position [2009, 0]
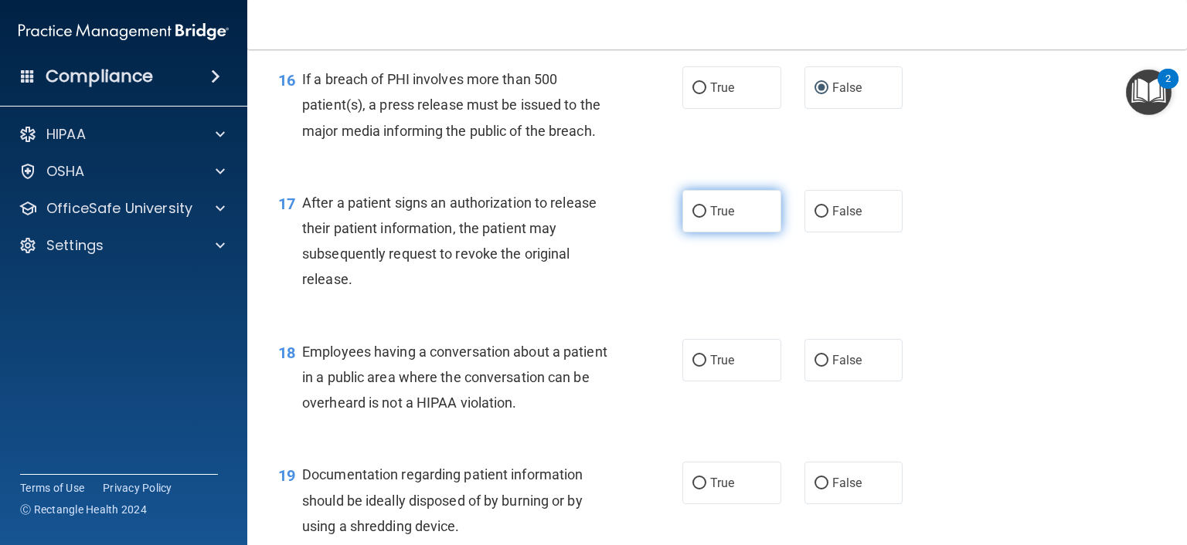
click at [692, 218] on input "True" at bounding box center [699, 212] width 14 height 12
radio input "true"
drag, startPoint x: 813, startPoint y: 380, endPoint x: 853, endPoint y: 415, distance: 53.1
click at [815, 367] on input "False" at bounding box center [821, 361] width 14 height 12
radio input "true"
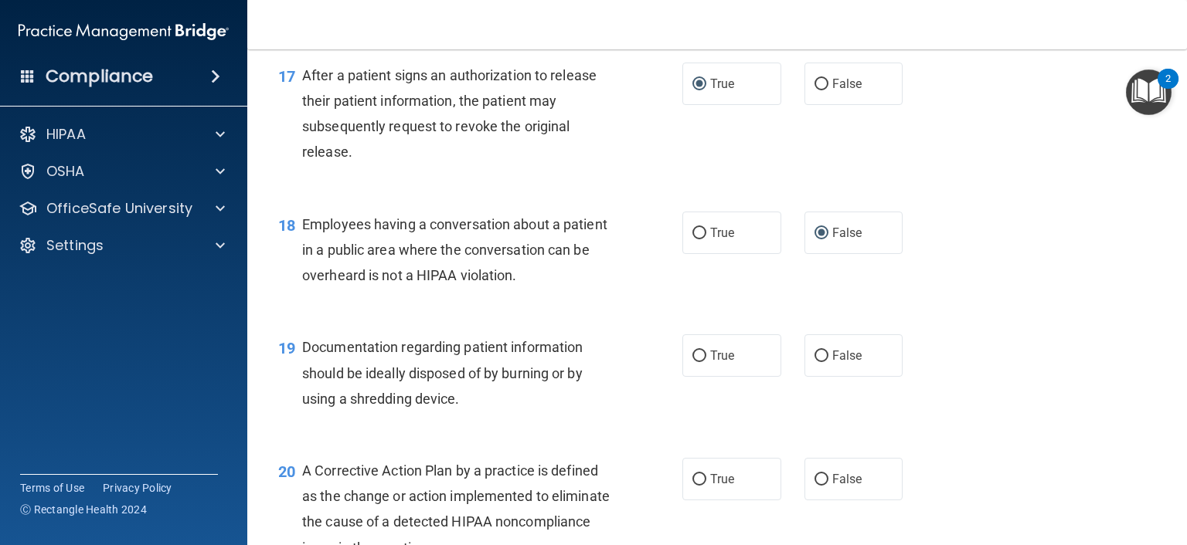
scroll to position [2163, 0]
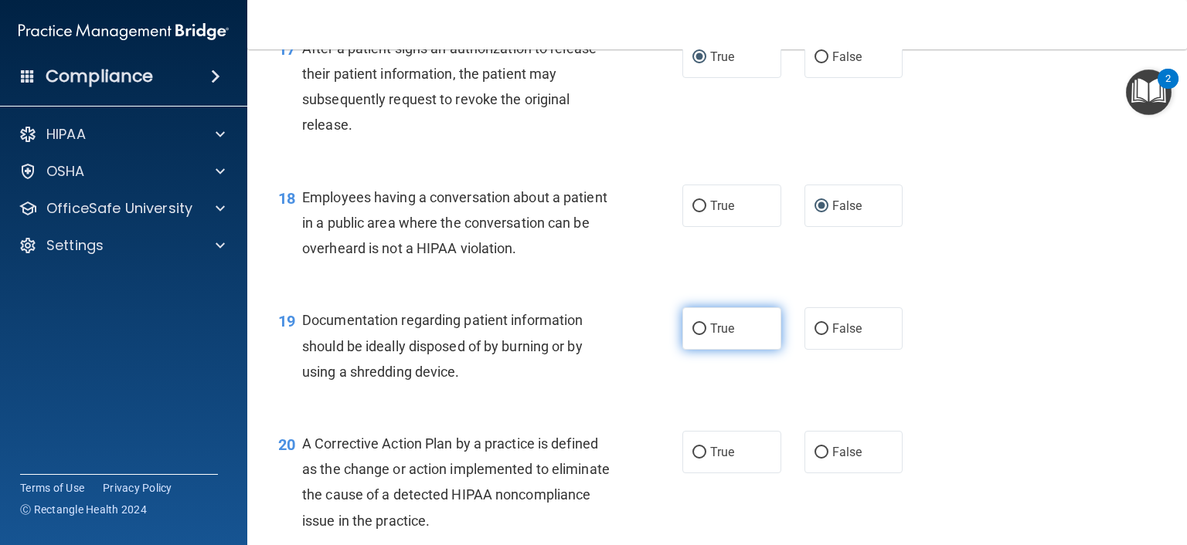
click at [698, 335] on input "True" at bounding box center [699, 330] width 14 height 12
radio input "true"
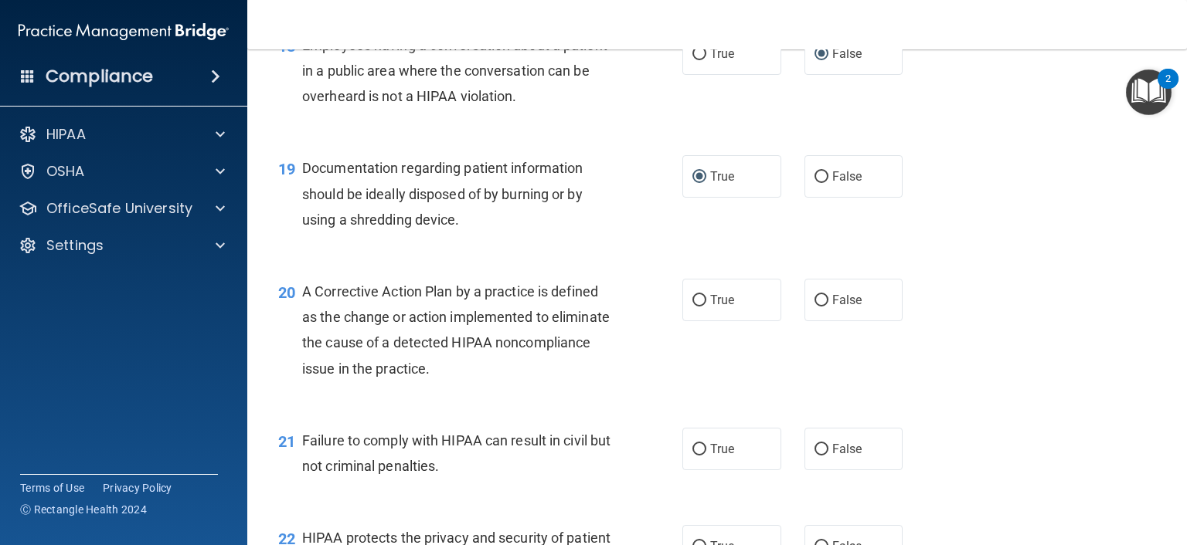
scroll to position [2318, 0]
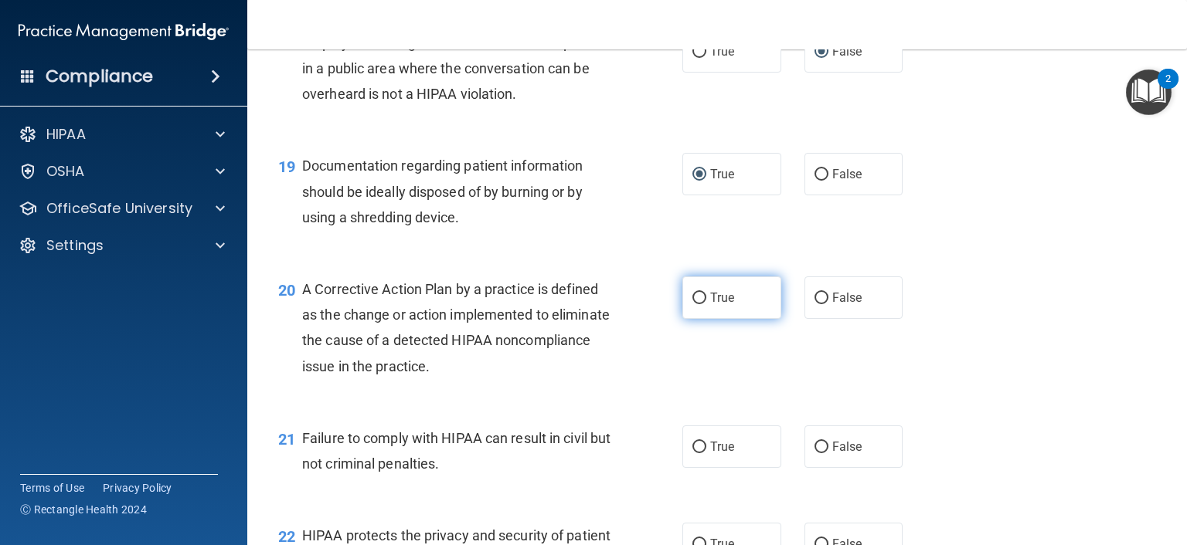
click at [710, 305] on span "True" at bounding box center [722, 297] width 24 height 15
click at [706, 304] on input "True" at bounding box center [699, 299] width 14 height 12
radio input "true"
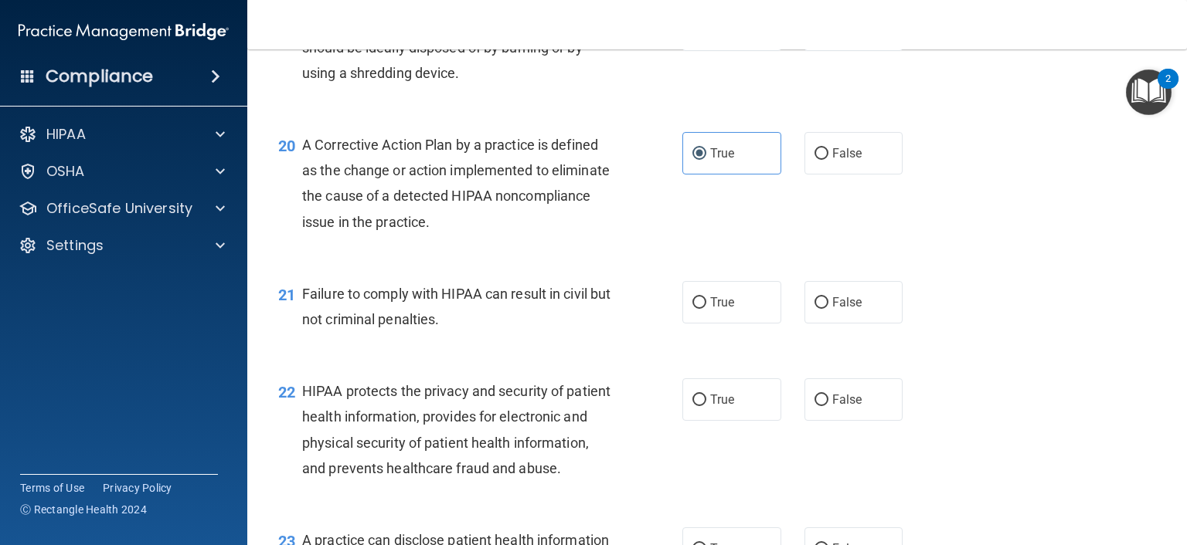
scroll to position [2472, 0]
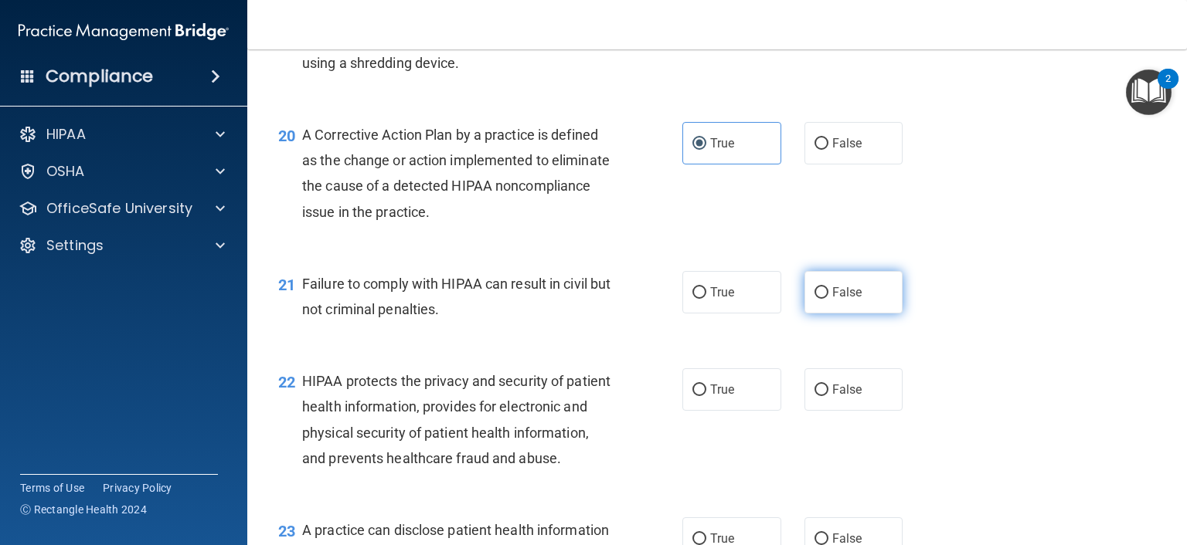
click at [818, 299] on input "False" at bounding box center [821, 293] width 14 height 12
radio input "true"
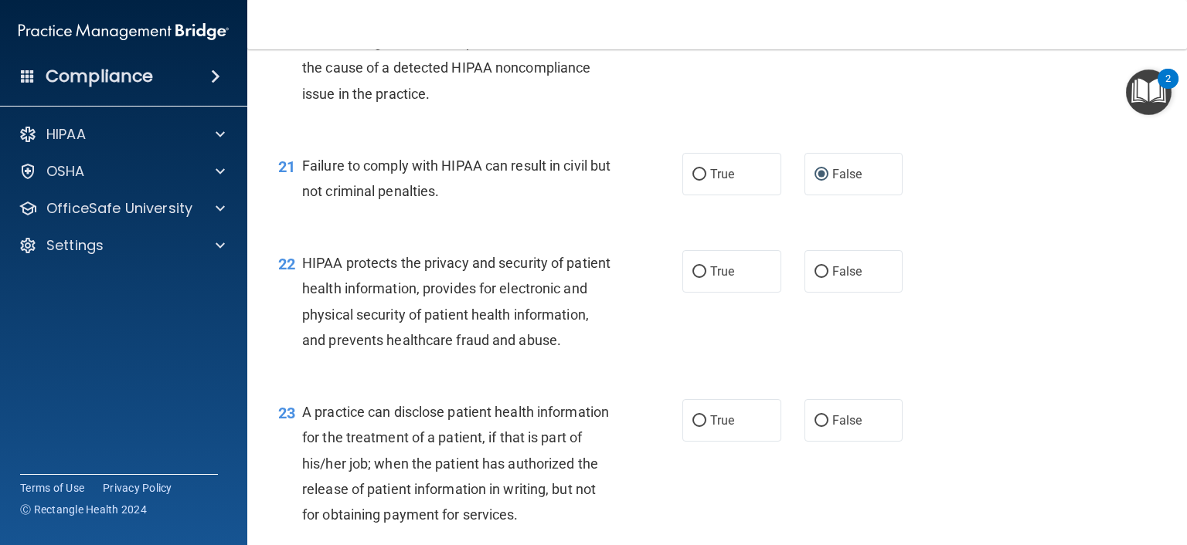
scroll to position [2627, 0]
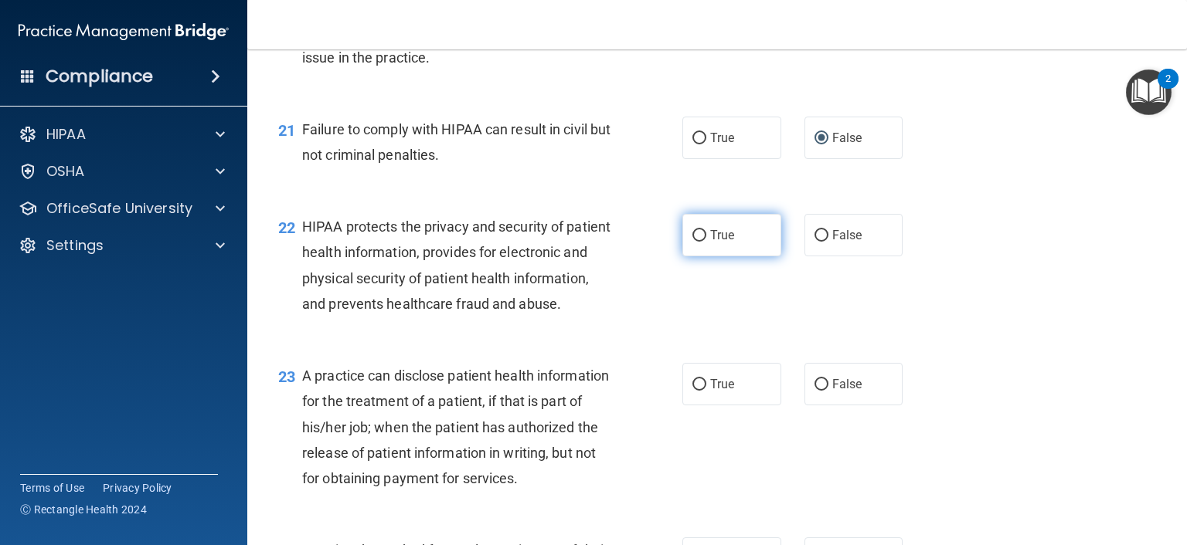
click at [692, 242] on input "True" at bounding box center [699, 236] width 14 height 12
radio input "true"
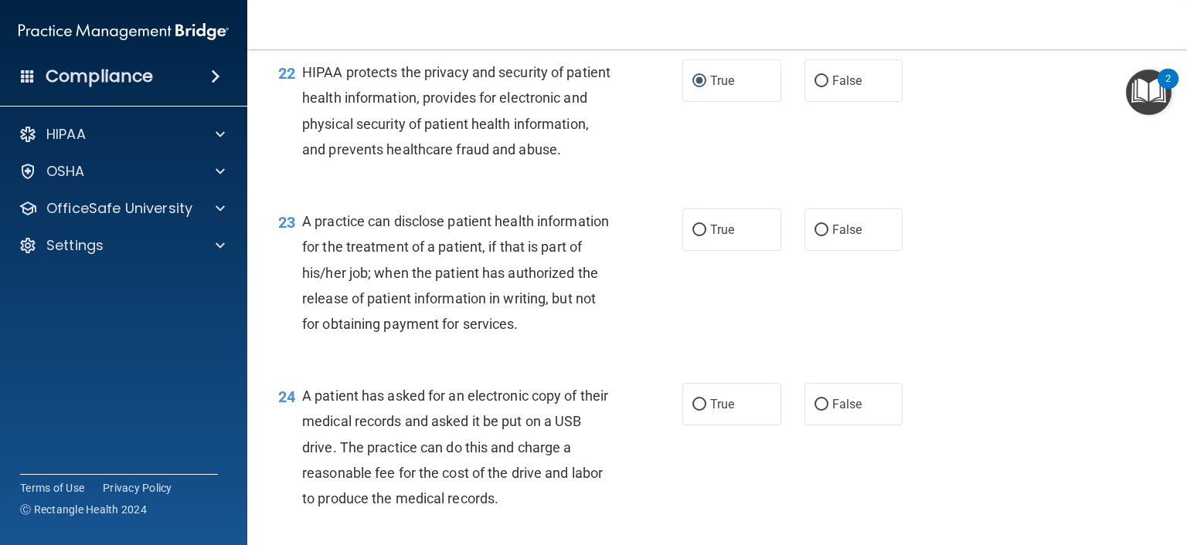
scroll to position [2858, 0]
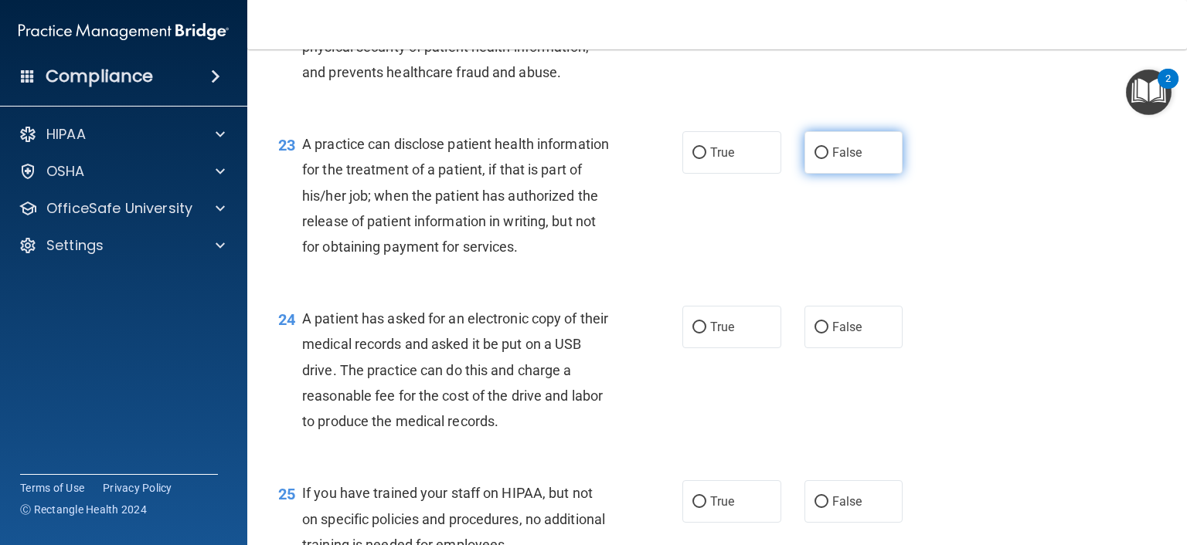
click at [816, 159] on input "False" at bounding box center [821, 154] width 14 height 12
radio input "true"
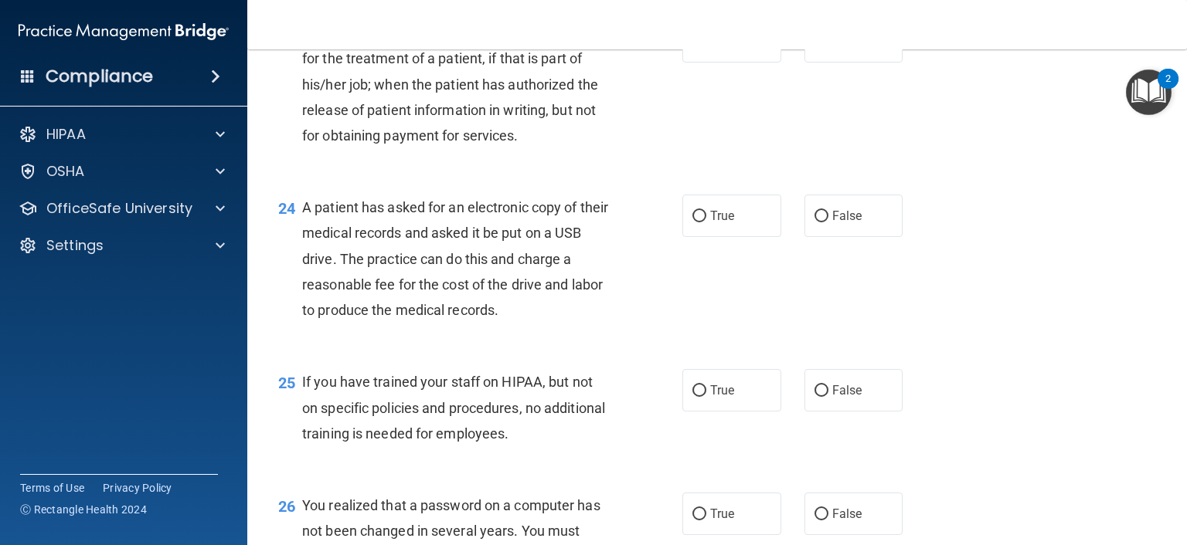
scroll to position [3013, 0]
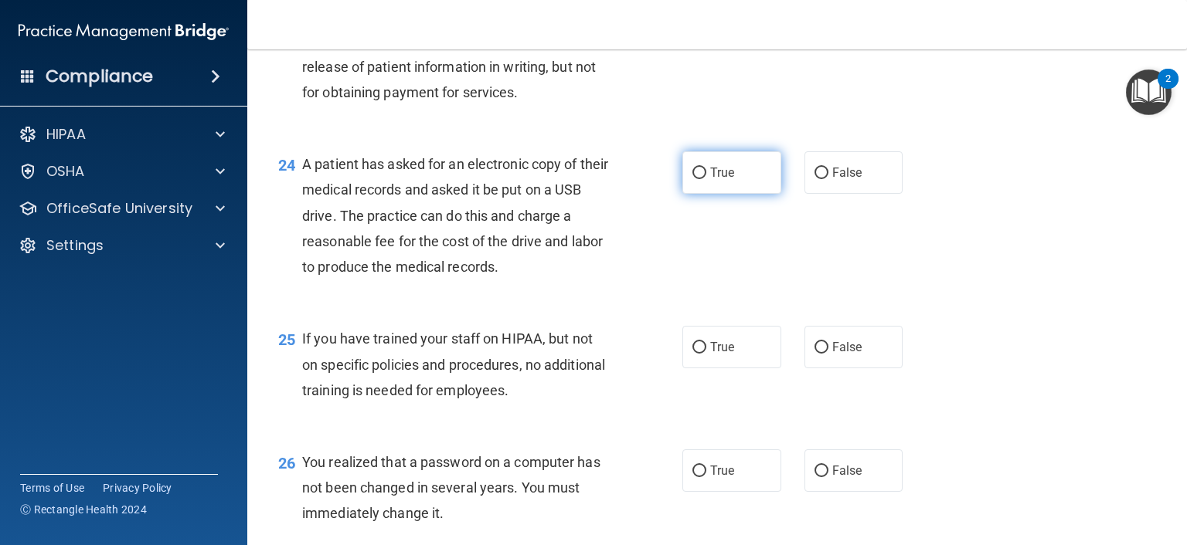
click at [692, 179] on input "True" at bounding box center [699, 174] width 14 height 12
radio input "true"
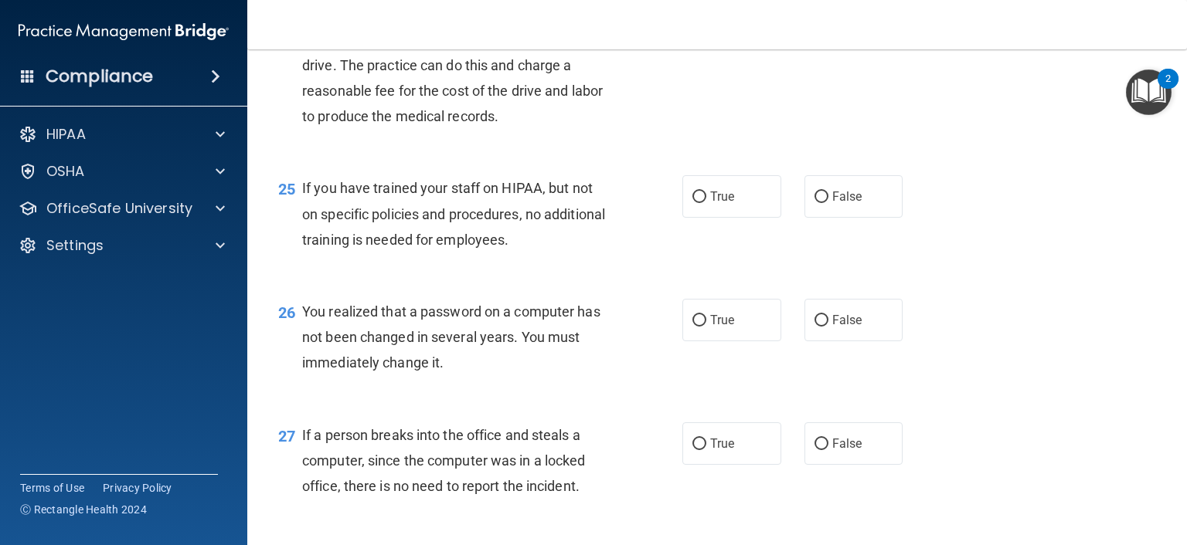
scroll to position [3167, 0]
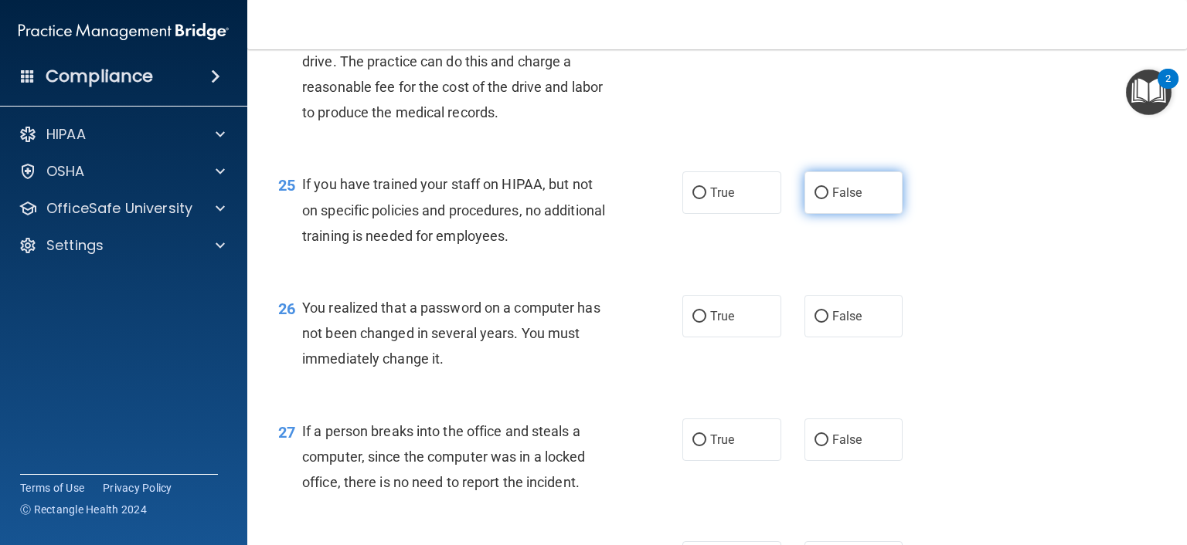
click at [814, 199] on input "False" at bounding box center [821, 194] width 14 height 12
radio input "true"
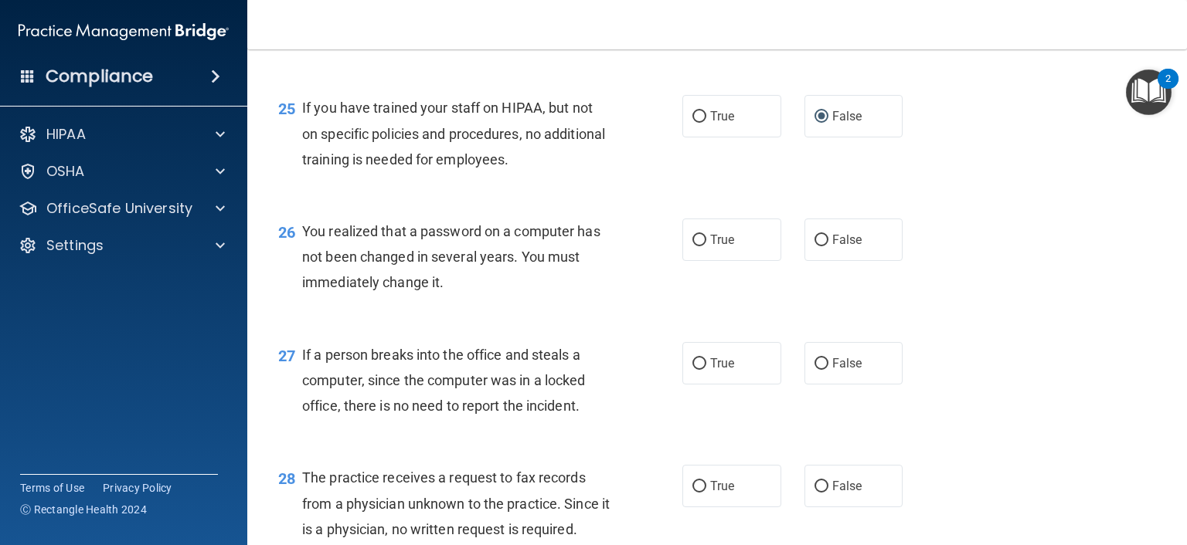
scroll to position [3245, 0]
click at [692, 246] on input "True" at bounding box center [699, 240] width 14 height 12
radio input "true"
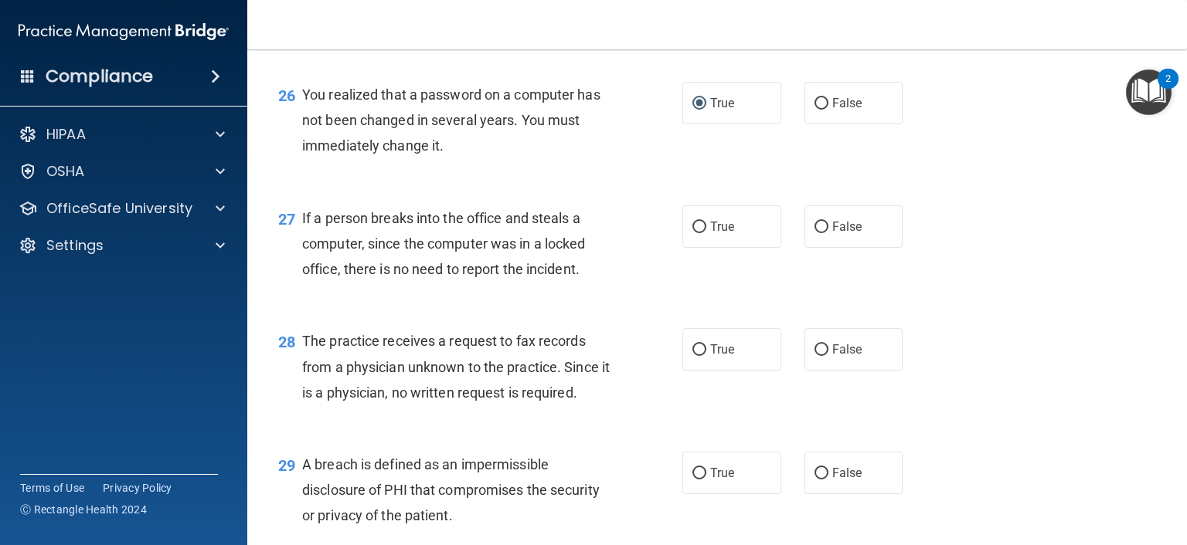
scroll to position [3399, 0]
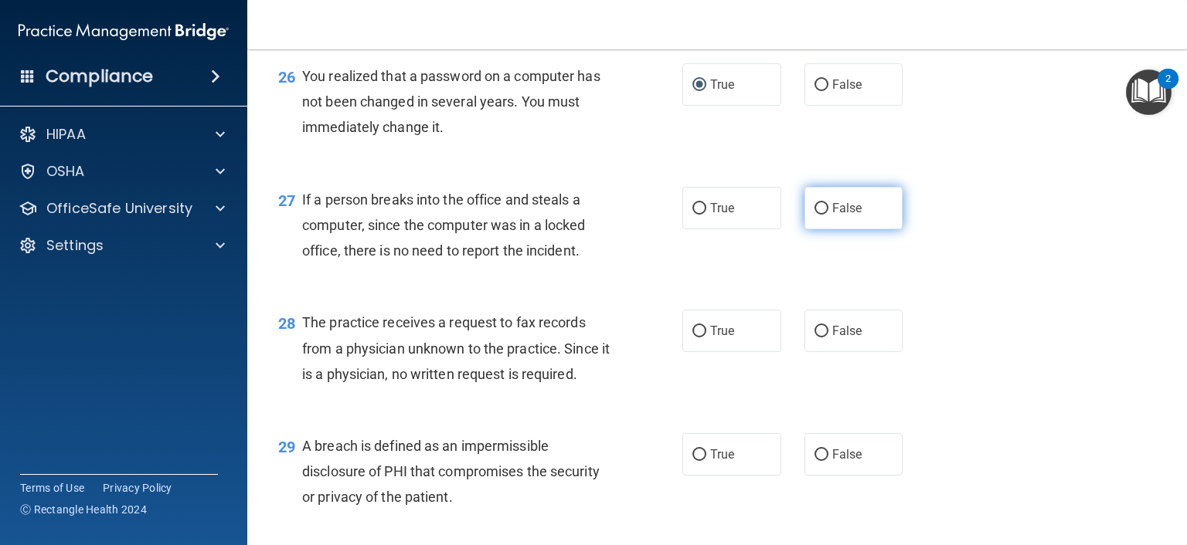
click at [814, 215] on input "False" at bounding box center [821, 209] width 14 height 12
radio input "true"
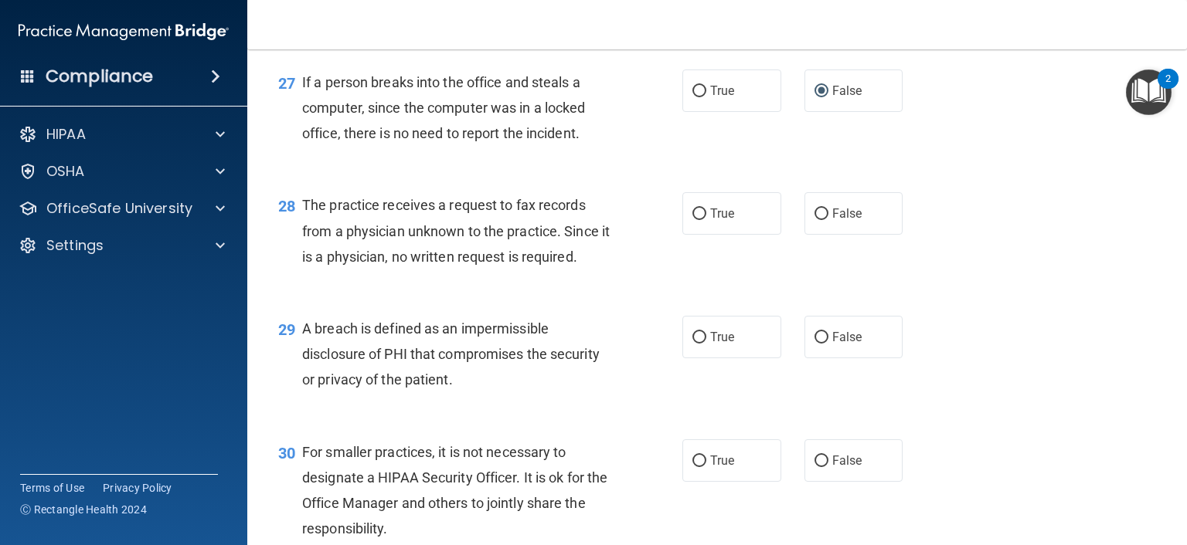
scroll to position [3554, 0]
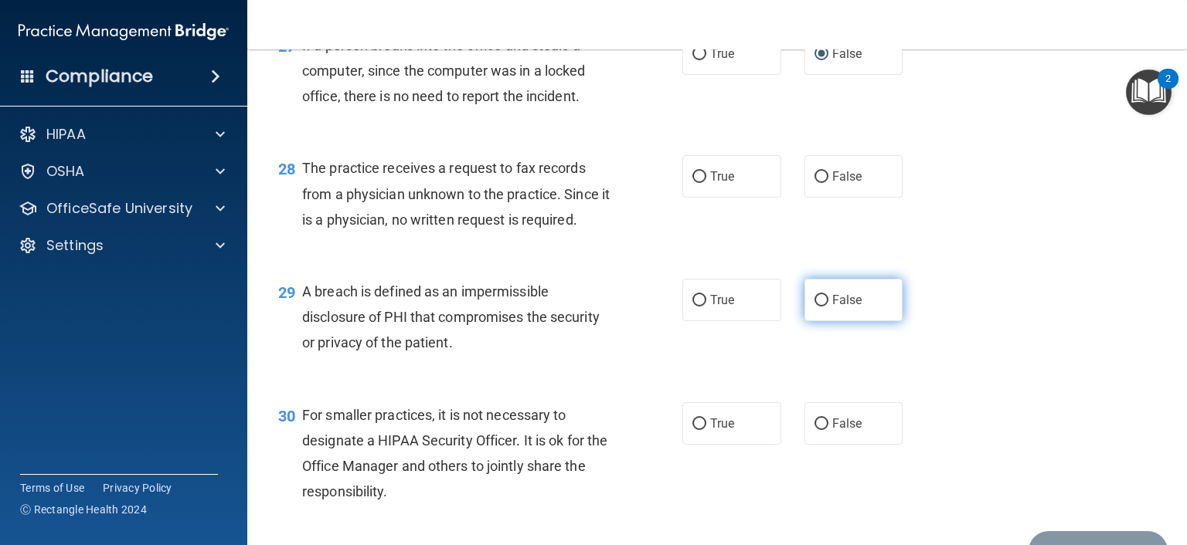
click at [814, 307] on input "False" at bounding box center [821, 301] width 14 height 12
radio input "true"
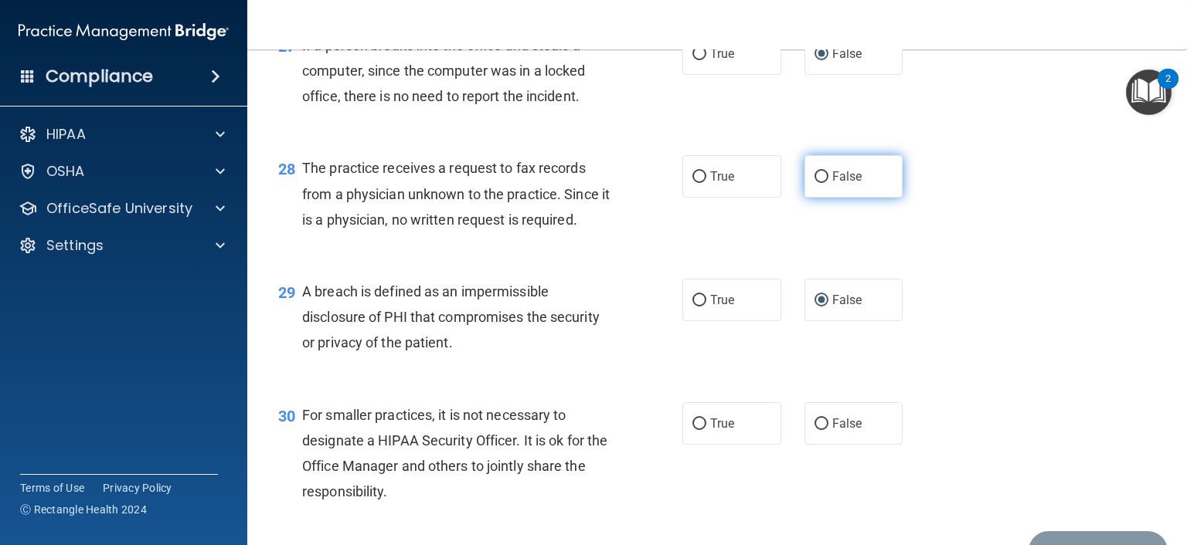
click at [814, 183] on input "False" at bounding box center [821, 178] width 14 height 12
radio input "true"
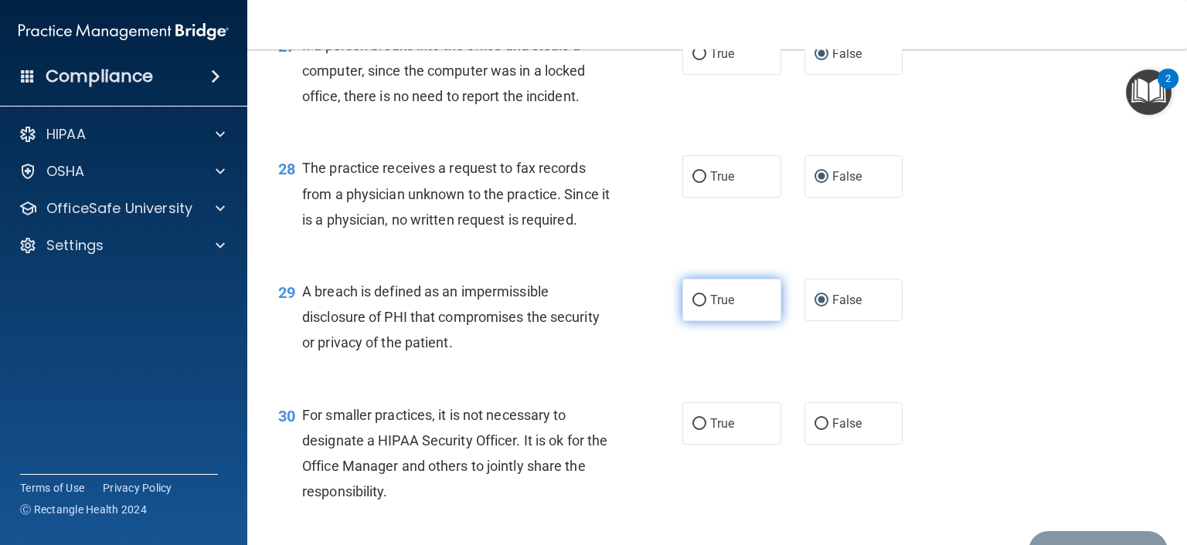
click at [692, 307] on input "True" at bounding box center [699, 301] width 14 height 12
radio input "true"
radio input "false"
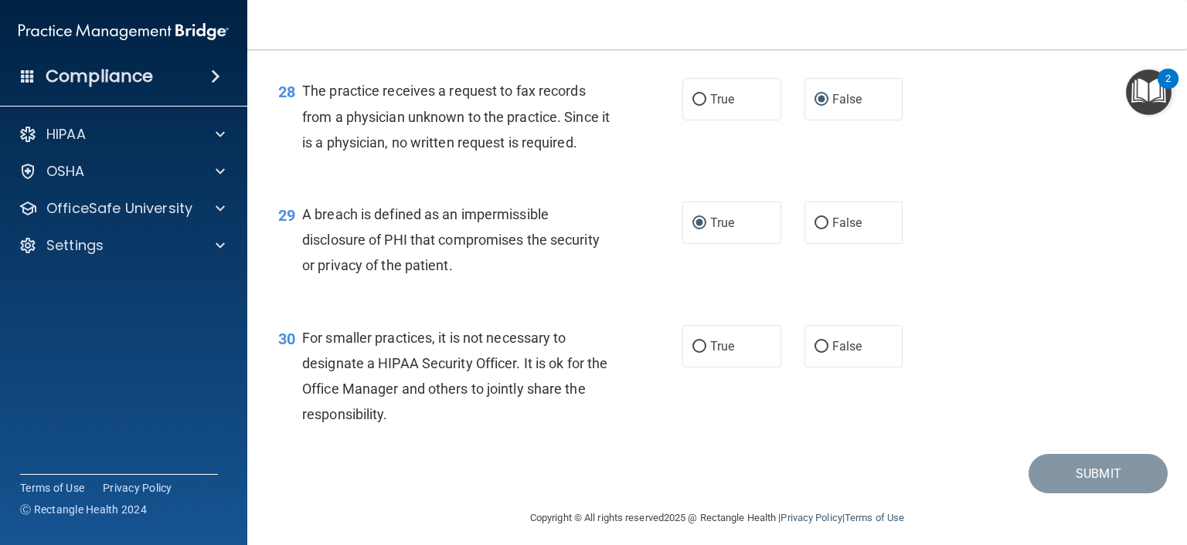
scroll to position [3708, 0]
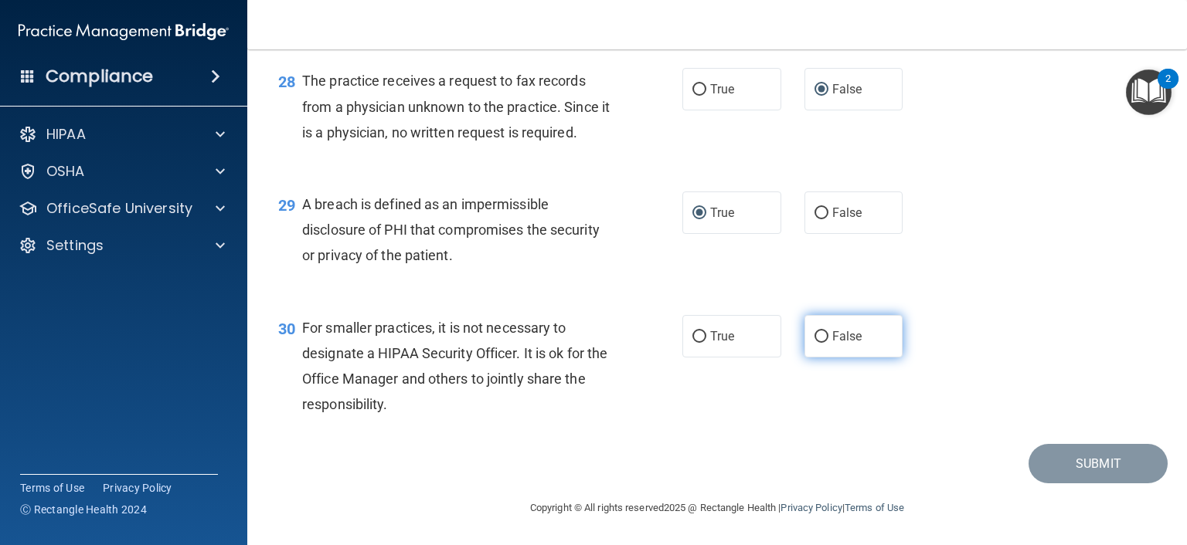
click at [817, 343] on input "False" at bounding box center [821, 337] width 14 height 12
radio input "true"
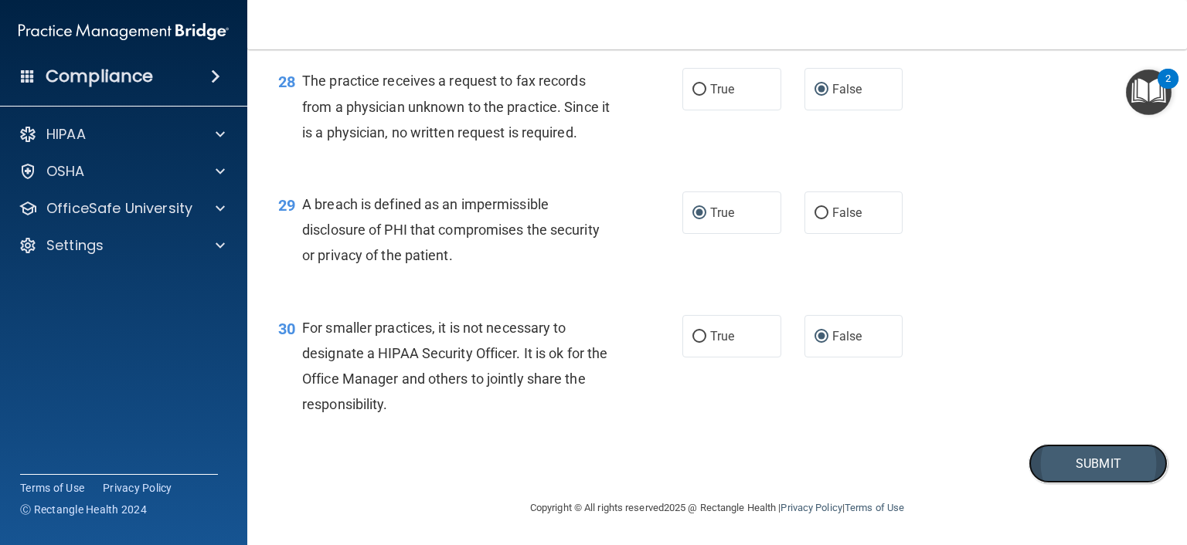
click at [1086, 479] on button "Submit" at bounding box center [1097, 463] width 139 height 39
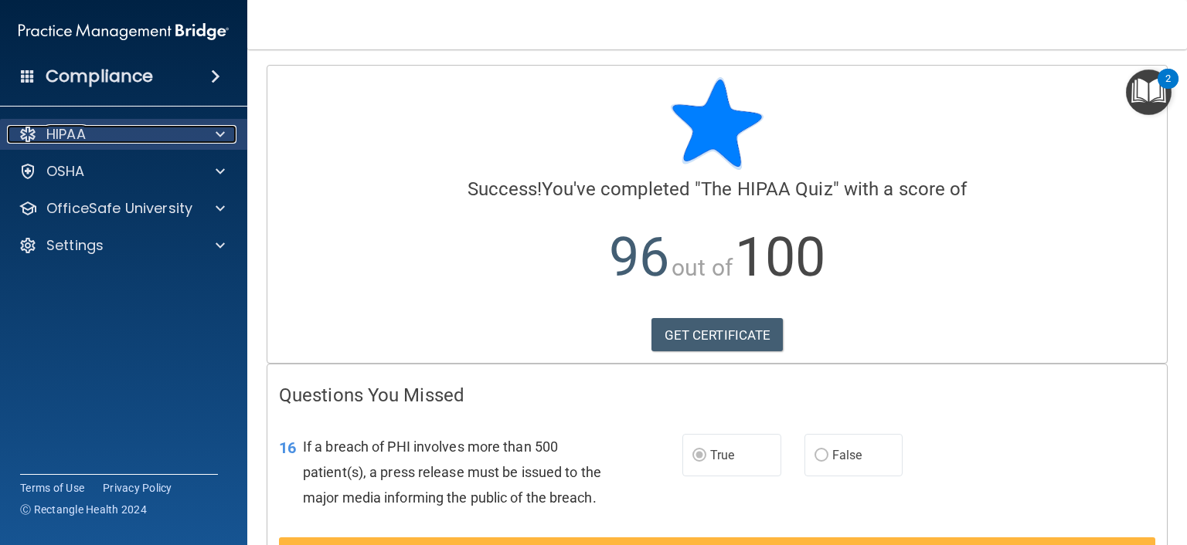
click at [107, 140] on div "HIPAA" at bounding box center [103, 134] width 192 height 19
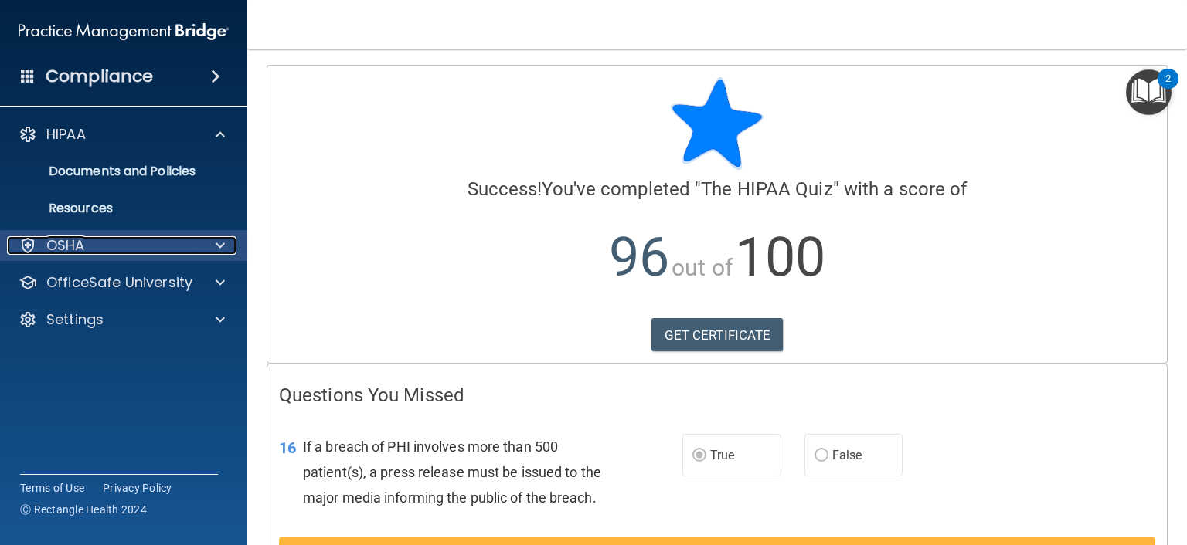
click at [80, 245] on p "OSHA" at bounding box center [65, 245] width 39 height 19
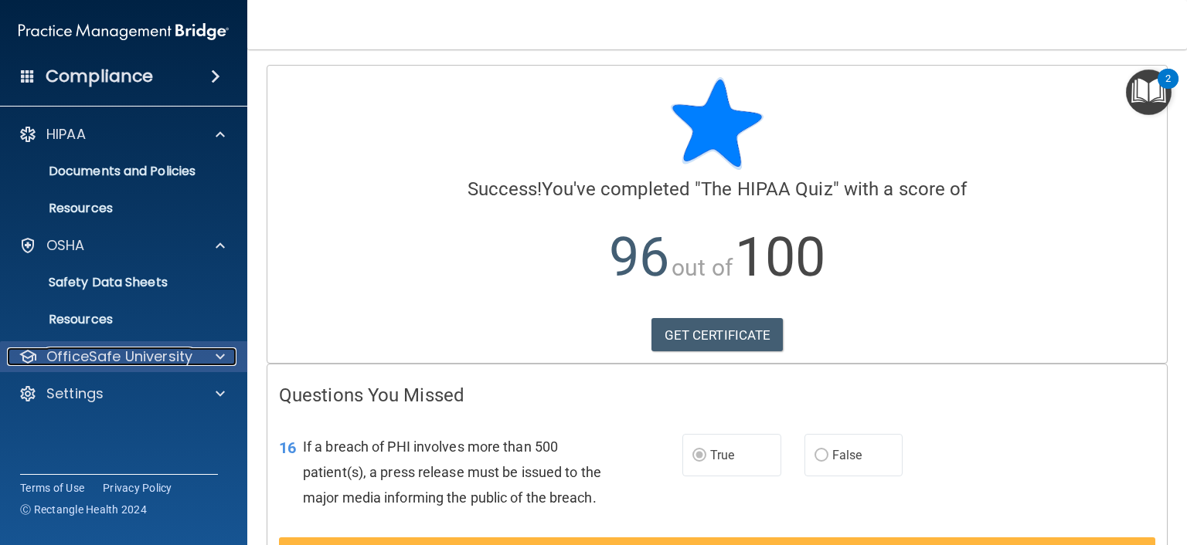
click at [117, 355] on p "OfficeSafe University" at bounding box center [119, 357] width 146 height 19
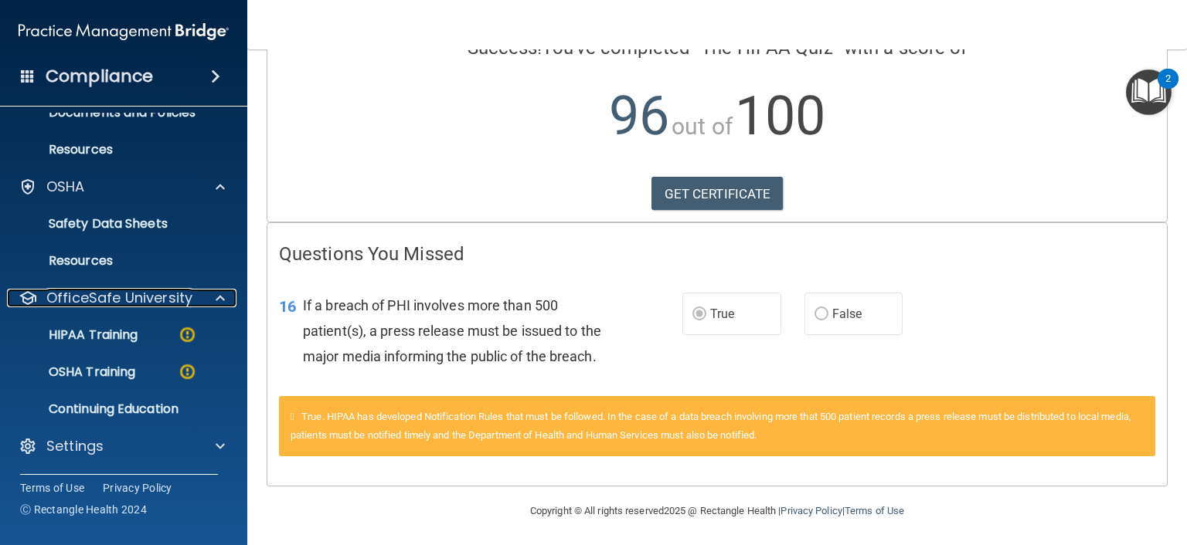
scroll to position [144, 0]
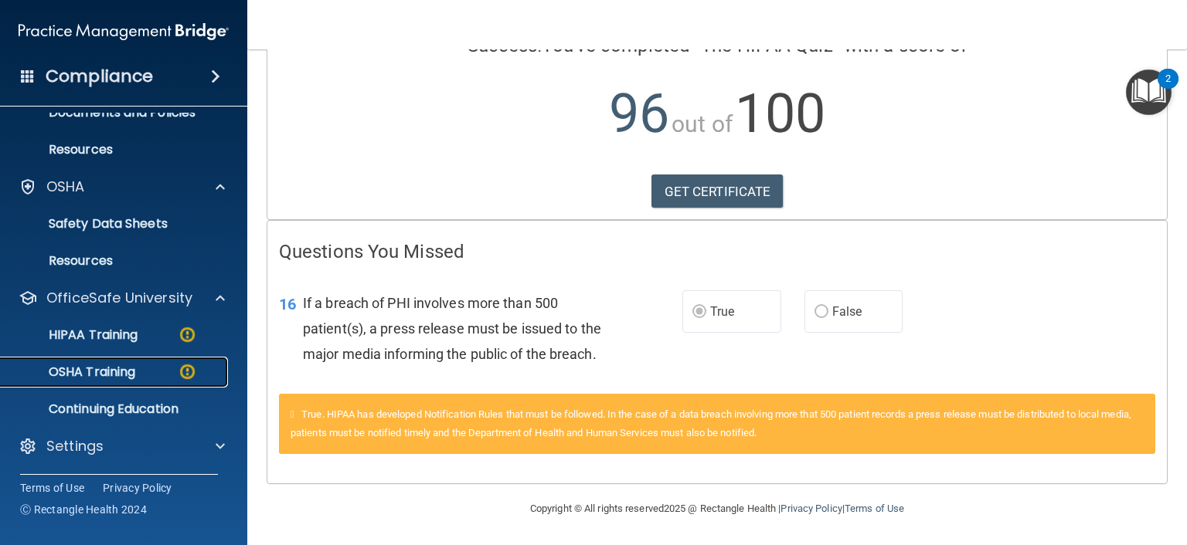
click at [95, 373] on p "OSHA Training" at bounding box center [72, 372] width 125 height 15
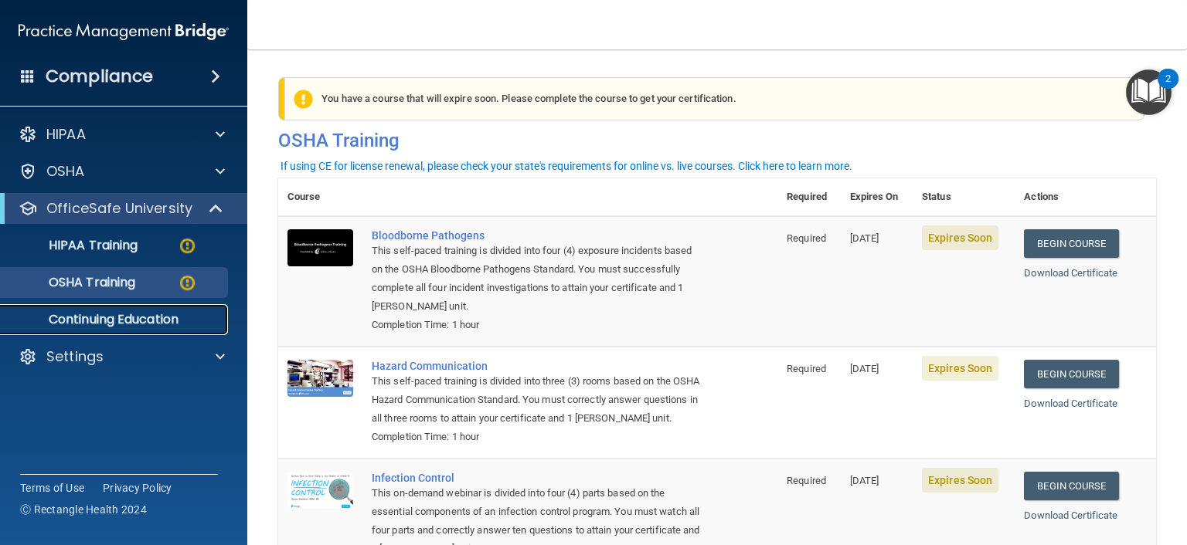
click at [133, 321] on p "Continuing Education" at bounding box center [115, 319] width 211 height 15
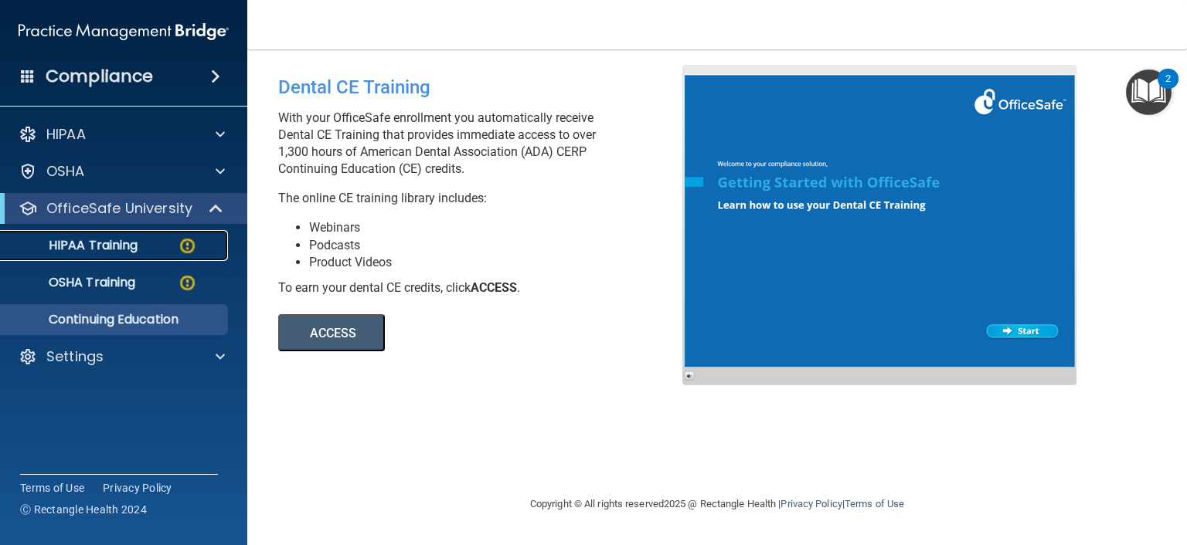
click at [111, 241] on p "HIPAA Training" at bounding box center [73, 245] width 127 height 15
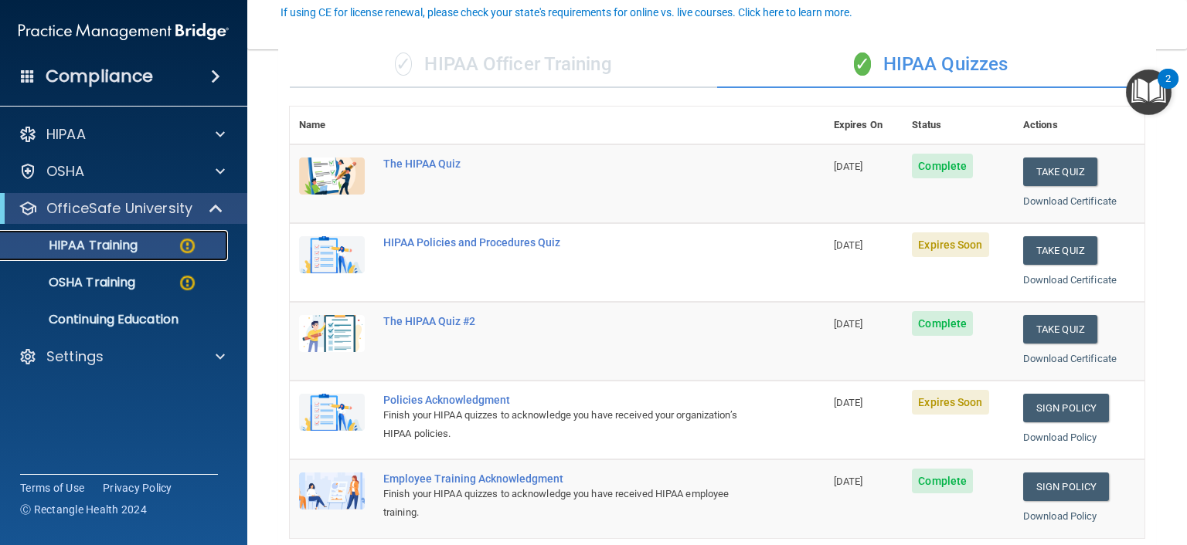
scroll to position [155, 0]
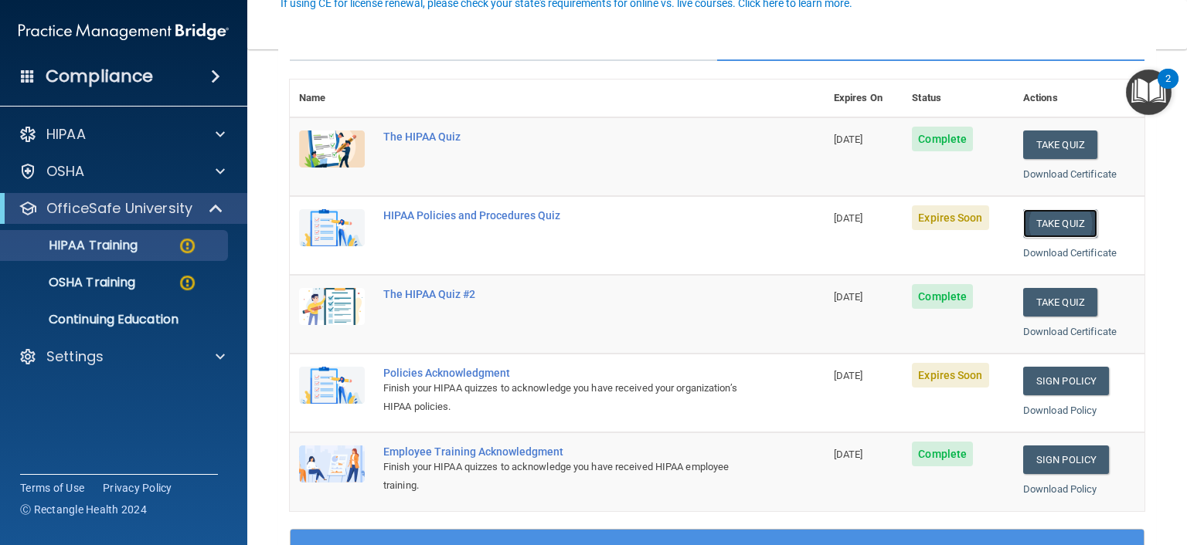
click at [1047, 222] on button "Take Quiz" at bounding box center [1060, 223] width 74 height 29
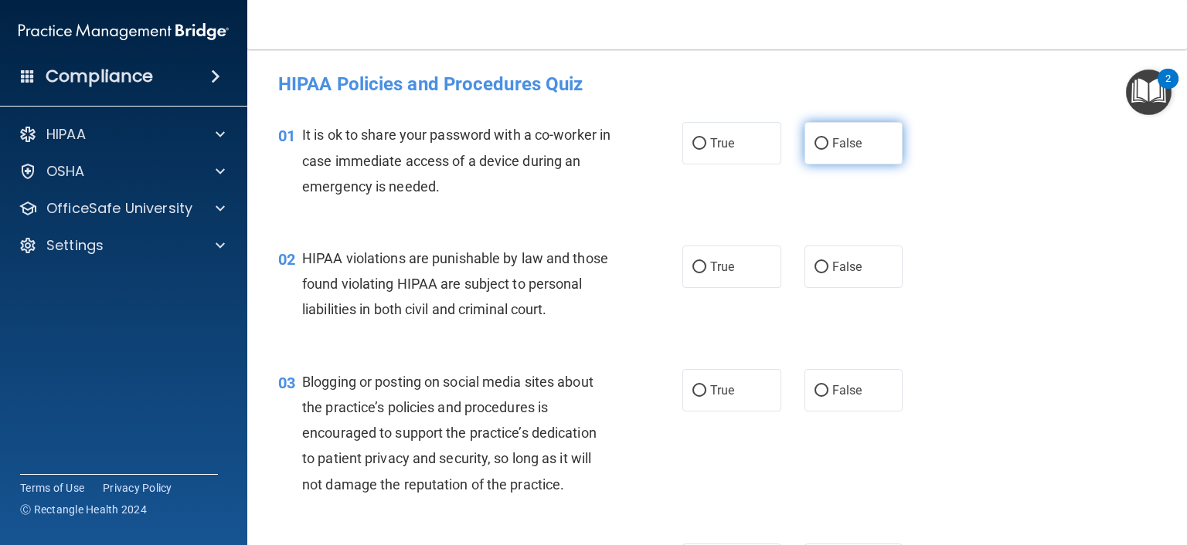
click at [814, 146] on input "False" at bounding box center [821, 144] width 14 height 12
radio input "true"
click at [701, 266] on label "True" at bounding box center [731, 267] width 99 height 42
click at [701, 266] on input "True" at bounding box center [699, 268] width 14 height 12
radio input "true"
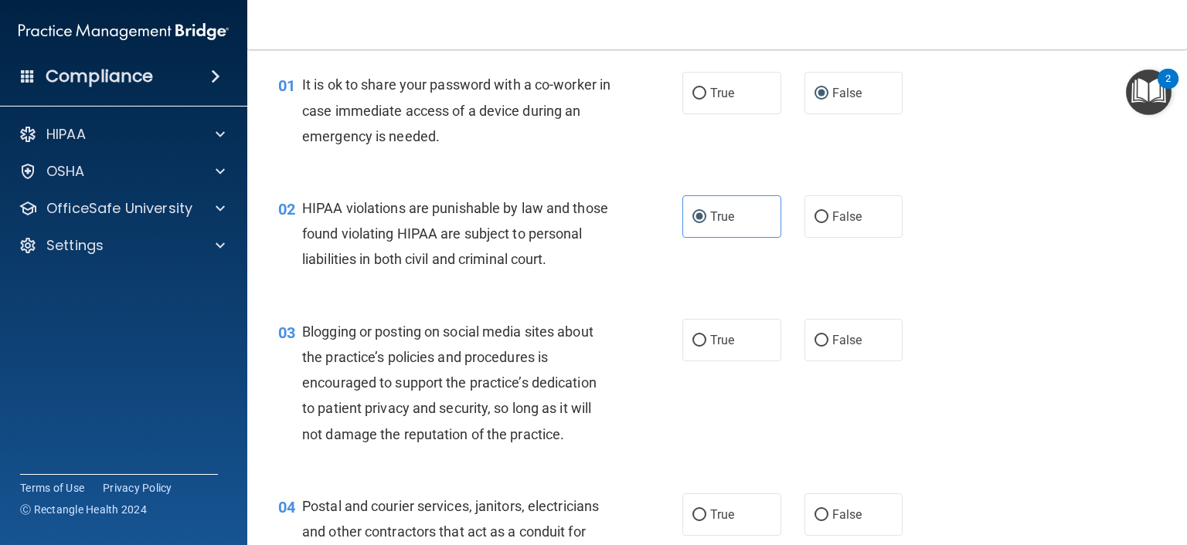
scroll to position [77, 0]
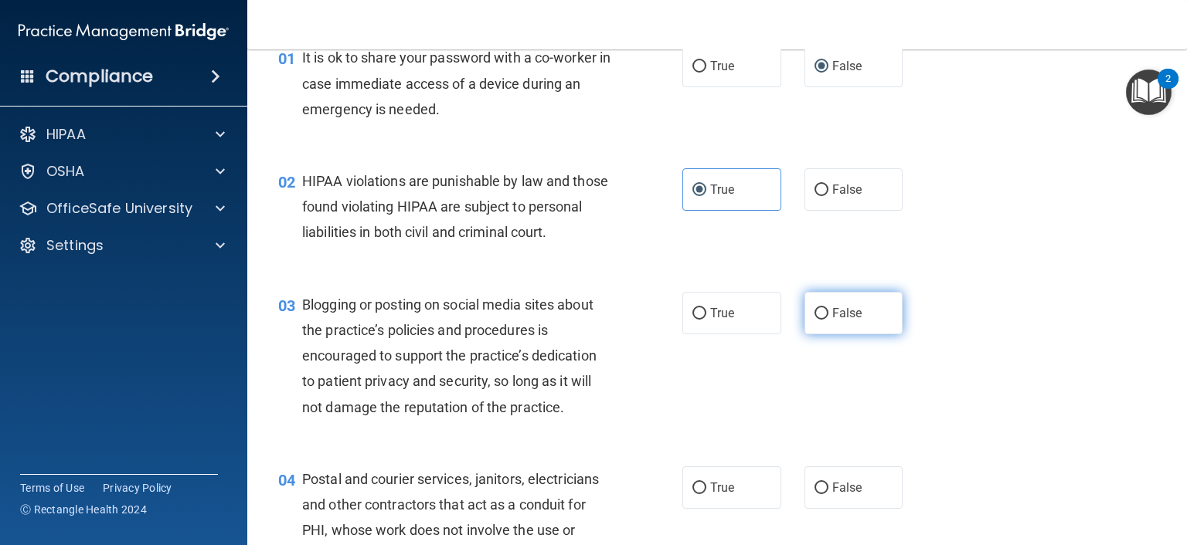
click at [819, 320] on input "False" at bounding box center [821, 314] width 14 height 12
radio input "true"
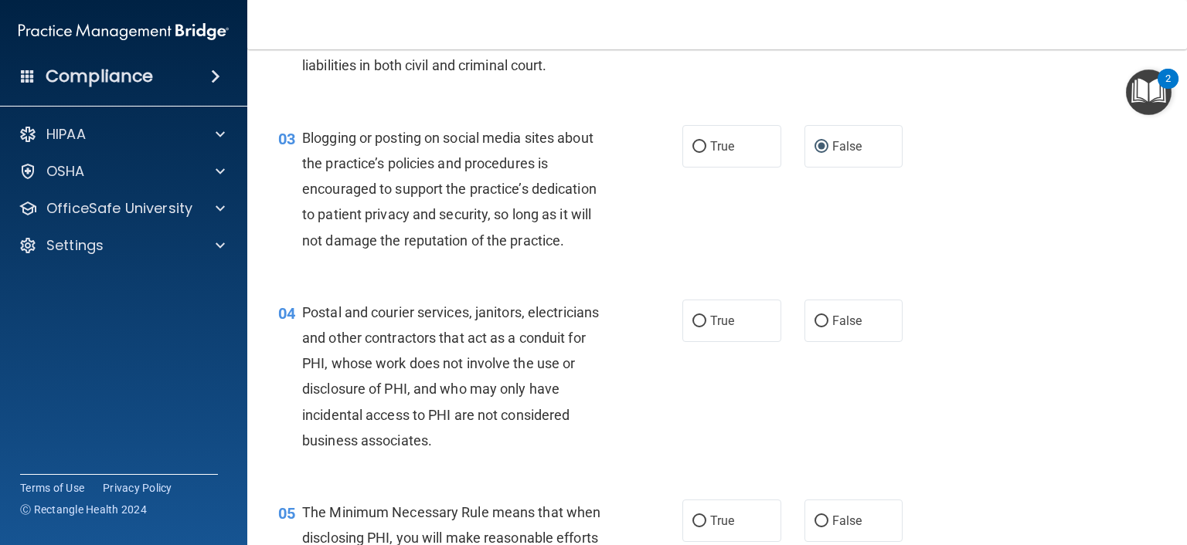
scroll to position [309, 0]
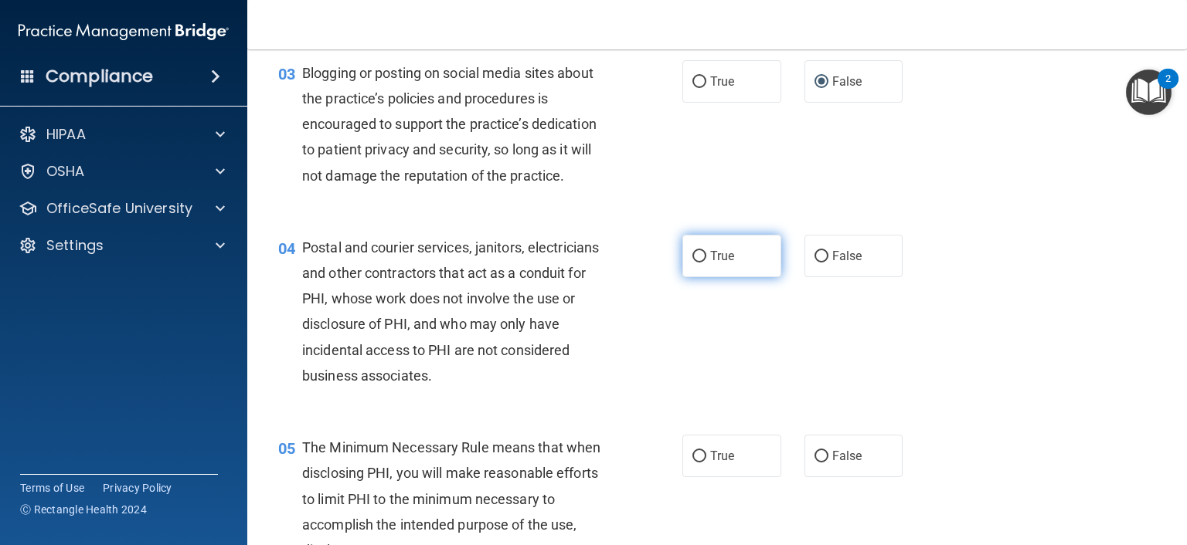
click at [702, 277] on label "True" at bounding box center [731, 256] width 99 height 42
click at [702, 263] on input "True" at bounding box center [699, 257] width 14 height 12
radio input "true"
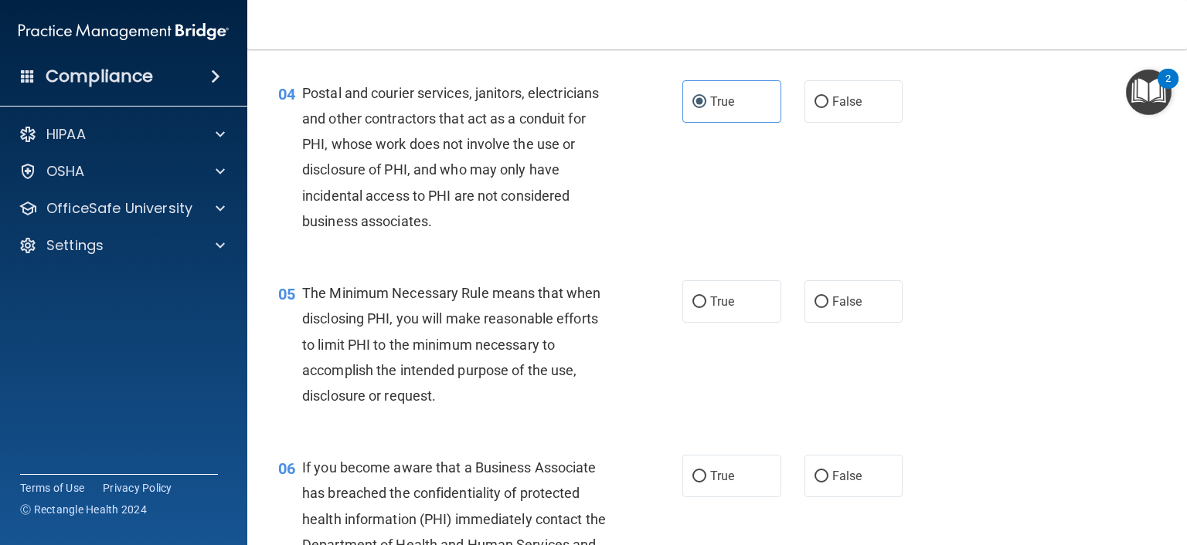
scroll to position [541, 0]
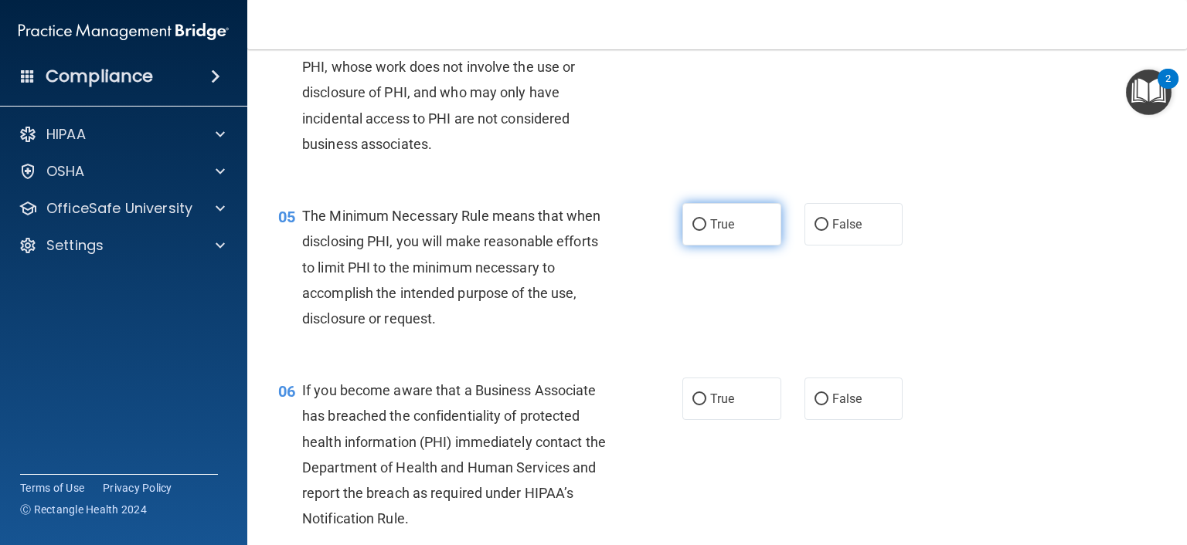
click at [692, 231] on input "True" at bounding box center [699, 225] width 14 height 12
radio input "true"
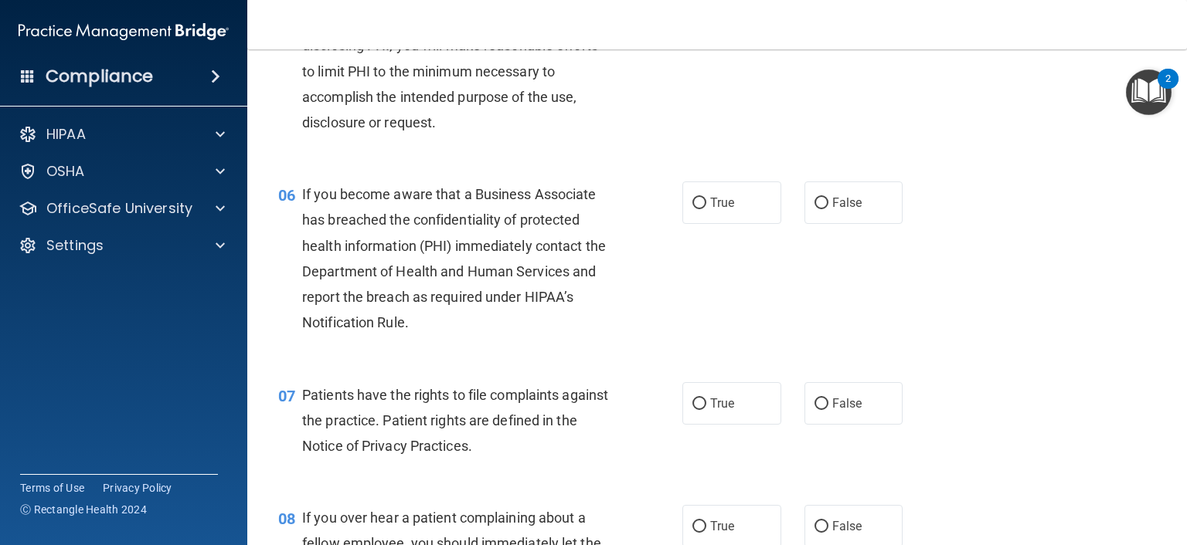
scroll to position [773, 0]
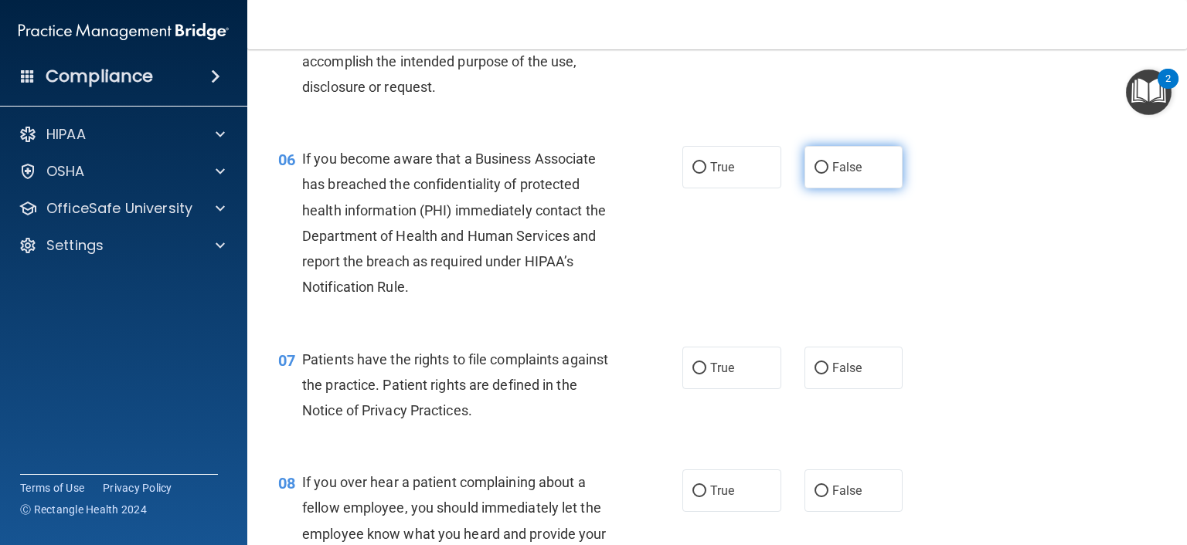
click at [816, 174] on input "False" at bounding box center [821, 168] width 14 height 12
radio input "true"
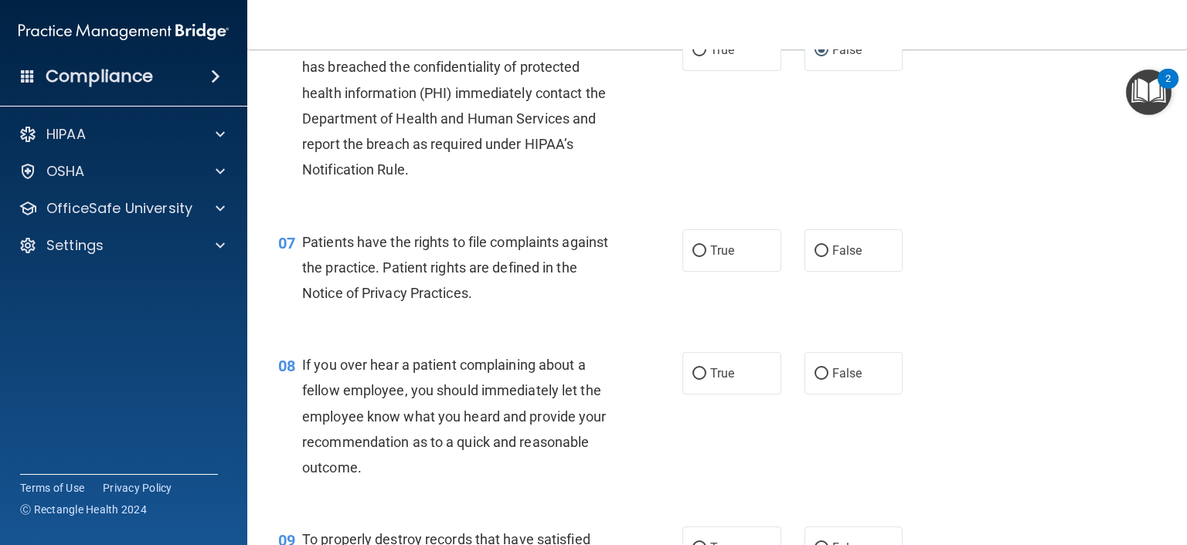
scroll to position [927, 0]
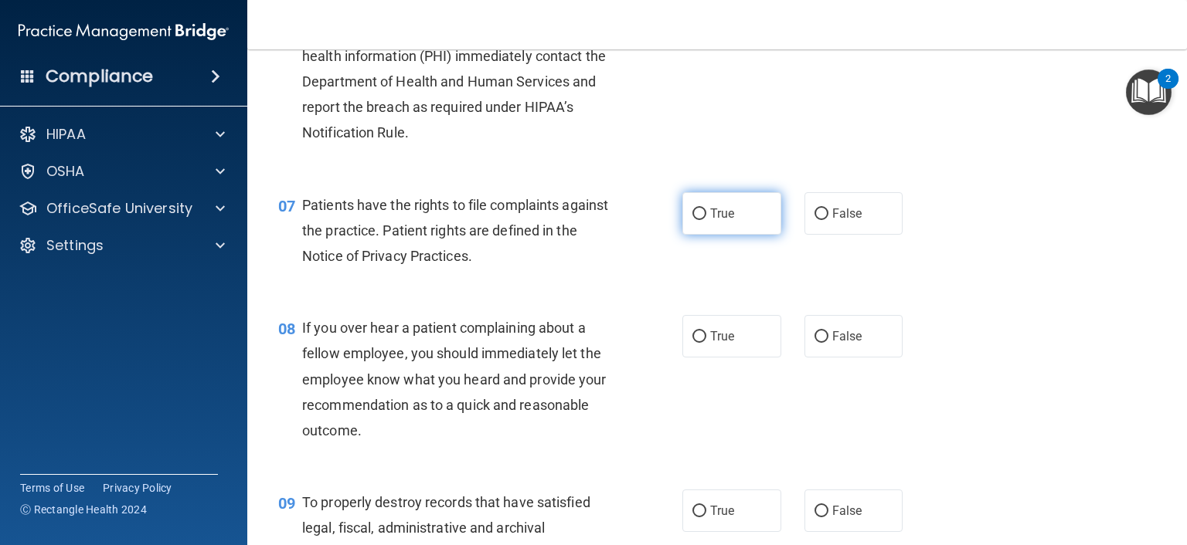
click at [695, 220] on input "True" at bounding box center [699, 215] width 14 height 12
radio input "true"
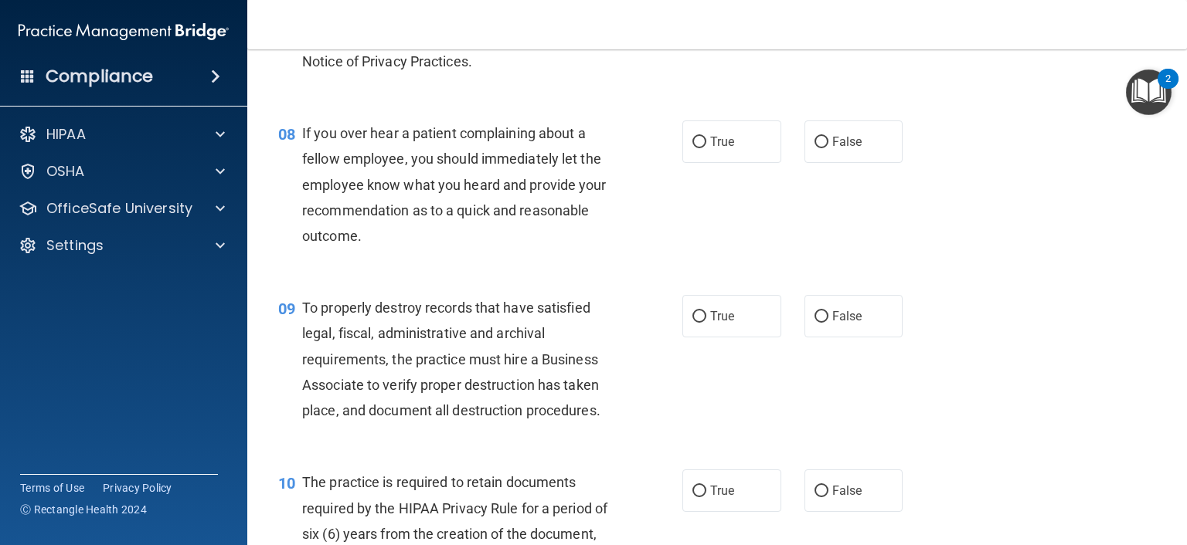
scroll to position [1159, 0]
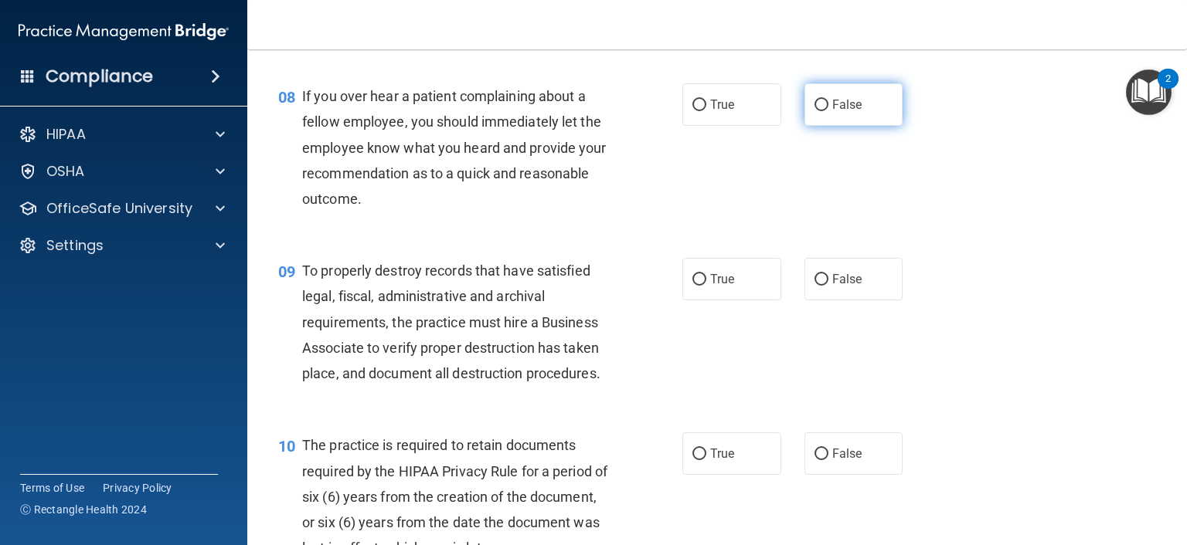
click at [814, 111] on input "False" at bounding box center [821, 106] width 14 height 12
radio input "true"
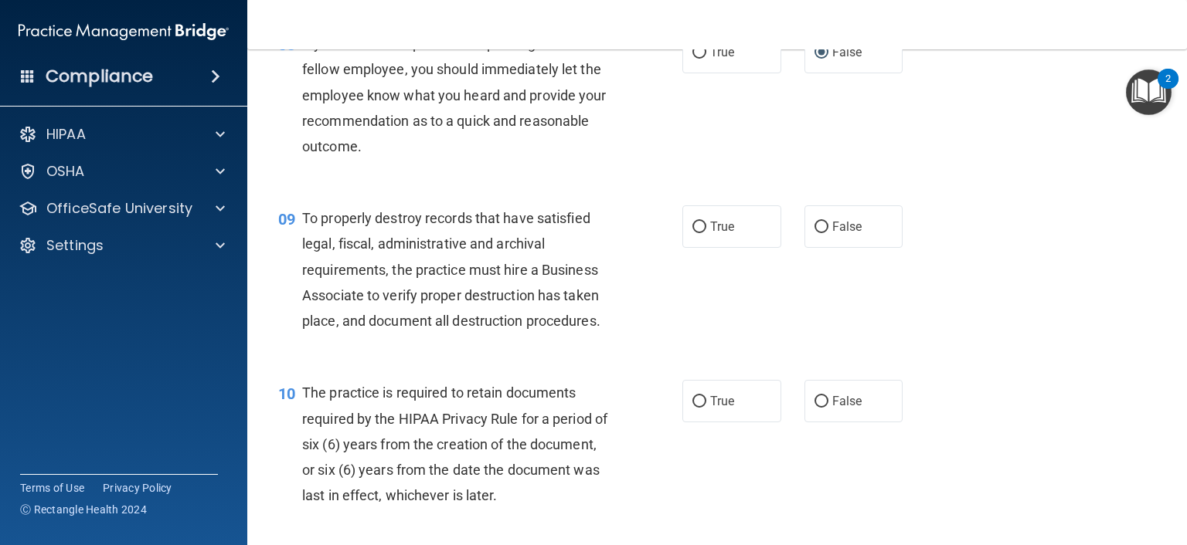
scroll to position [1313, 0]
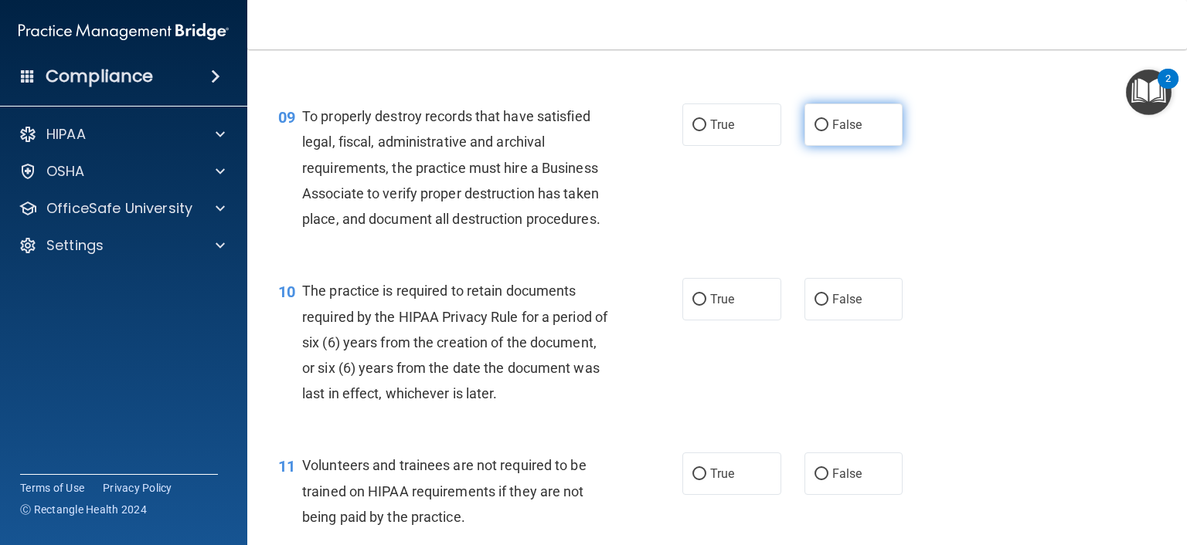
click at [815, 131] on input "False" at bounding box center [821, 126] width 14 height 12
radio input "true"
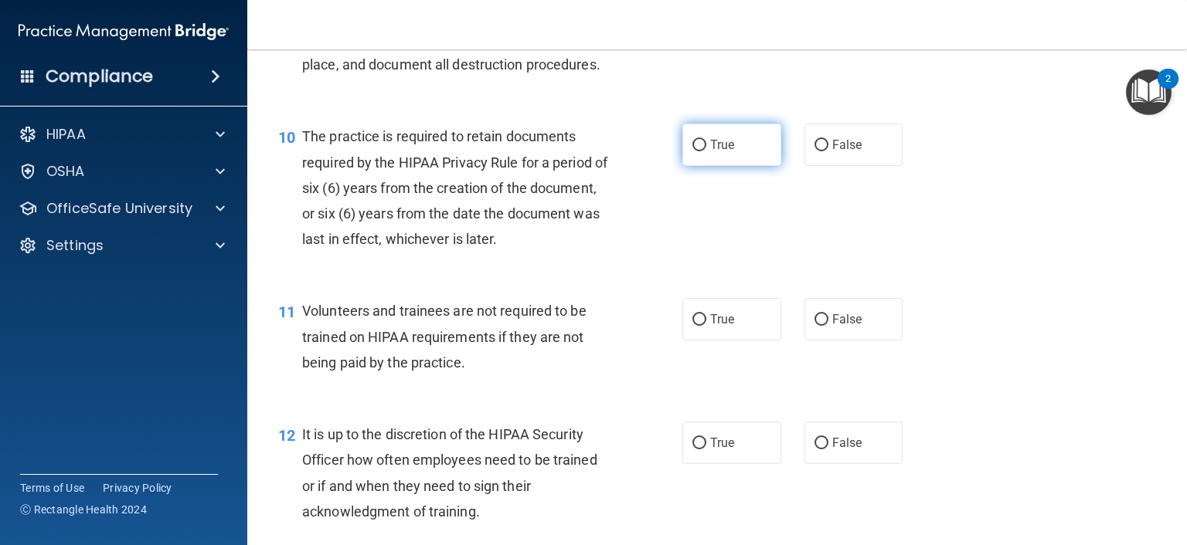
click at [694, 151] on input "True" at bounding box center [699, 146] width 14 height 12
radio input "true"
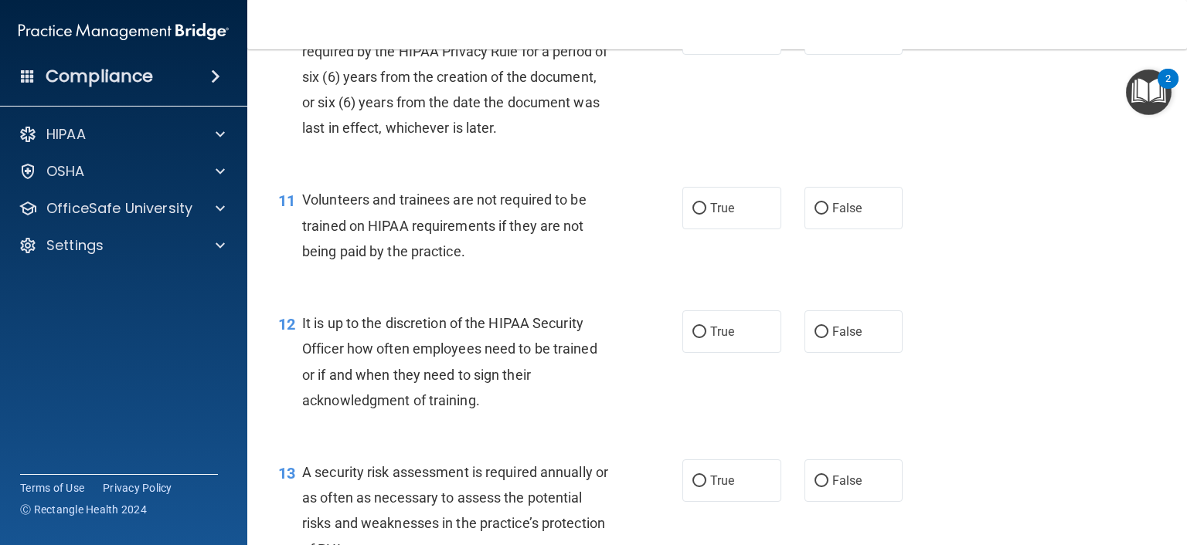
scroll to position [1622, 0]
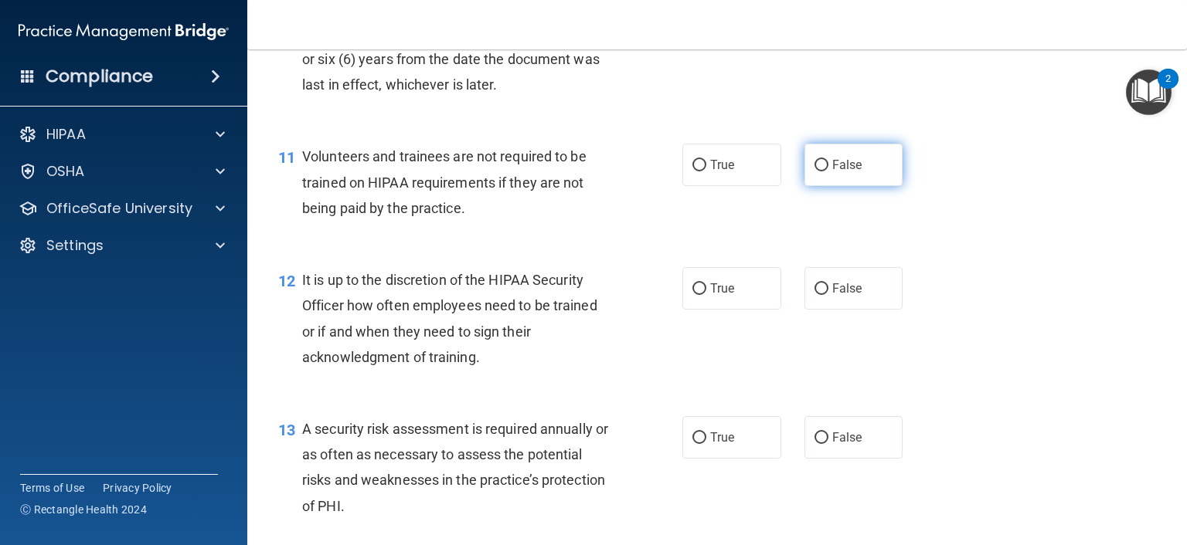
click at [820, 186] on label "False" at bounding box center [853, 165] width 99 height 42
click at [820, 172] on input "False" at bounding box center [821, 166] width 14 height 12
radio input "true"
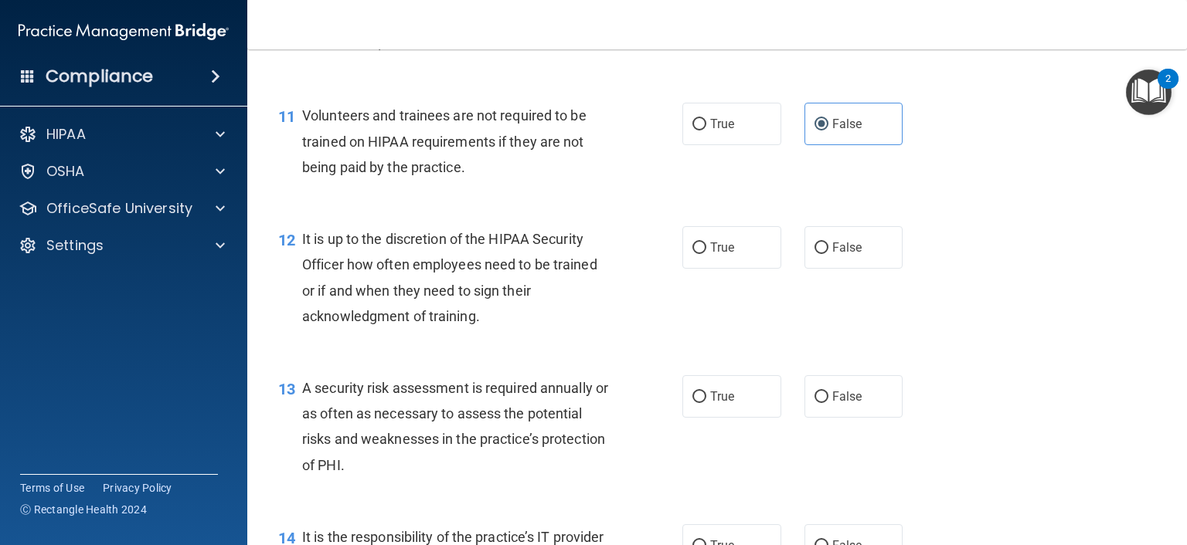
scroll to position [1777, 0]
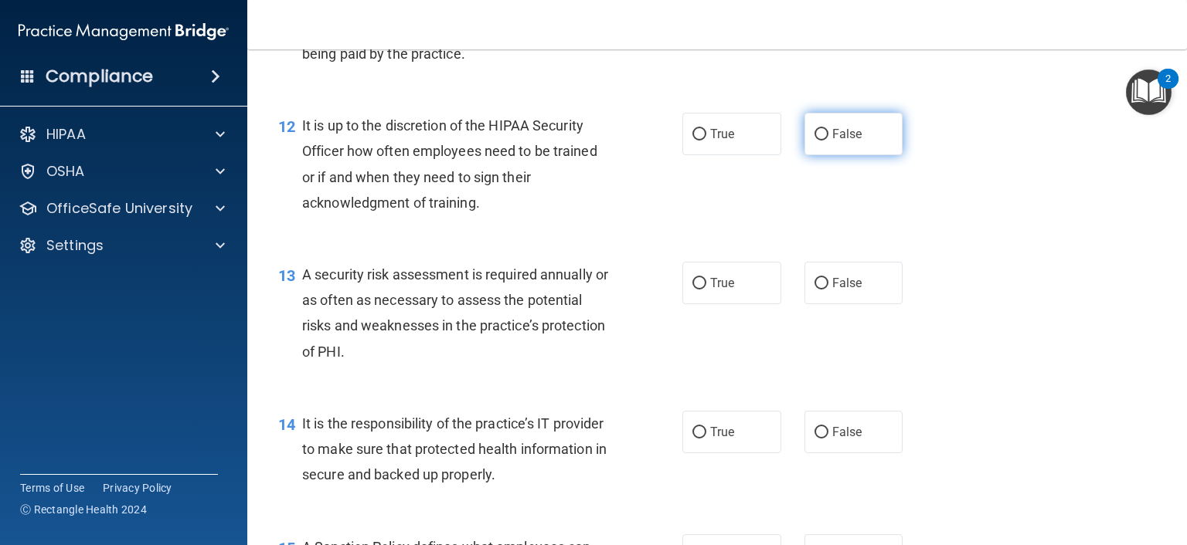
click at [814, 141] on input "False" at bounding box center [821, 135] width 14 height 12
radio input "true"
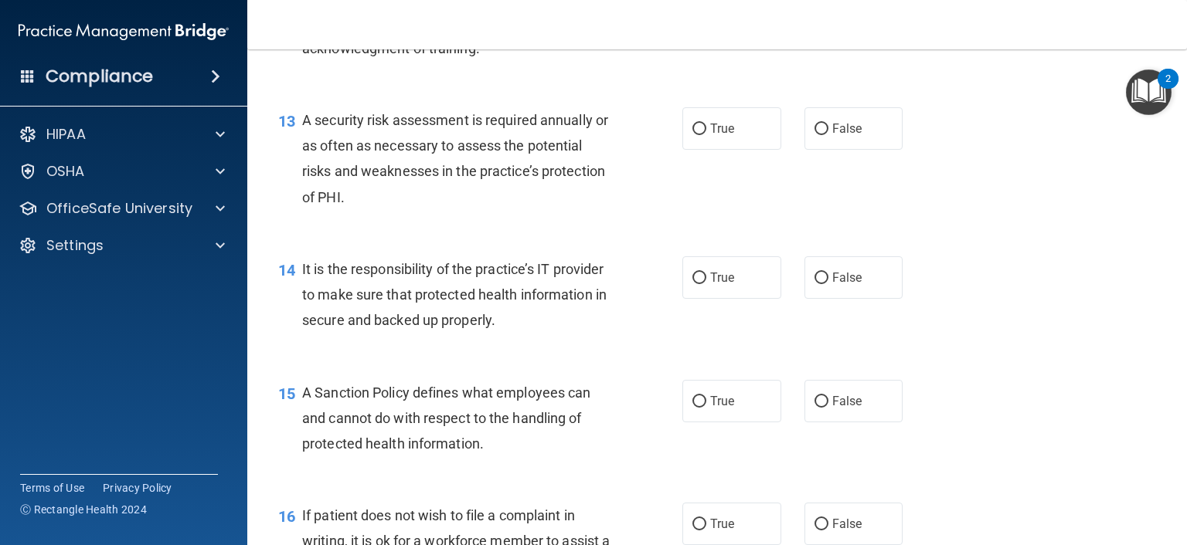
scroll to position [2009, 0]
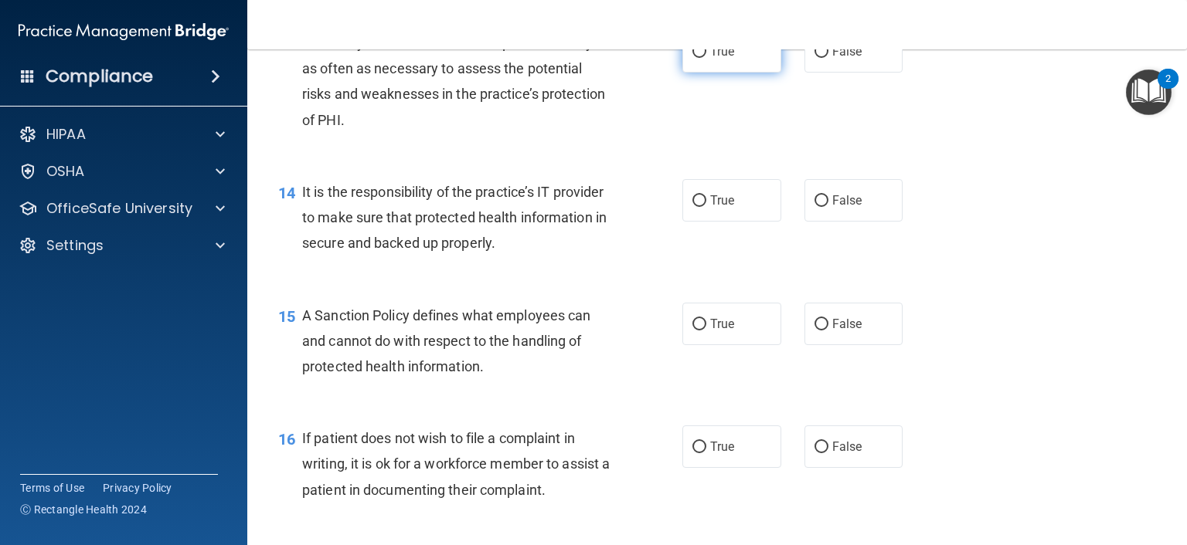
click at [710, 59] on span "True" at bounding box center [722, 51] width 24 height 15
click at [706, 58] on input "True" at bounding box center [699, 52] width 14 height 12
radio input "true"
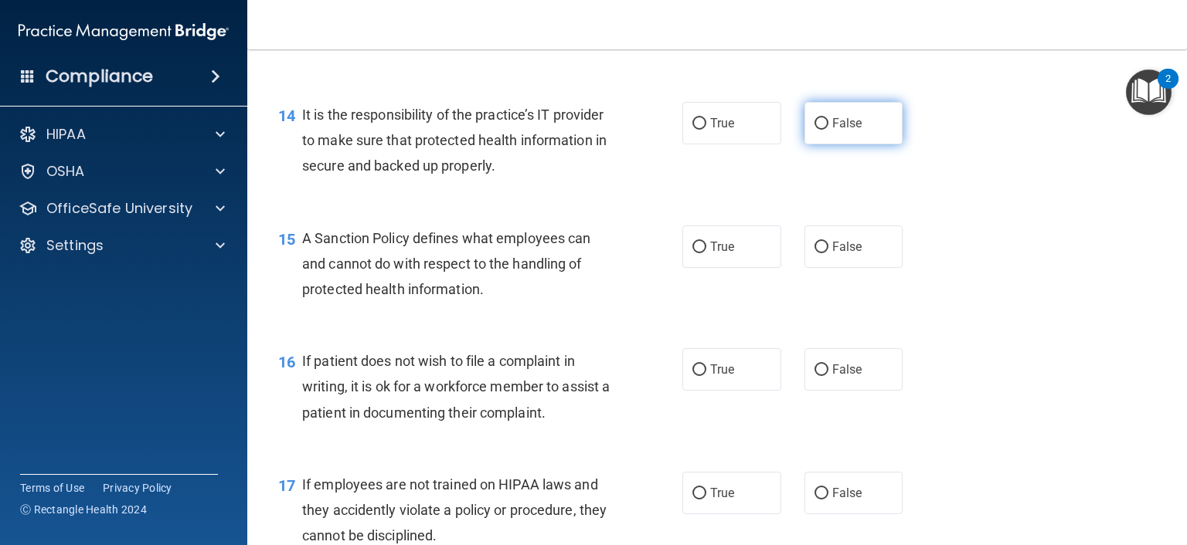
click at [814, 130] on input "False" at bounding box center [821, 124] width 14 height 12
radio input "true"
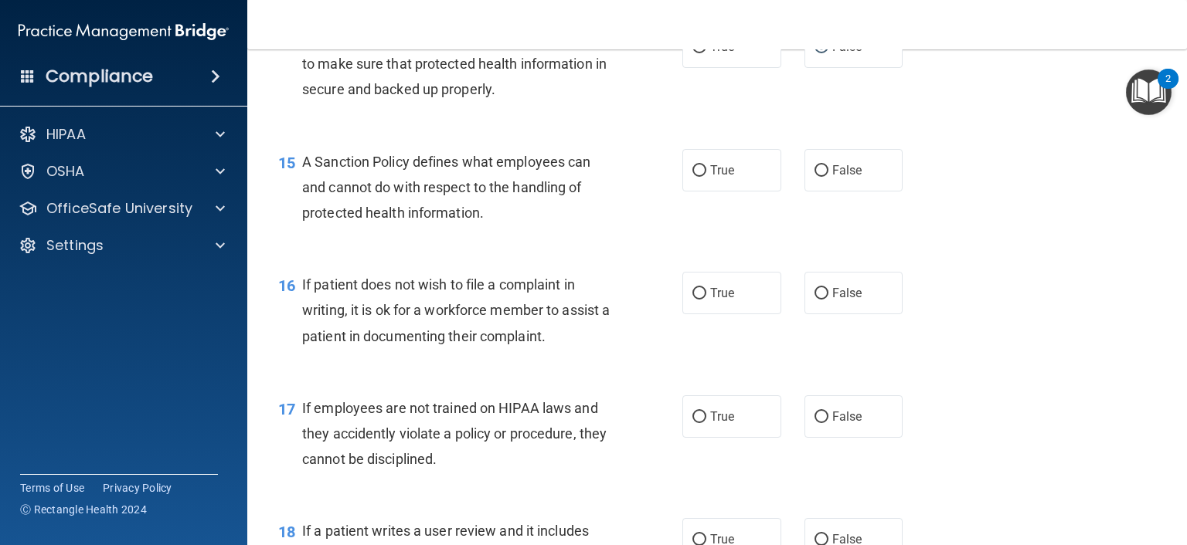
scroll to position [2163, 0]
click at [819, 176] on input "False" at bounding box center [821, 171] width 14 height 12
radio input "true"
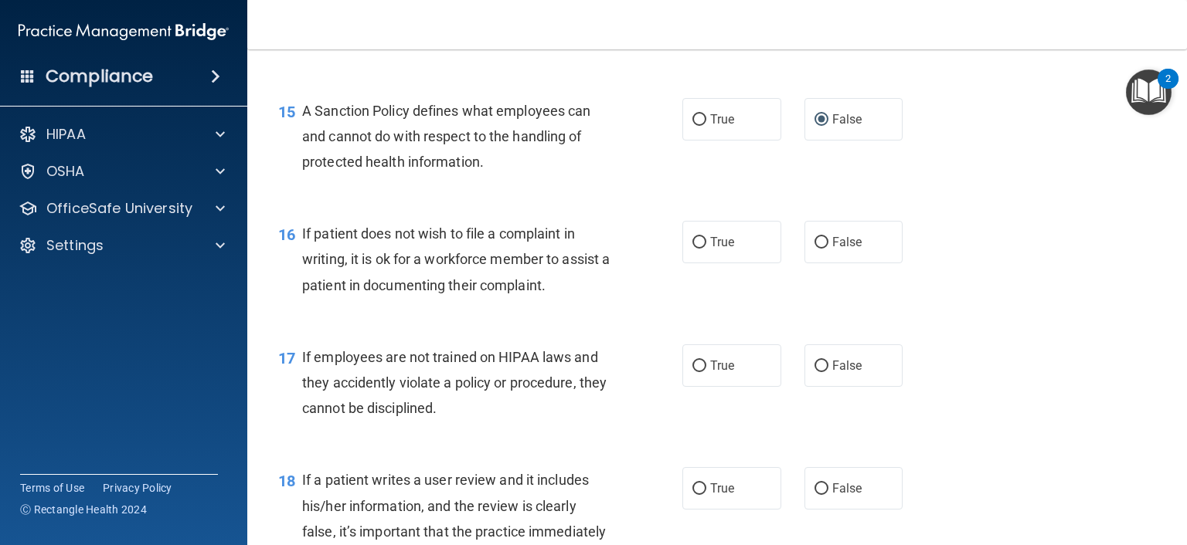
scroll to position [2240, 0]
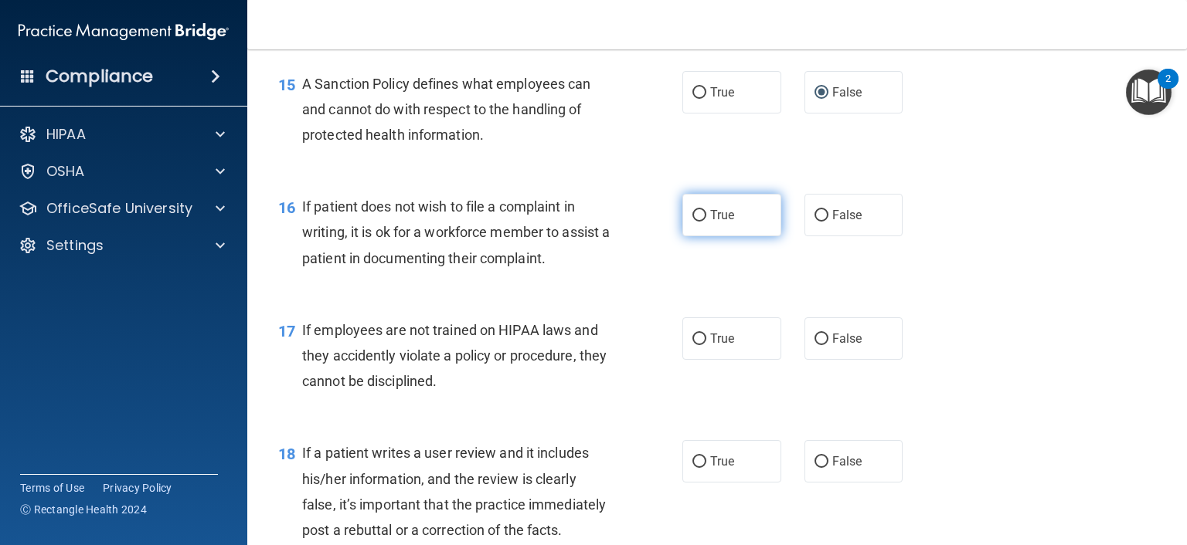
click at [692, 222] on input "True" at bounding box center [699, 216] width 14 height 12
radio input "true"
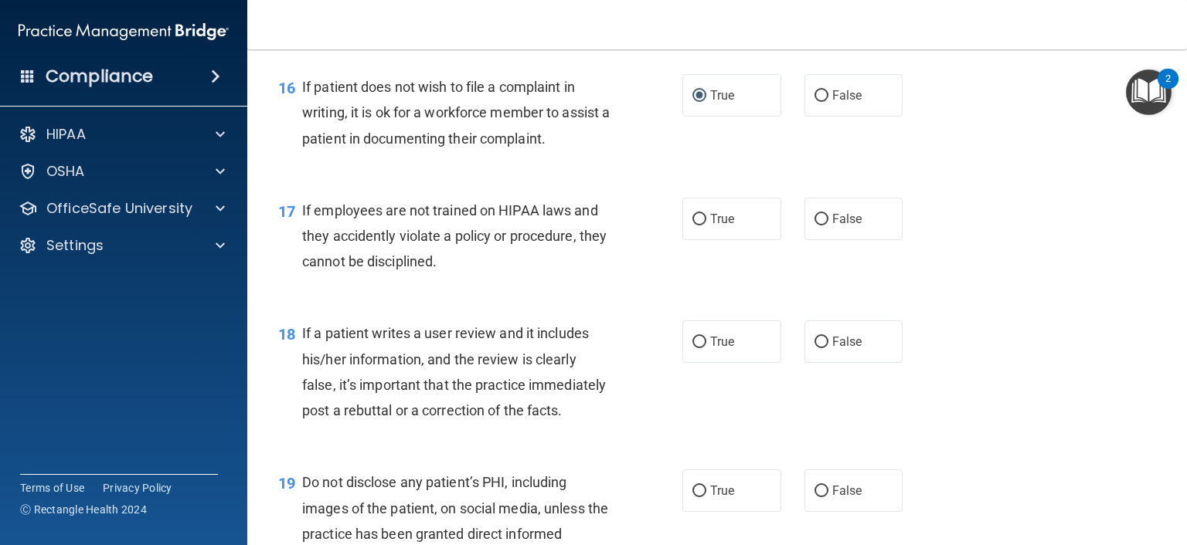
scroll to position [2395, 0]
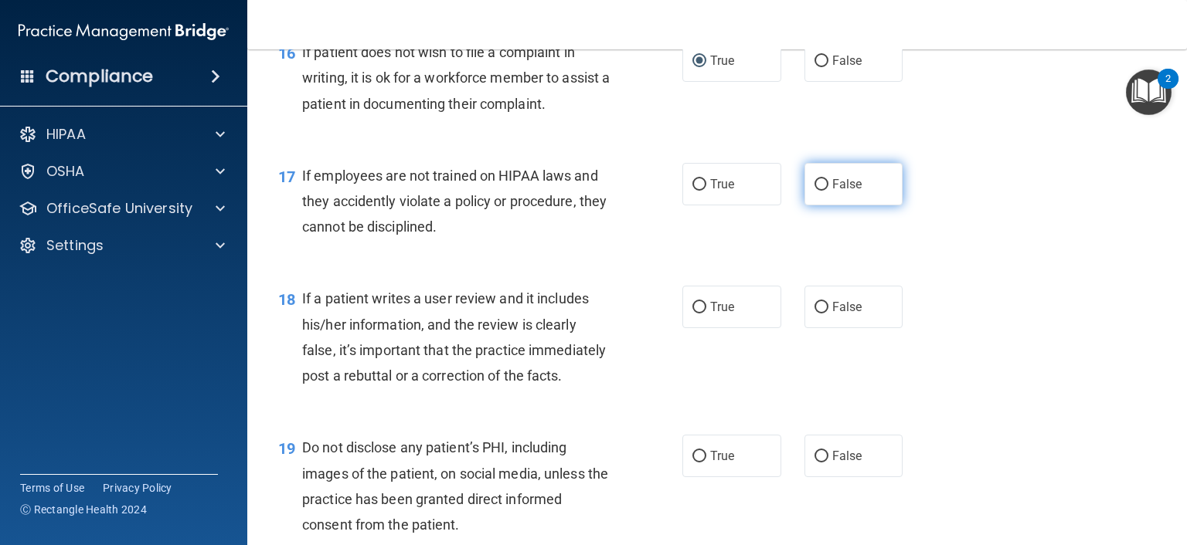
click at [816, 191] on input "False" at bounding box center [821, 185] width 14 height 12
radio input "true"
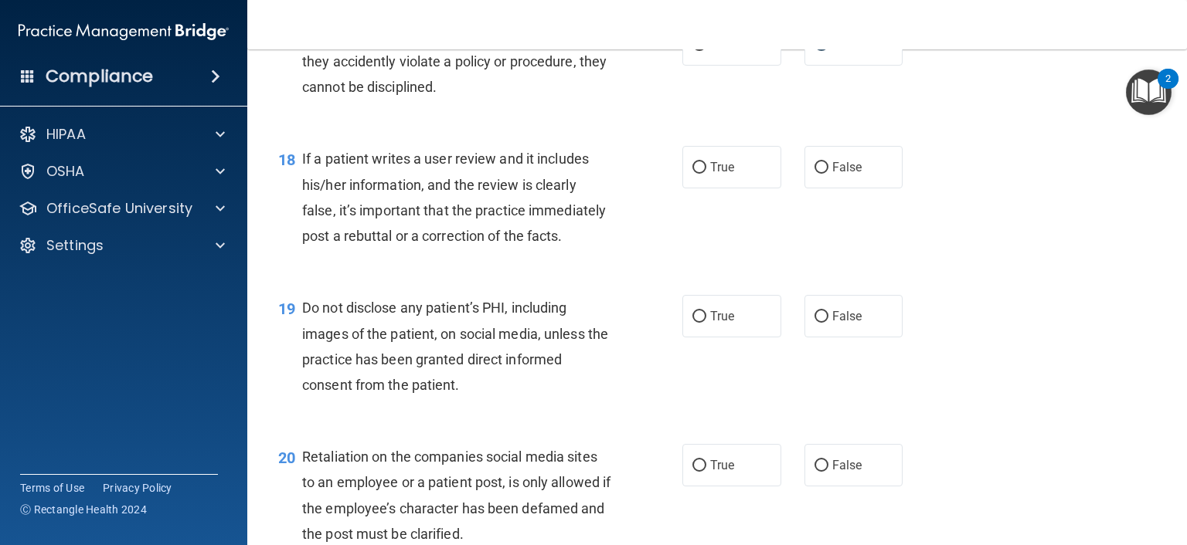
scroll to position [2549, 0]
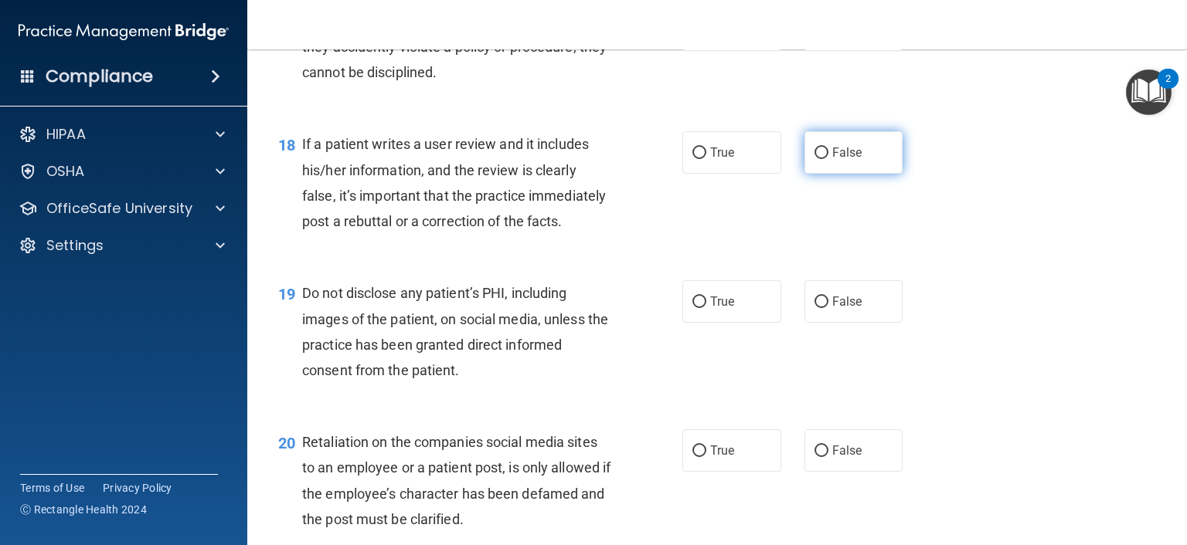
click at [835, 160] on span "False" at bounding box center [847, 152] width 30 height 15
click at [828, 159] on input "False" at bounding box center [821, 154] width 14 height 12
radio input "true"
click at [716, 309] on span "True" at bounding box center [722, 301] width 24 height 15
click at [706, 308] on input "True" at bounding box center [699, 303] width 14 height 12
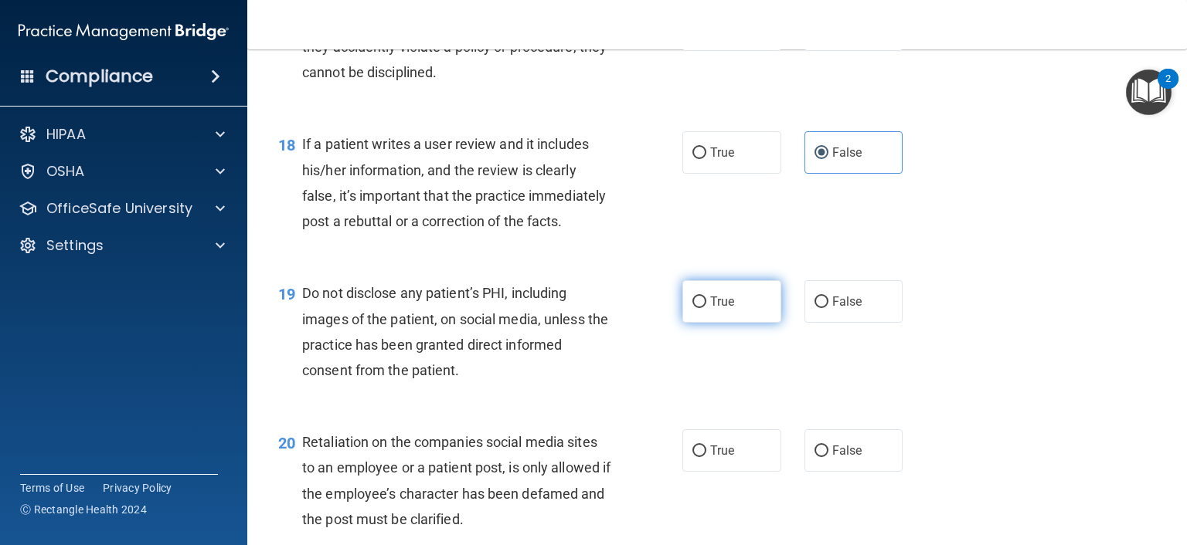
radio input "true"
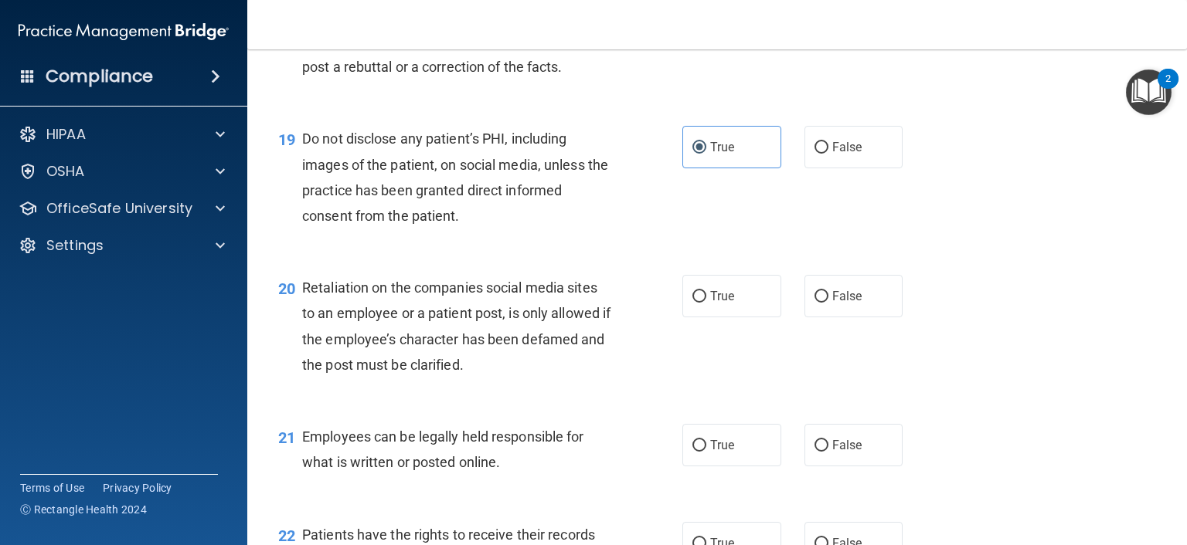
scroll to position [2781, 0]
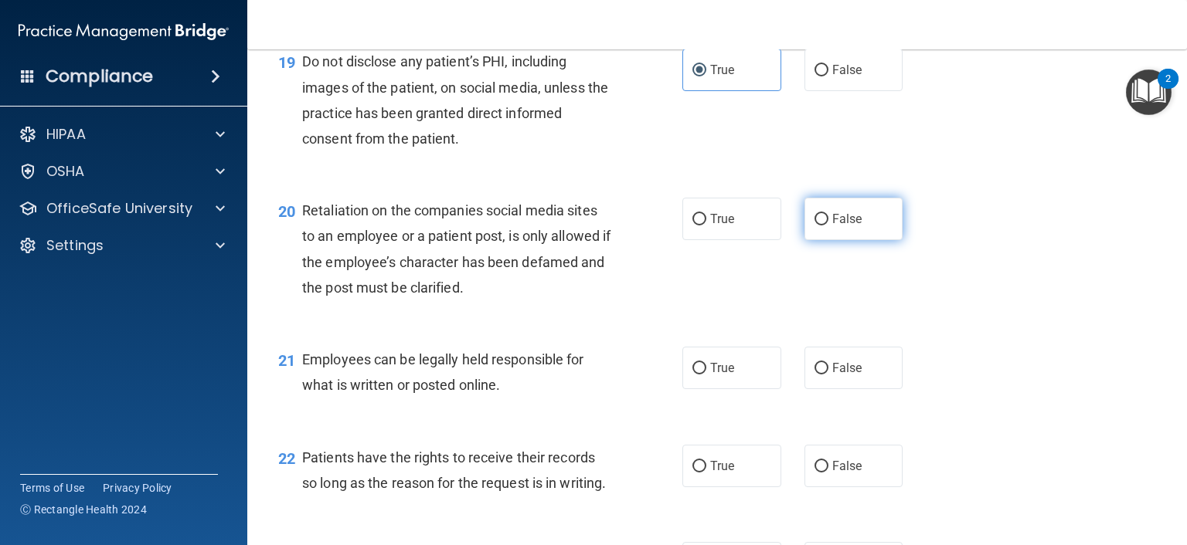
click at [819, 226] on input "False" at bounding box center [821, 220] width 14 height 12
radio input "true"
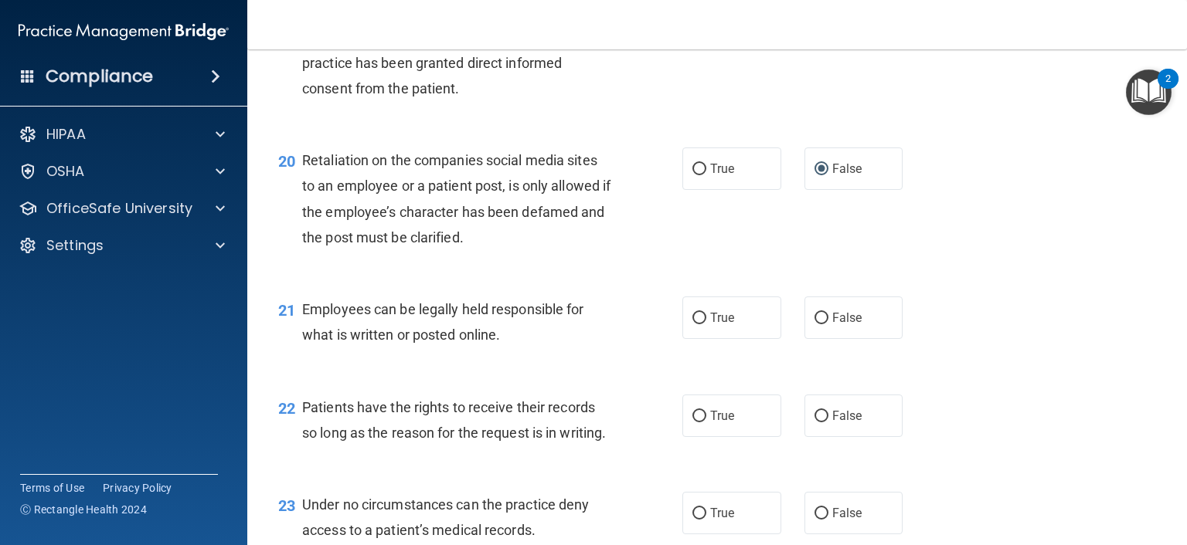
scroll to position [2858, 0]
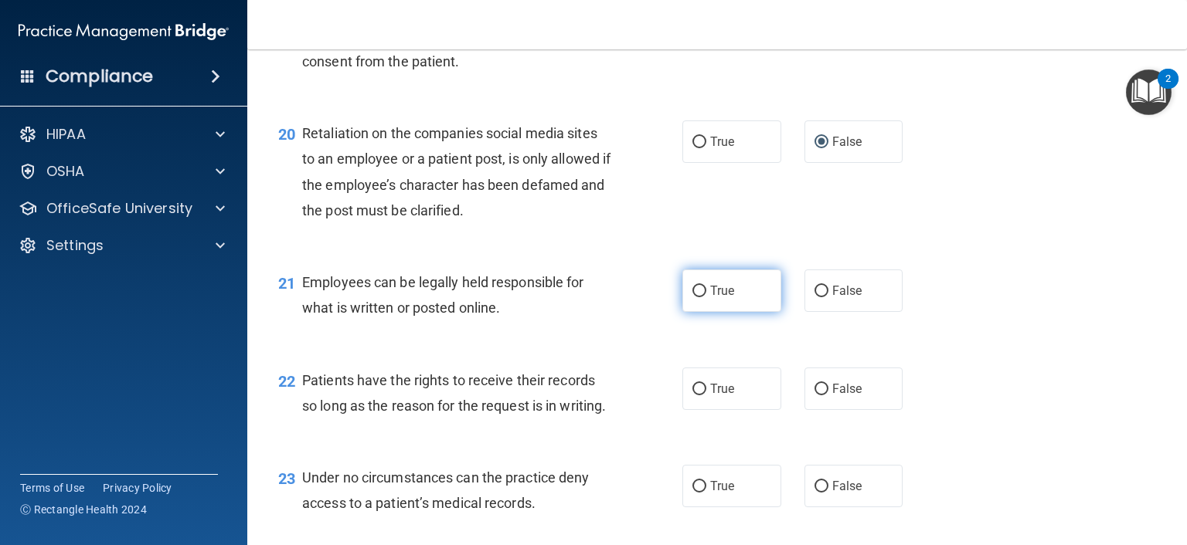
click at [700, 312] on label "True" at bounding box center [731, 291] width 99 height 42
click at [700, 297] on input "True" at bounding box center [699, 292] width 14 height 12
radio input "true"
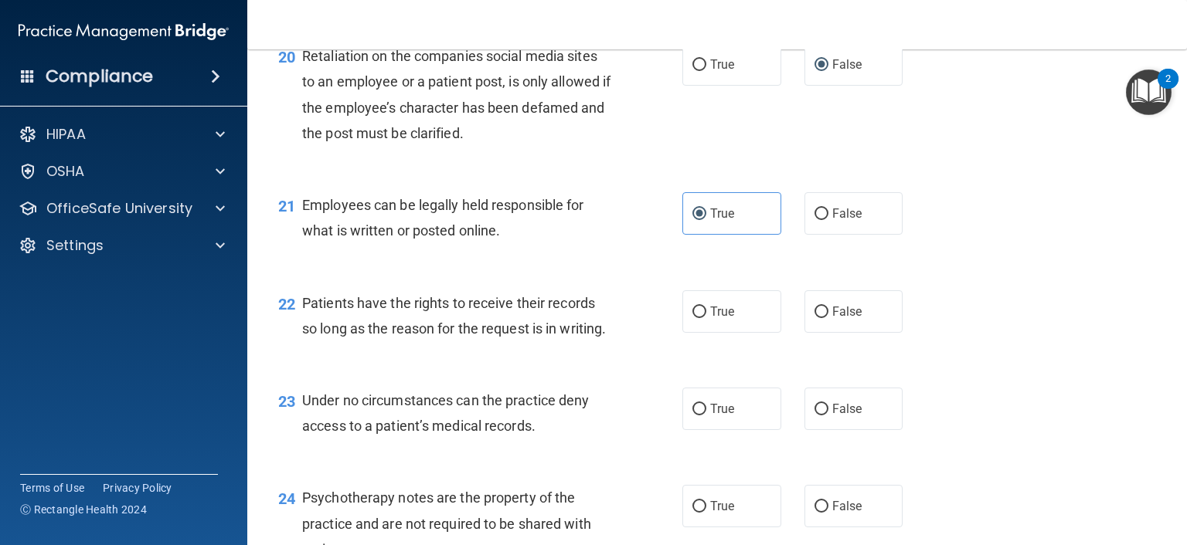
scroll to position [3013, 0]
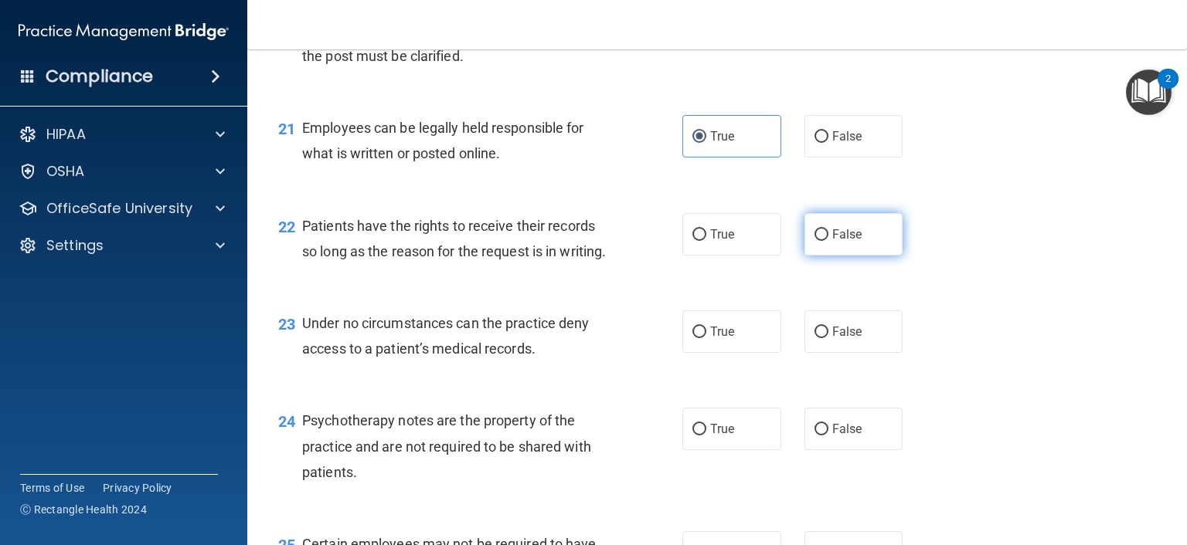
click at [832, 242] on span "False" at bounding box center [847, 234] width 30 height 15
click at [824, 241] on input "False" at bounding box center [821, 235] width 14 height 12
radio input "true"
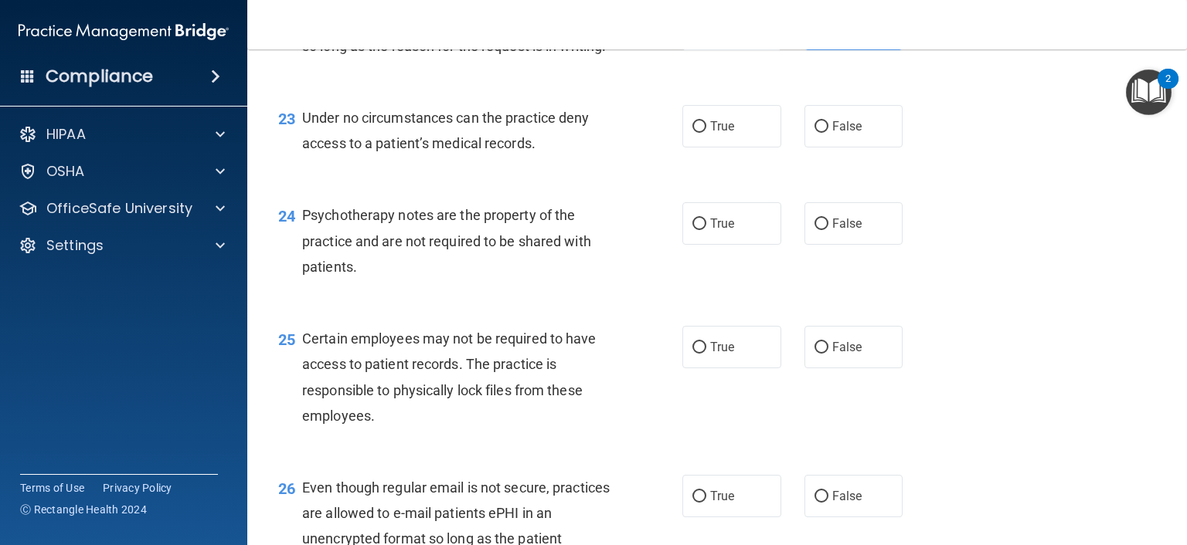
scroll to position [3245, 0]
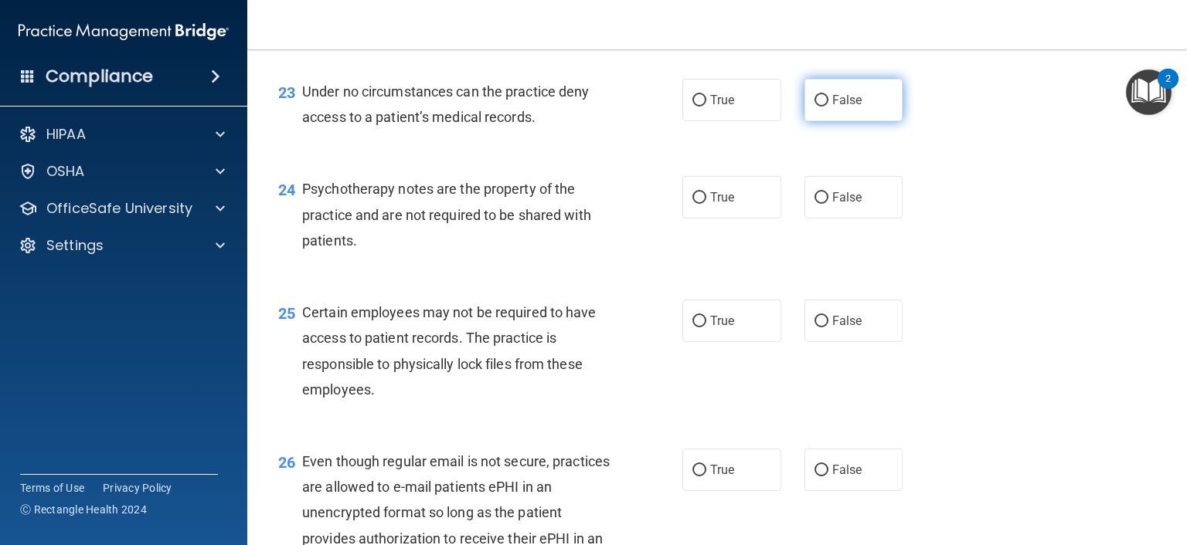
click at [821, 121] on label "False" at bounding box center [853, 100] width 99 height 42
click at [821, 107] on input "False" at bounding box center [821, 101] width 14 height 12
radio input "true"
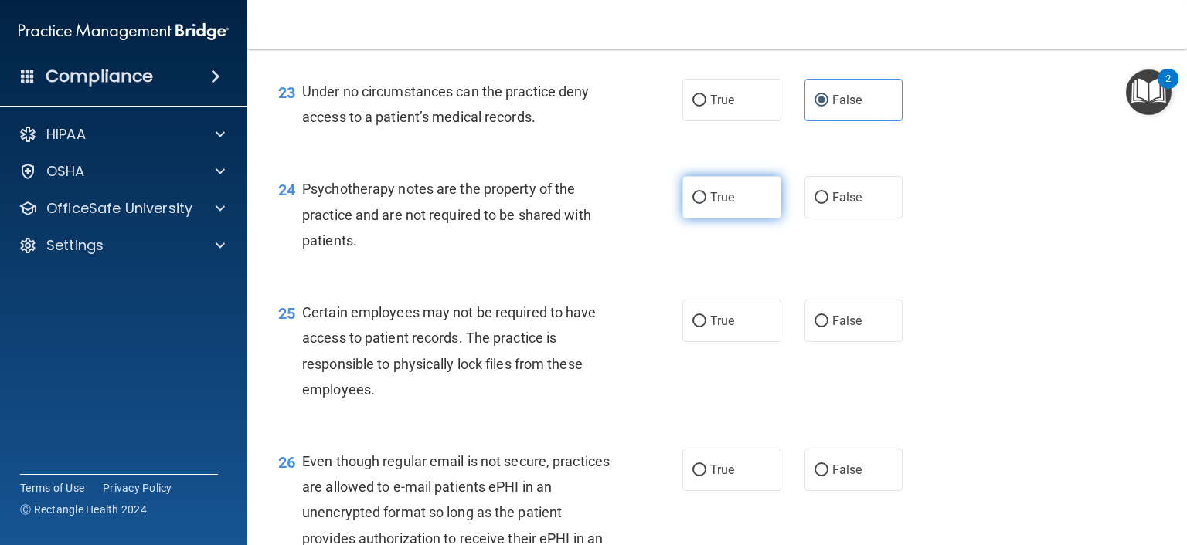
click at [698, 204] on input "True" at bounding box center [699, 198] width 14 height 12
radio input "true"
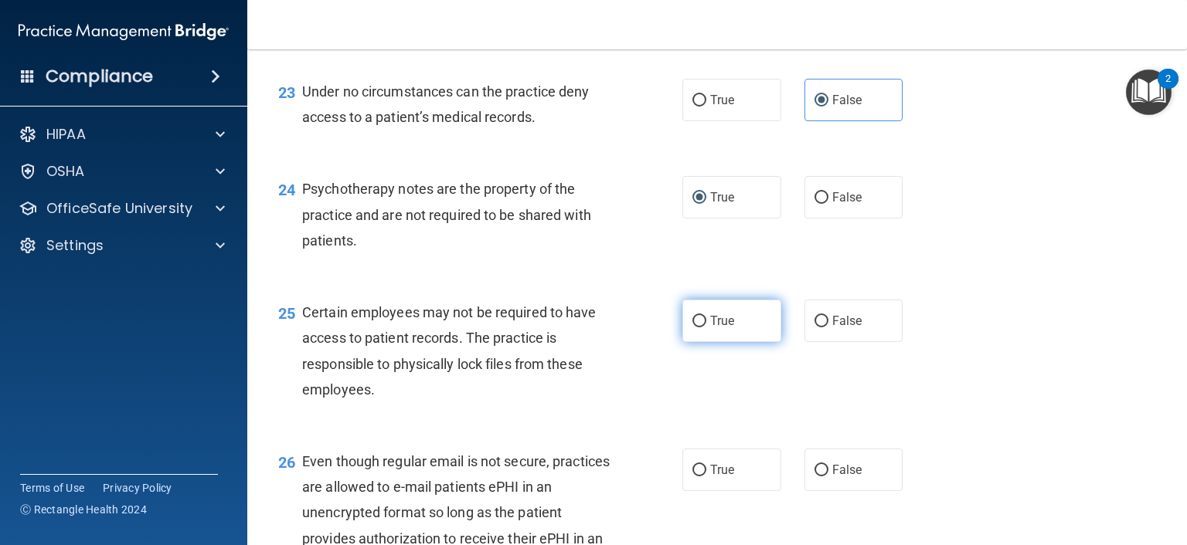
click at [697, 328] on input "True" at bounding box center [699, 322] width 14 height 12
radio input "true"
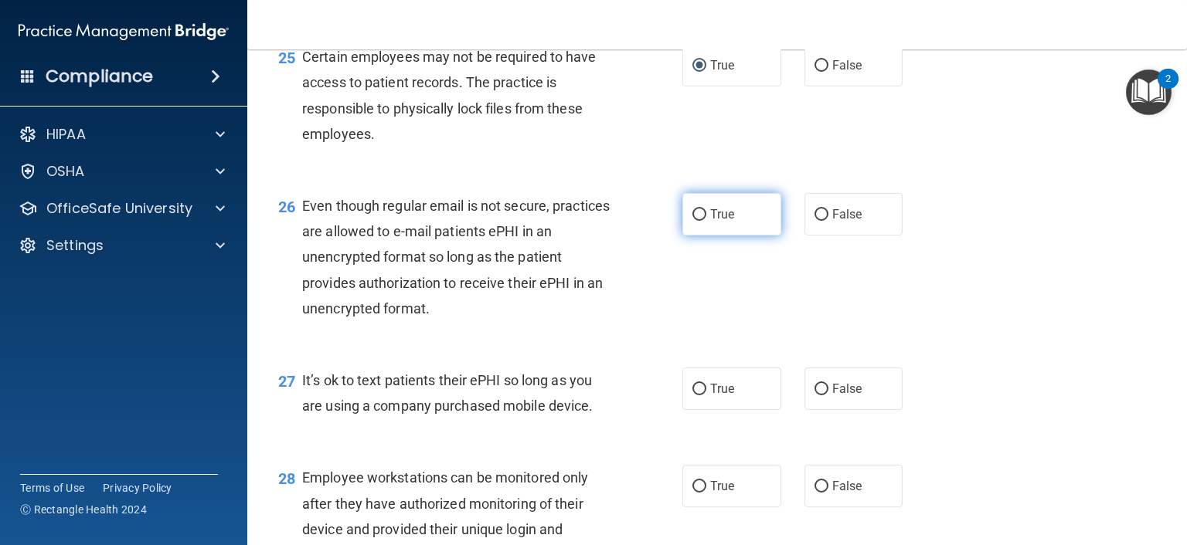
scroll to position [3554, 0]
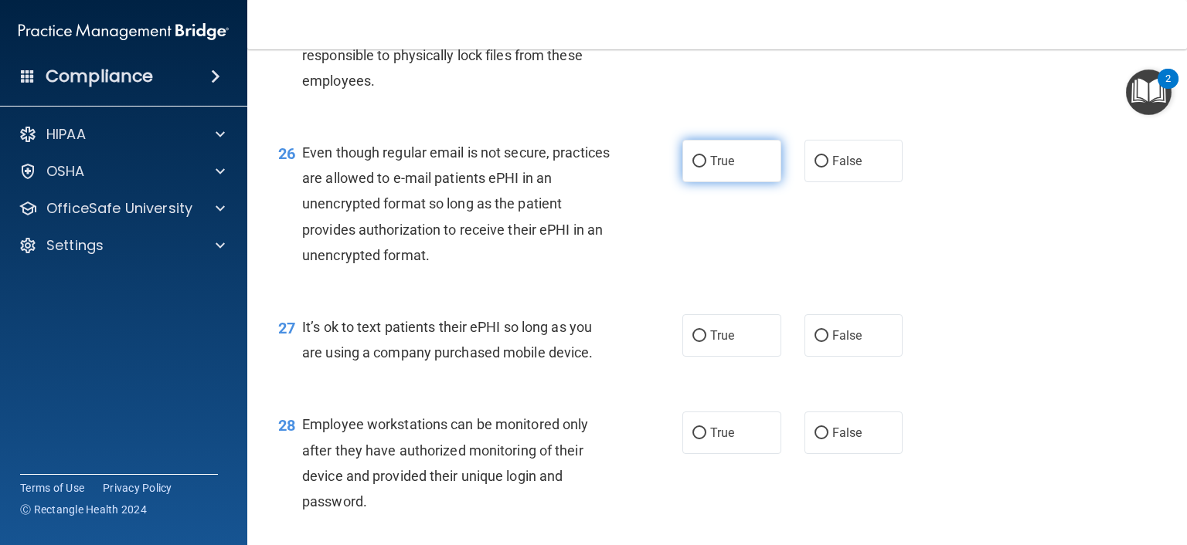
click at [694, 168] on input "True" at bounding box center [699, 162] width 14 height 12
radio input "true"
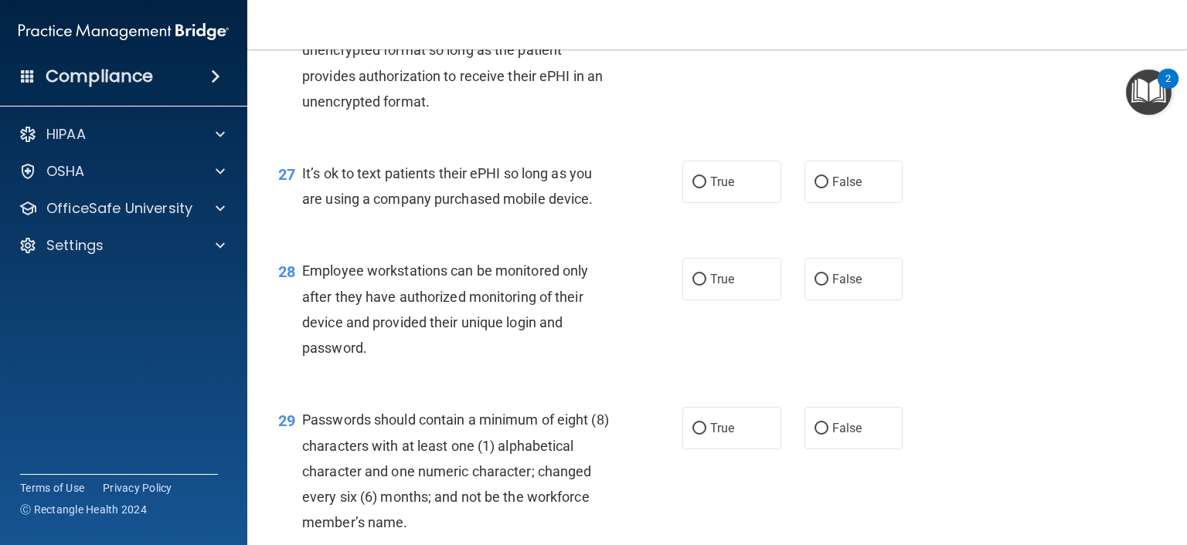
scroll to position [3708, 0]
click at [822, 202] on label "False" at bounding box center [853, 181] width 99 height 42
click at [822, 188] on input "False" at bounding box center [821, 182] width 14 height 12
radio input "true"
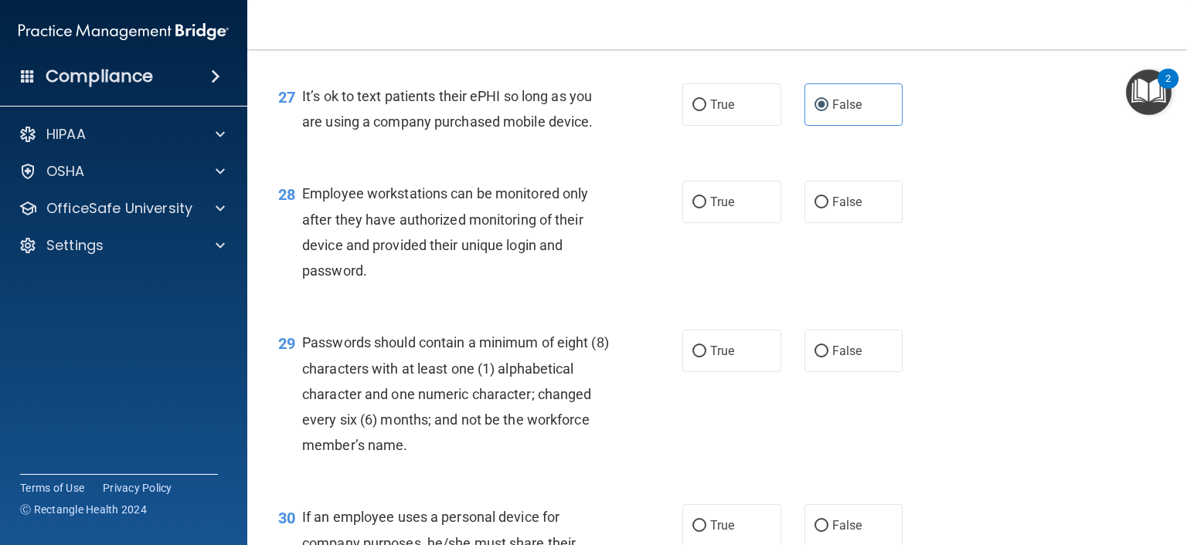
scroll to position [3786, 0]
click at [825, 222] on label "False" at bounding box center [853, 201] width 99 height 42
click at [825, 208] on input "False" at bounding box center [821, 202] width 14 height 12
radio input "true"
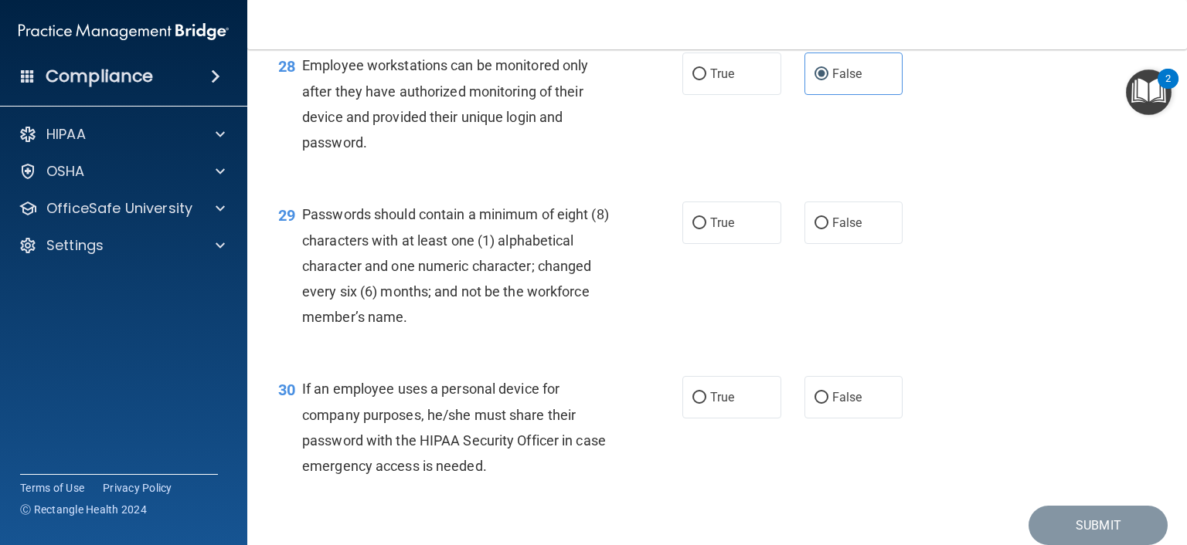
scroll to position [3940, 0]
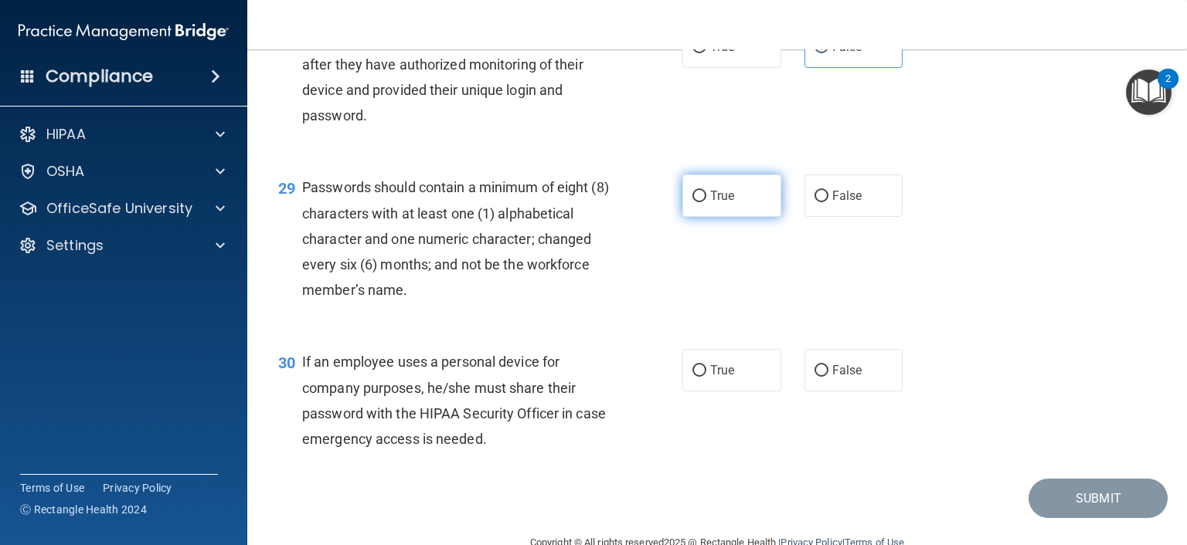
click at [701, 217] on label "True" at bounding box center [731, 196] width 99 height 42
click at [701, 202] on input "True" at bounding box center [699, 197] width 14 height 12
radio input "true"
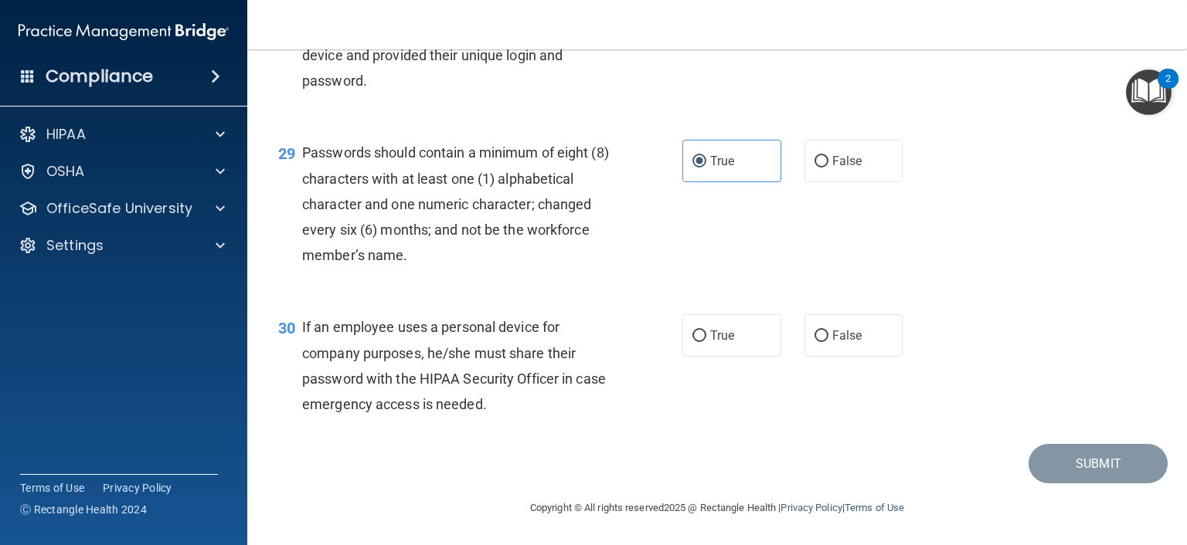
scroll to position [4052, 0]
click at [814, 333] on input "False" at bounding box center [821, 337] width 14 height 12
radio input "true"
click at [1091, 469] on button "Submit" at bounding box center [1097, 463] width 139 height 39
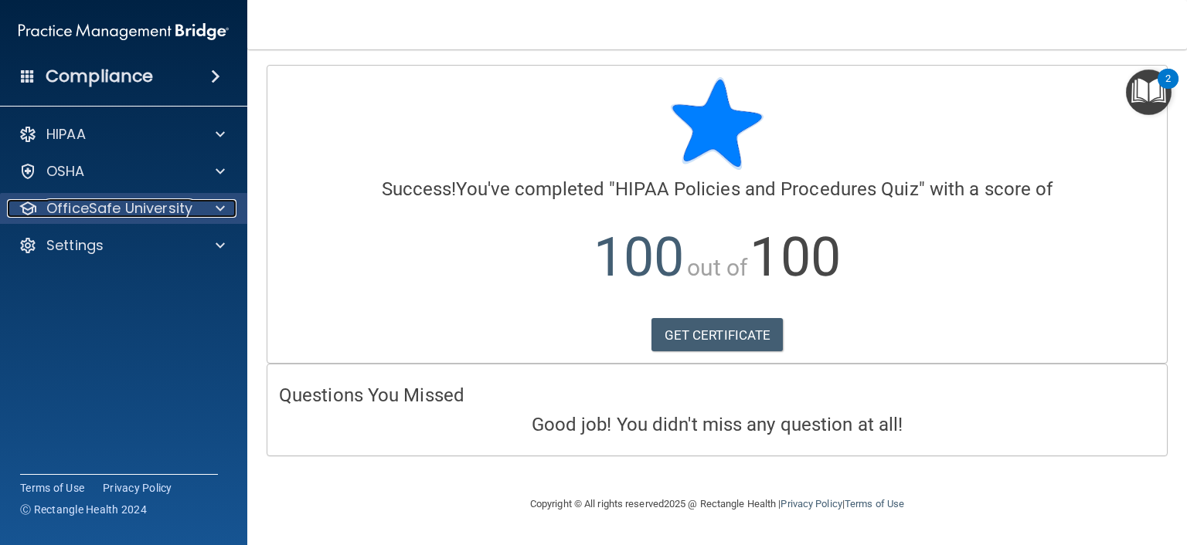
click at [59, 206] on p "OfficeSafe University" at bounding box center [119, 208] width 146 height 19
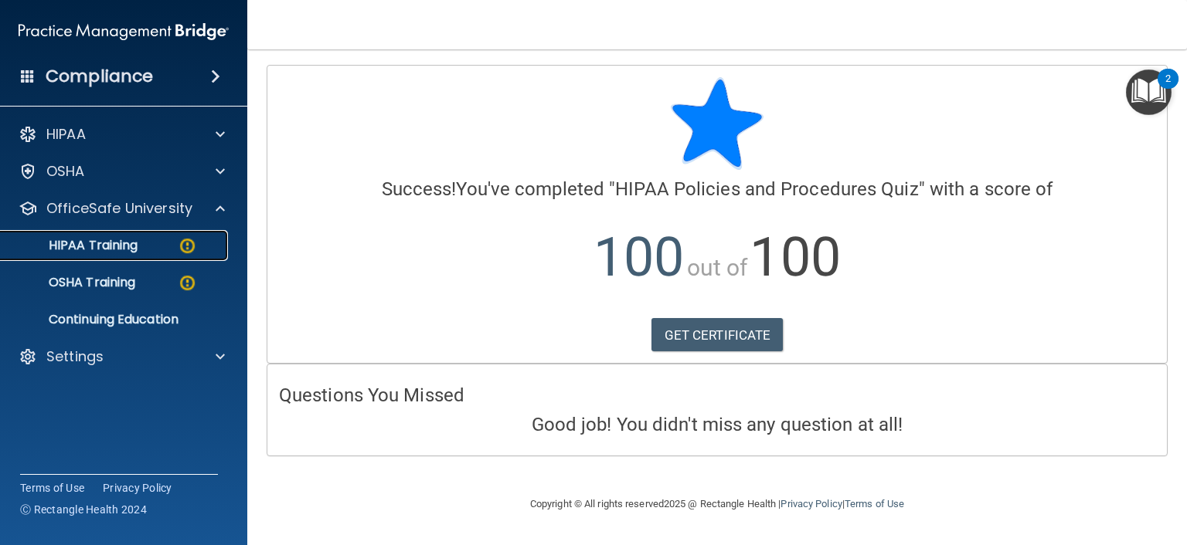
click at [99, 250] on p "HIPAA Training" at bounding box center [73, 245] width 127 height 15
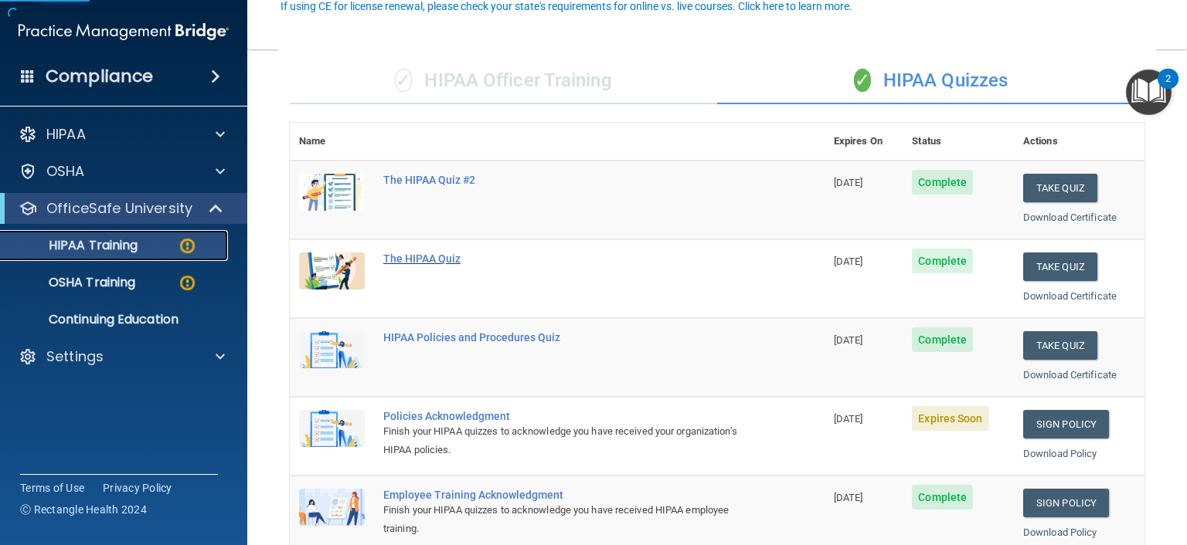
scroll to position [155, 0]
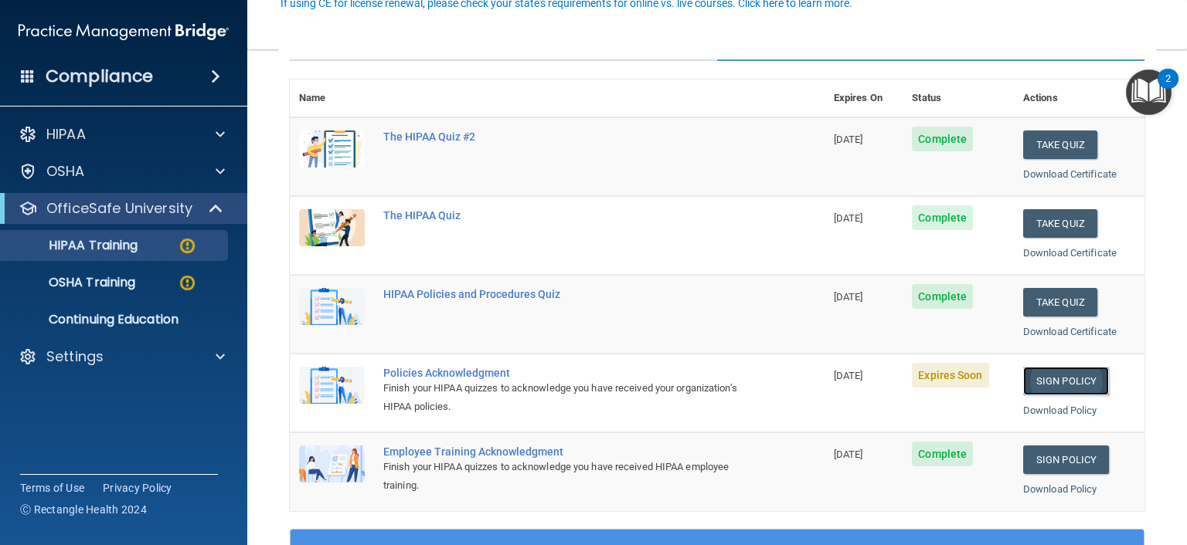
click at [1051, 380] on link "Sign Policy" at bounding box center [1066, 381] width 86 height 29
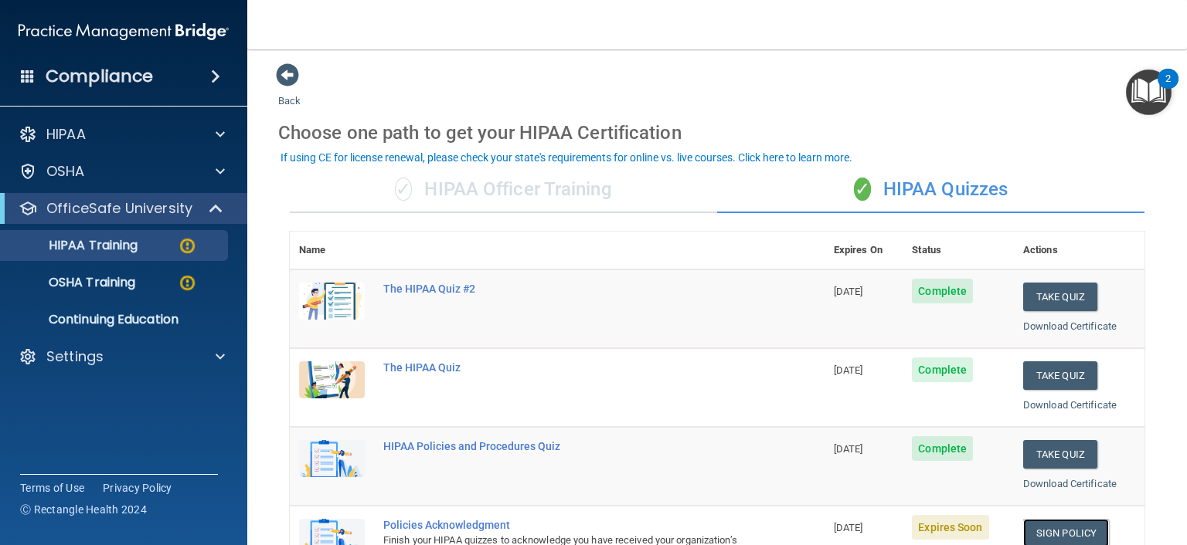
scroll to position [0, 0]
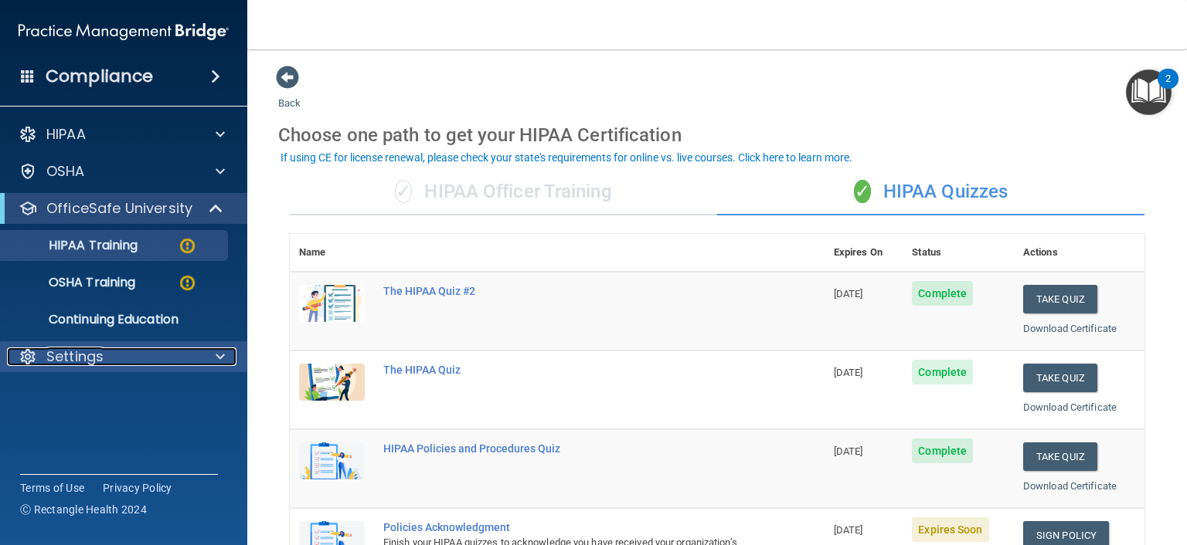
click at [226, 362] on div at bounding box center [218, 357] width 39 height 19
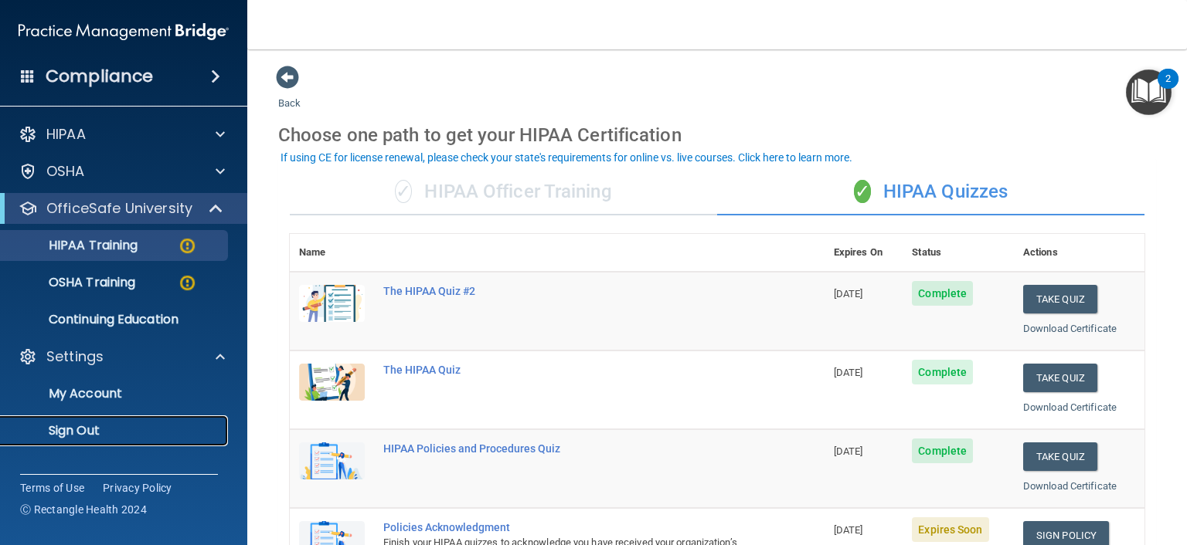
click at [100, 428] on p "Sign Out" at bounding box center [115, 430] width 211 height 15
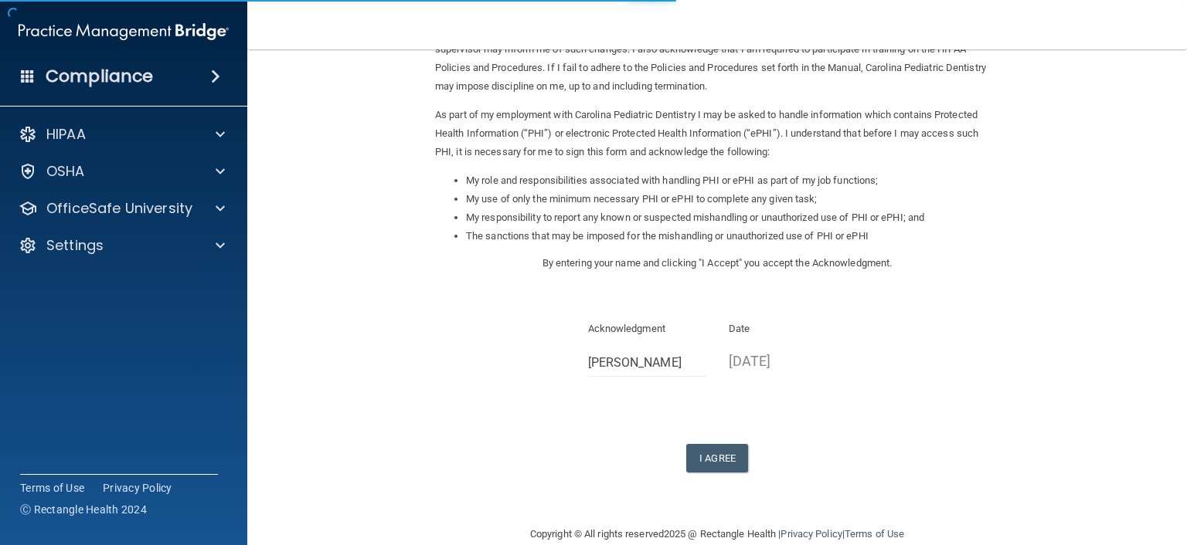
scroll to position [155, 0]
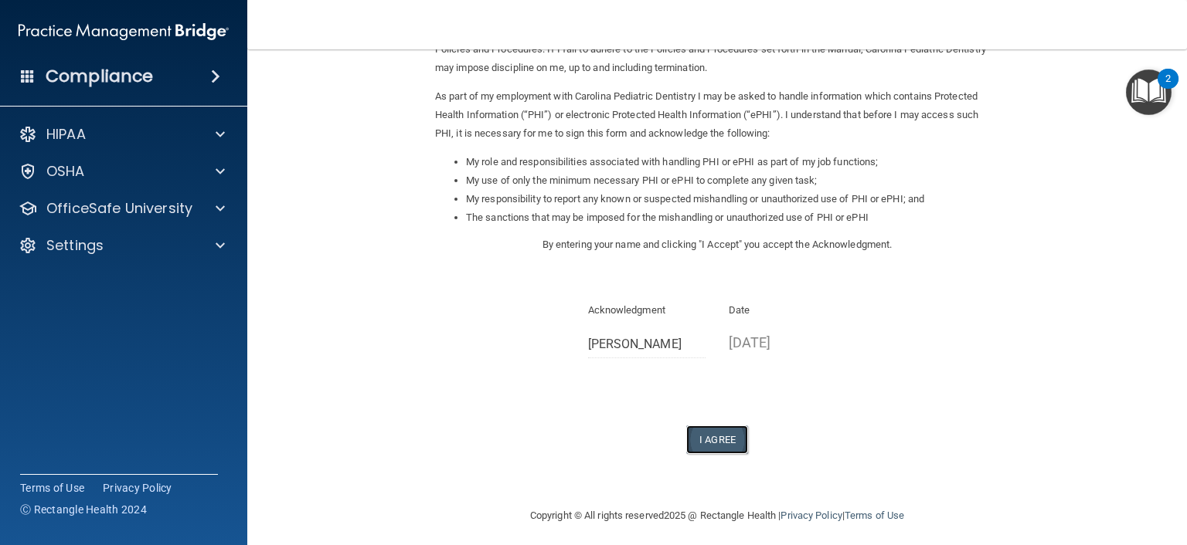
click at [712, 438] on button "I Agree" at bounding box center [717, 440] width 62 height 29
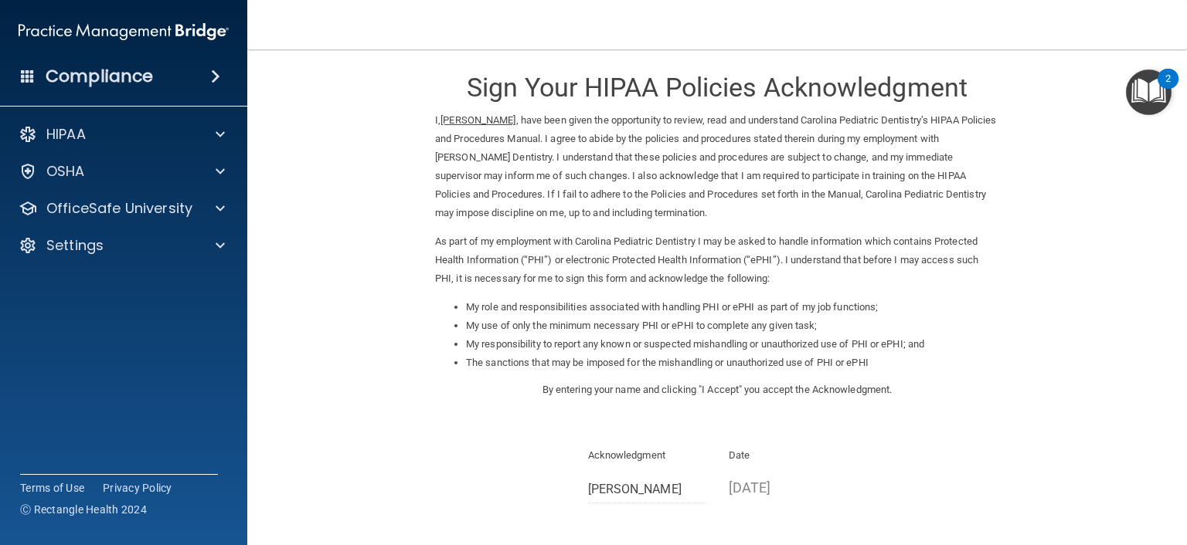
scroll to position [0, 0]
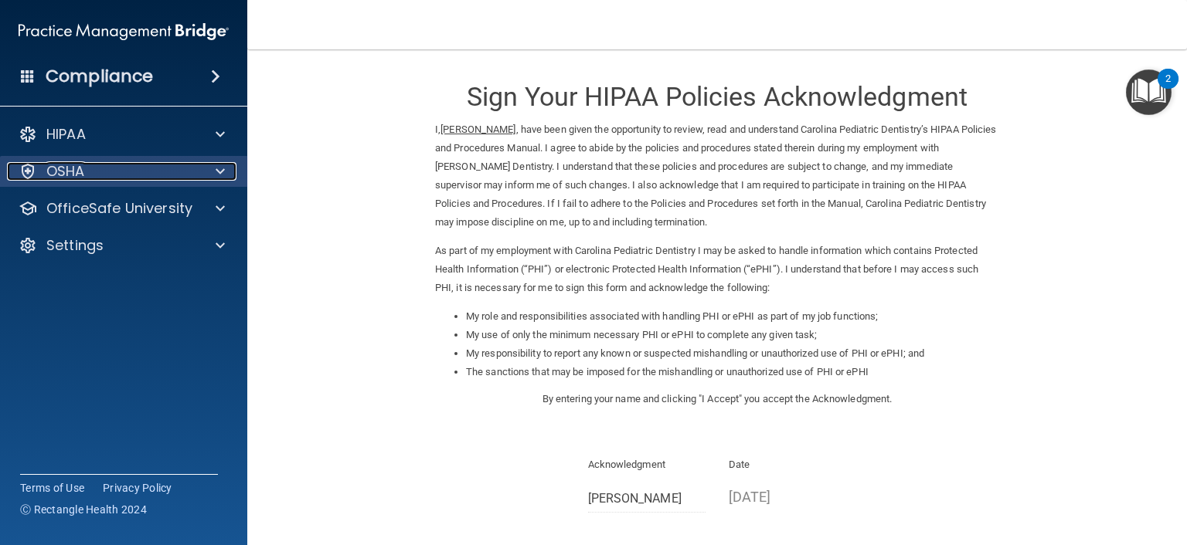
click at [90, 175] on div "OSHA" at bounding box center [103, 171] width 192 height 19
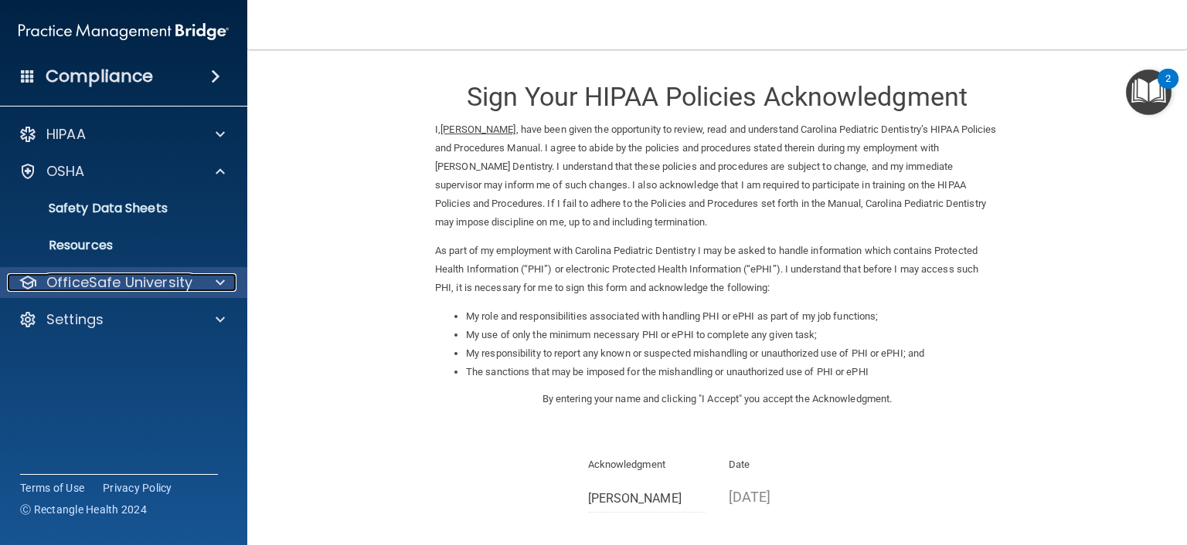
click at [90, 278] on p "OfficeSafe University" at bounding box center [119, 282] width 146 height 19
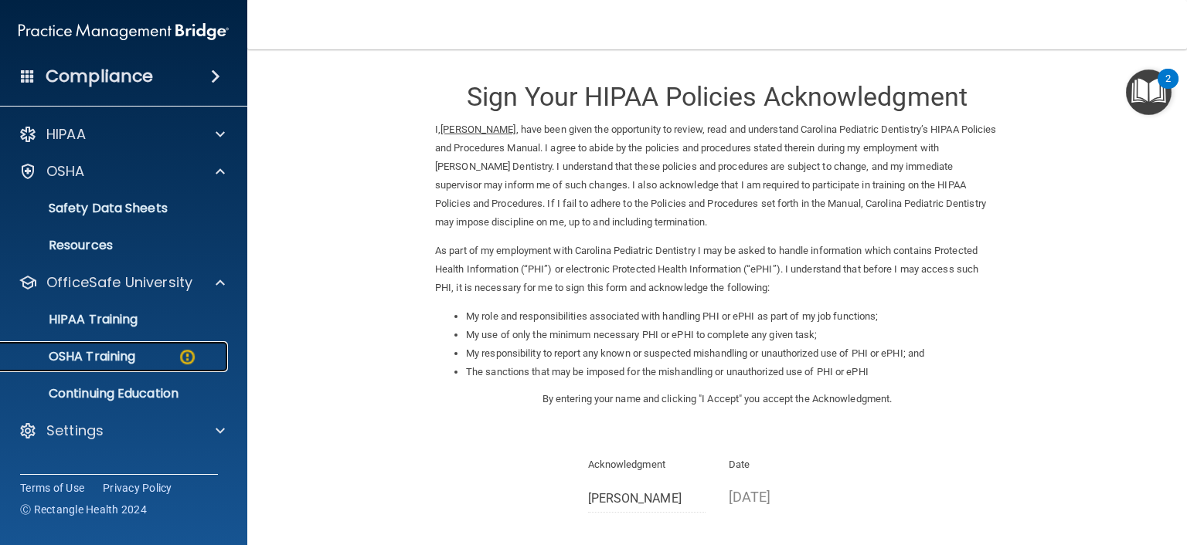
click at [122, 354] on p "OSHA Training" at bounding box center [72, 356] width 125 height 15
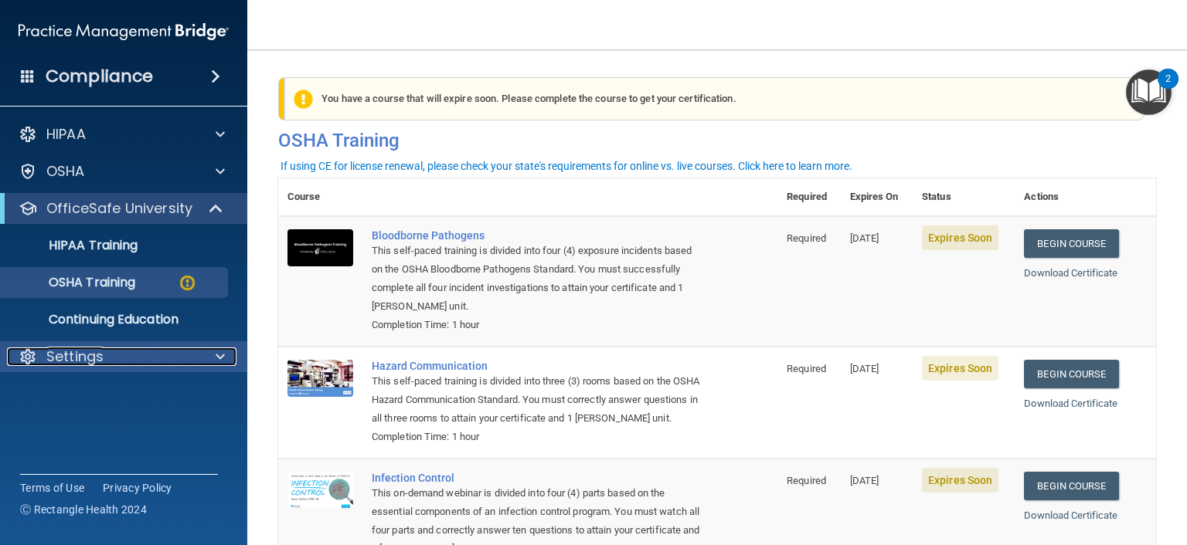
click at [219, 357] on span at bounding box center [220, 357] width 9 height 19
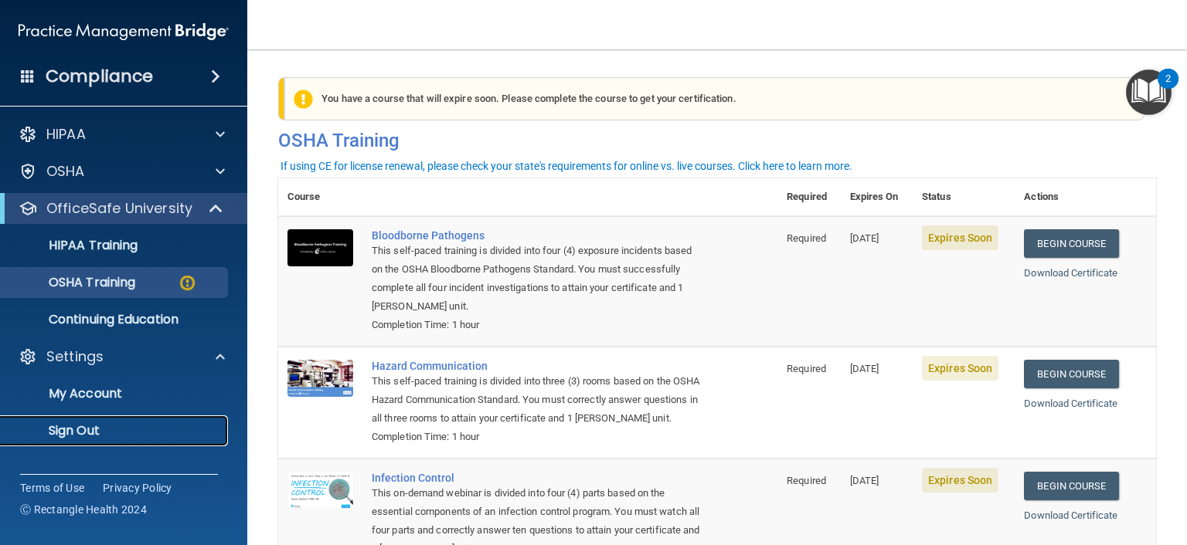
click at [114, 426] on p "Sign Out" at bounding box center [115, 430] width 211 height 15
